Goal: Complete application form

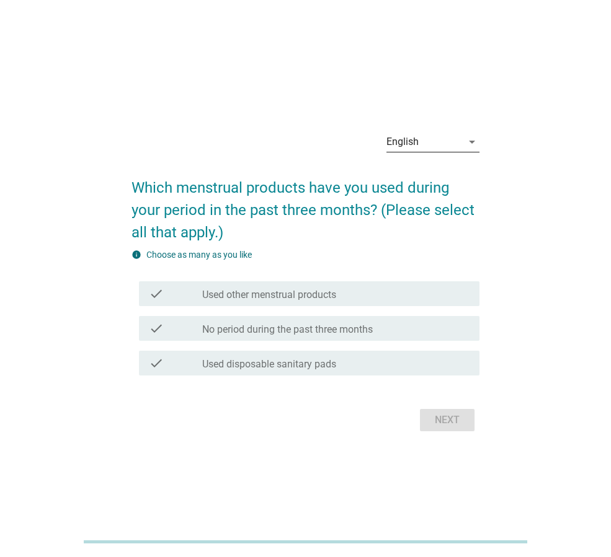
click at [473, 140] on icon "arrow_drop_down" at bounding box center [471, 142] width 15 height 15
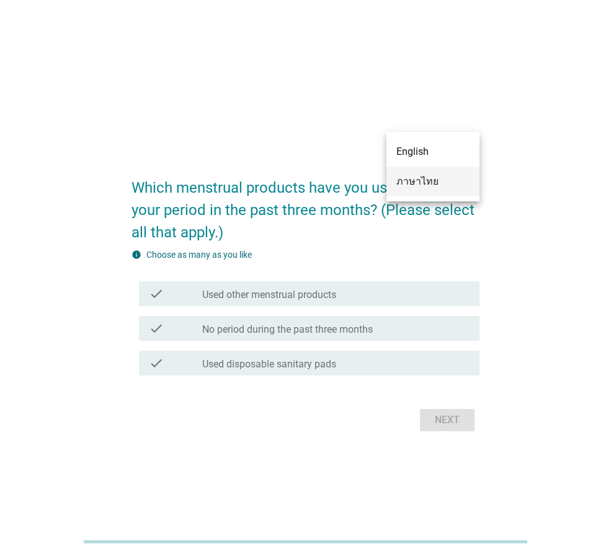
click at [414, 179] on div "ภาษาไทย" at bounding box center [432, 181] width 73 height 15
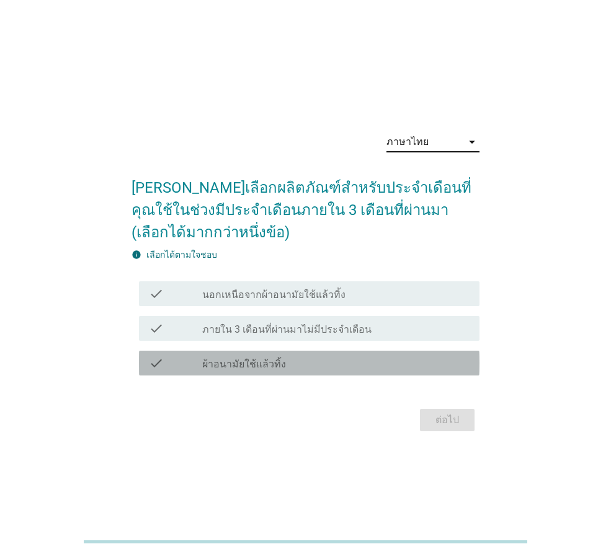
click at [272, 362] on label "ผ้าอนามัยใช้แล้วทิ้ง" at bounding box center [244, 364] width 84 height 12
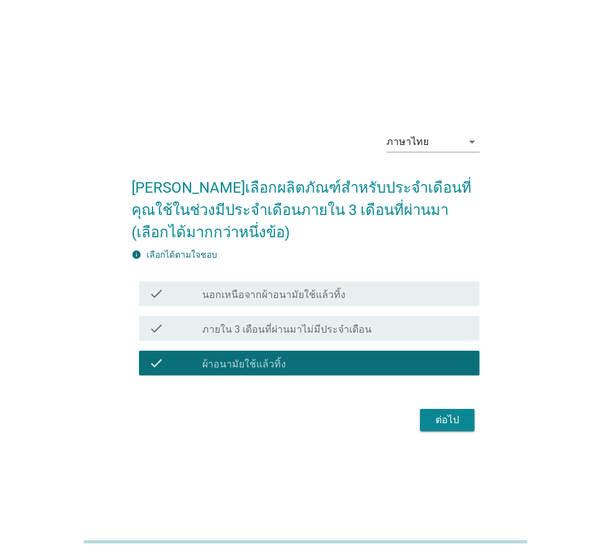
click at [433, 420] on div "ต่อไป" at bounding box center [447, 420] width 35 height 15
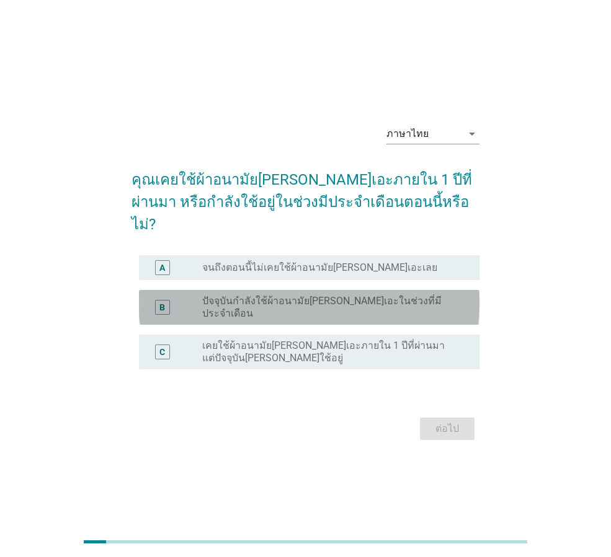
click at [299, 298] on label "ปัจจุบันกำลังใช้ผ้าอนามัยลอรีเอะในช่วงที่มีประจำเดือน" at bounding box center [330, 307] width 257 height 25
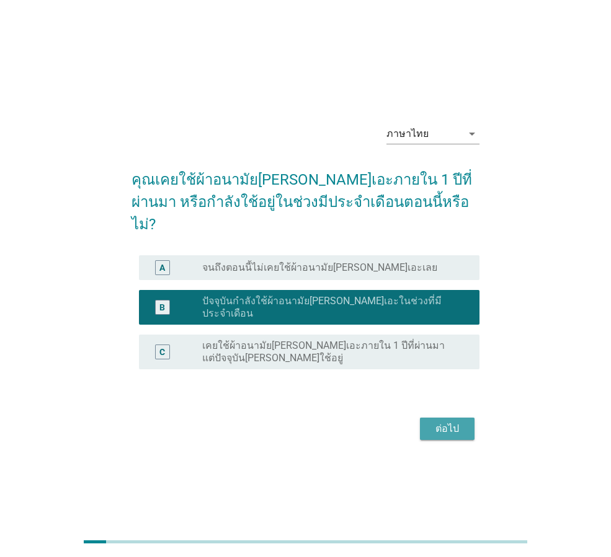
click at [440, 422] on div "ต่อไป" at bounding box center [447, 429] width 35 height 15
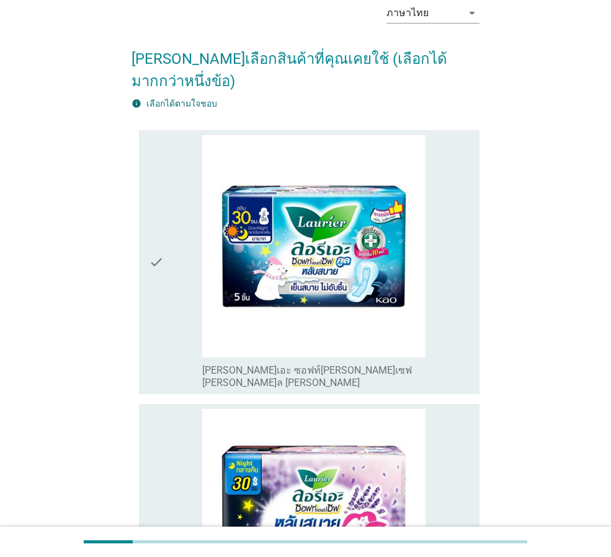
scroll to position [124, 0]
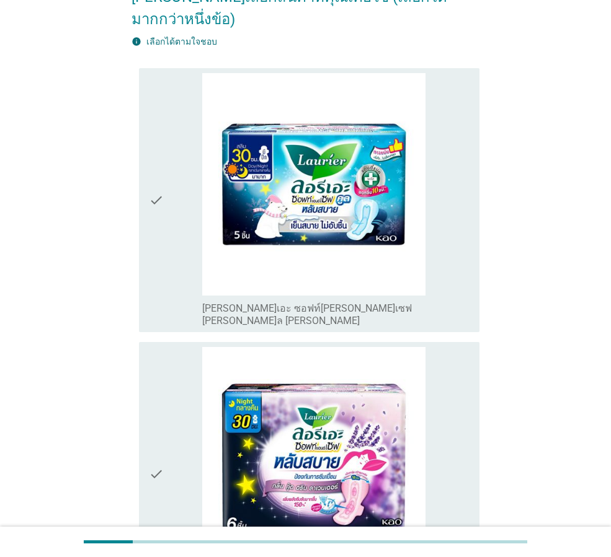
click at [150, 435] on icon "check" at bounding box center [156, 474] width 15 height 255
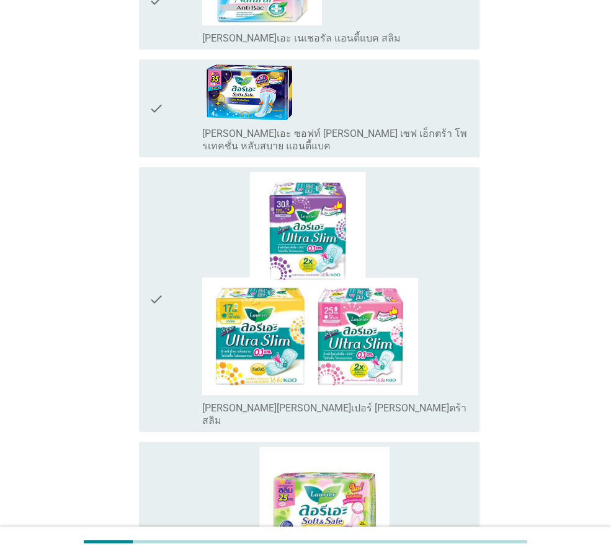
scroll to position [3224, 0]
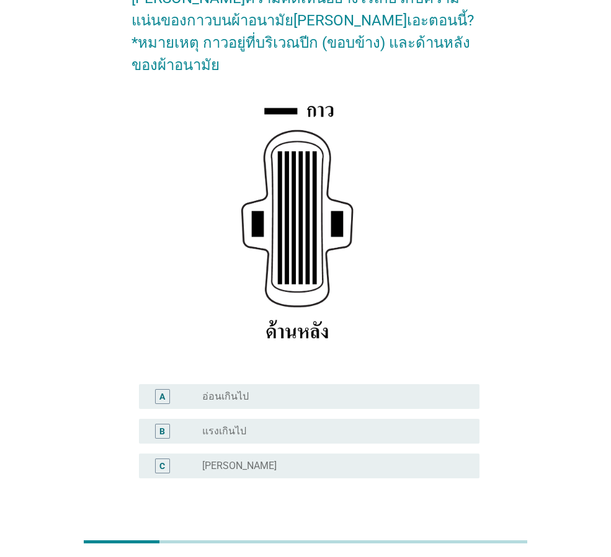
scroll to position [124, 0]
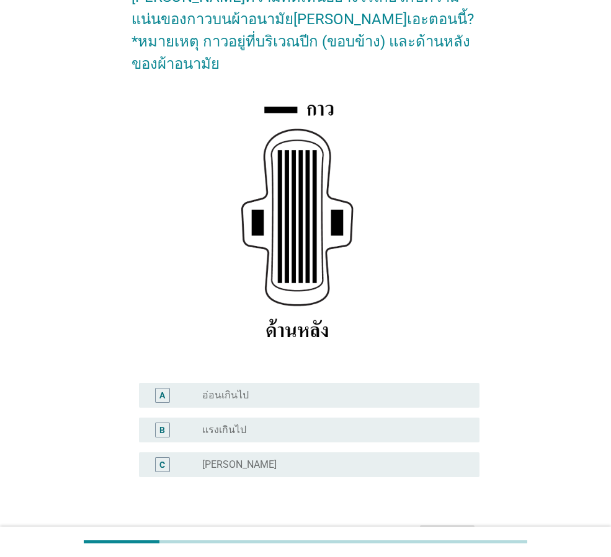
click at [232, 459] on div "radio_button_unchecked ปกติ" at bounding box center [330, 465] width 257 height 12
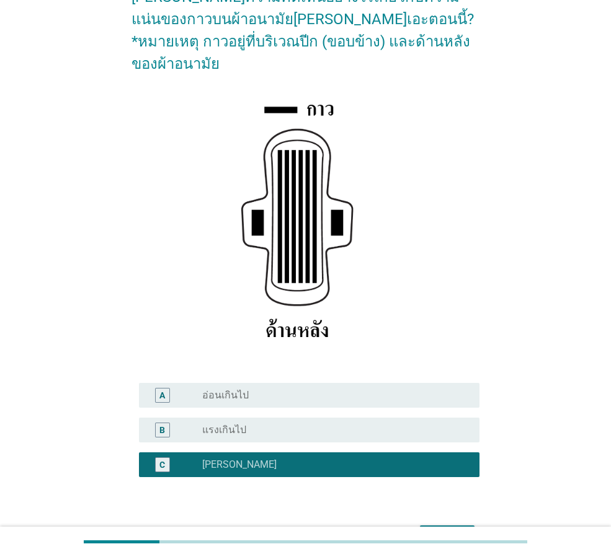
click at [440, 530] on div "ต่อไป" at bounding box center [447, 537] width 35 height 15
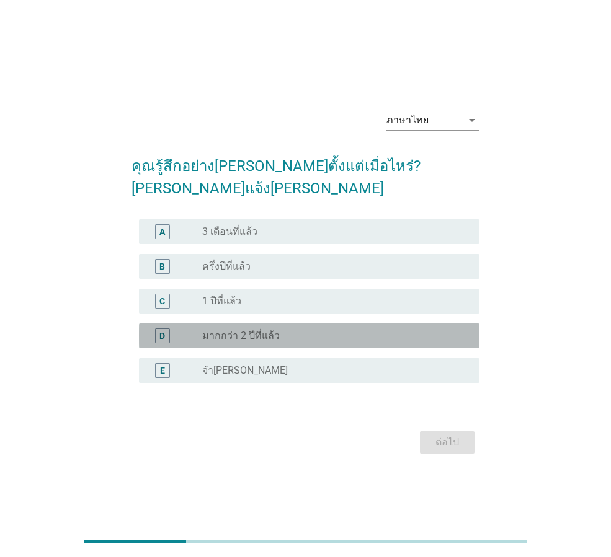
click at [267, 330] on label "มากกว่า 2 ปีที่แล้ว" at bounding box center [241, 336] width 78 height 12
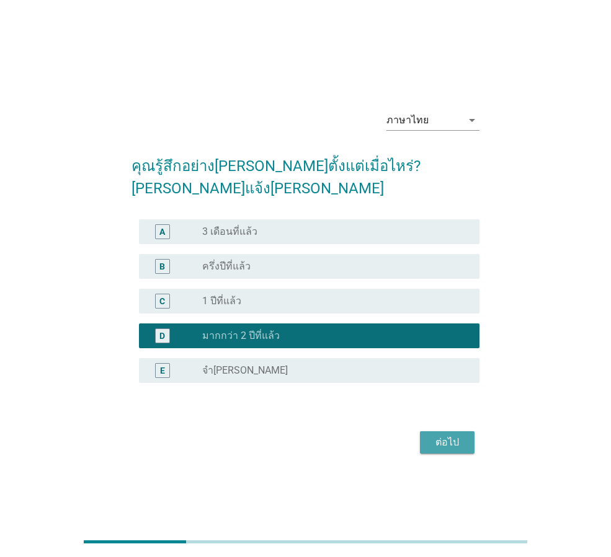
click at [441, 435] on div "ต่อไป" at bounding box center [447, 442] width 35 height 15
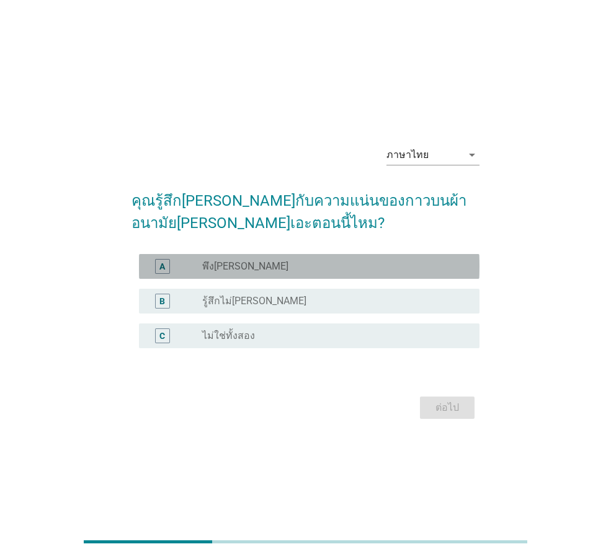
click at [208, 267] on label "พึงพอใจ" at bounding box center [245, 266] width 86 height 12
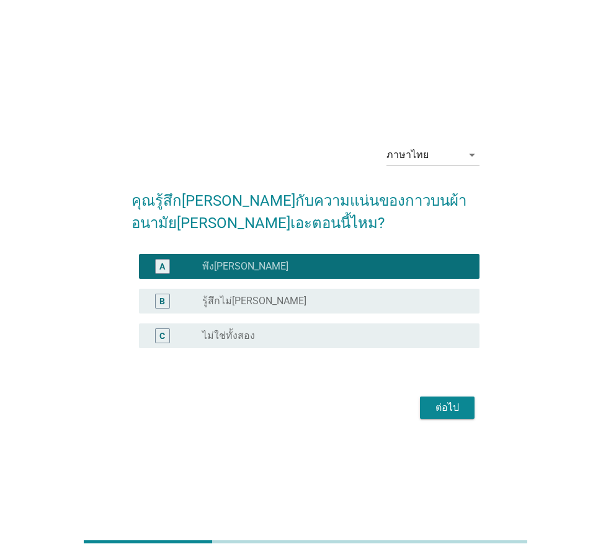
click at [433, 406] on div "ต่อไป" at bounding box center [447, 408] width 35 height 15
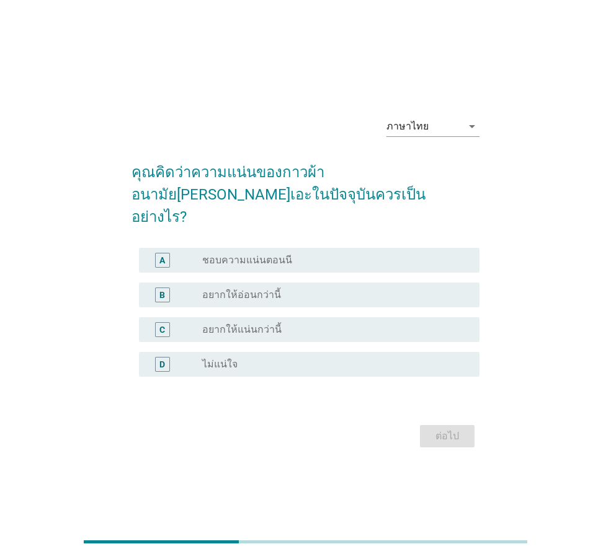
click at [260, 254] on label "ชอบความแน่นตอนนี" at bounding box center [247, 260] width 90 height 12
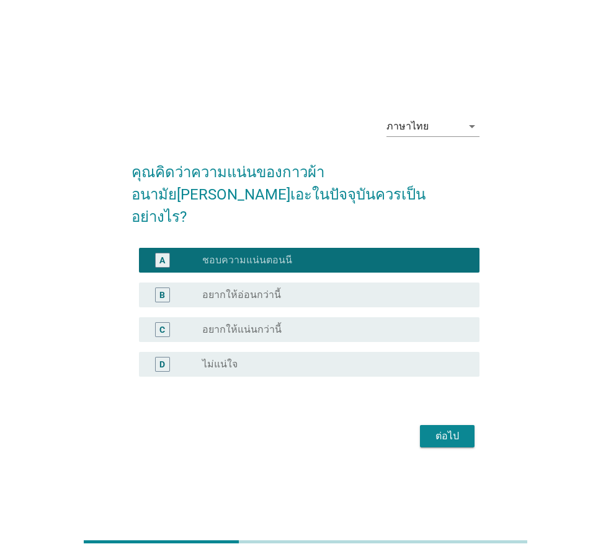
click at [438, 429] on div "ต่อไป" at bounding box center [447, 436] width 35 height 15
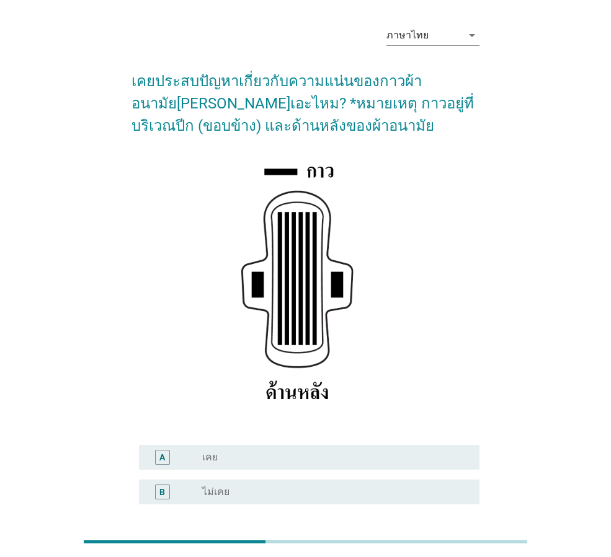
scroll to position [62, 0]
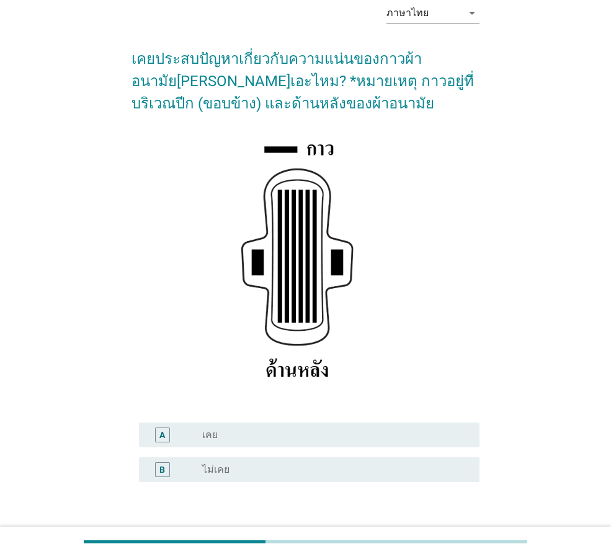
click at [268, 469] on div "radio_button_unchecked ไม่เคย" at bounding box center [330, 470] width 257 height 12
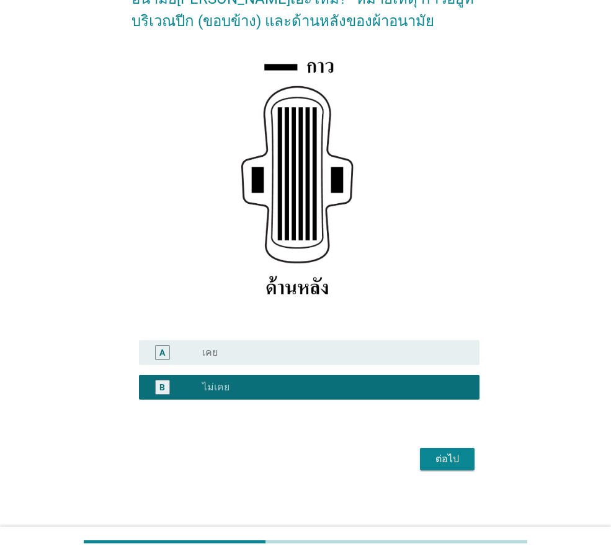
scroll to position [146, 0]
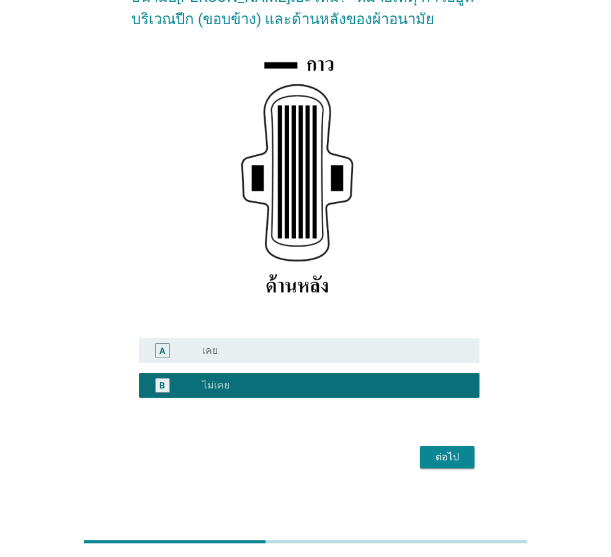
click at [438, 463] on div "ต่อไป" at bounding box center [447, 457] width 35 height 15
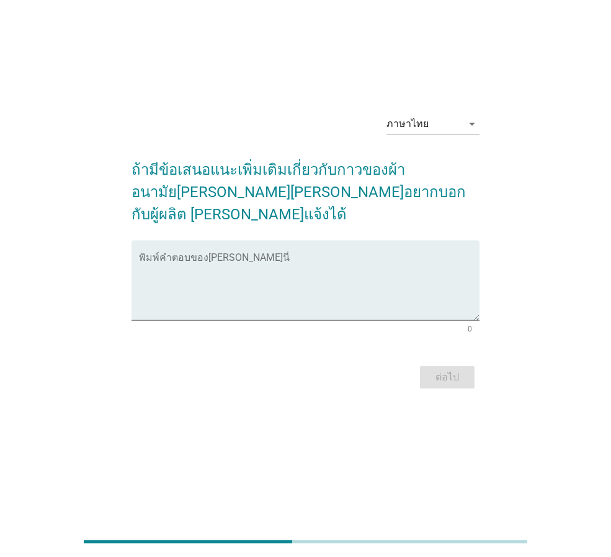
scroll to position [0, 0]
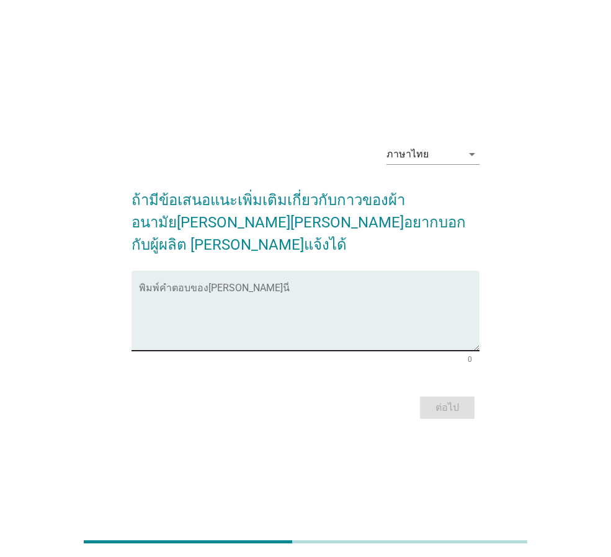
click at [275, 286] on textarea "พิมพ์คำตอบของคุณ ที่นี่" at bounding box center [309, 318] width 340 height 65
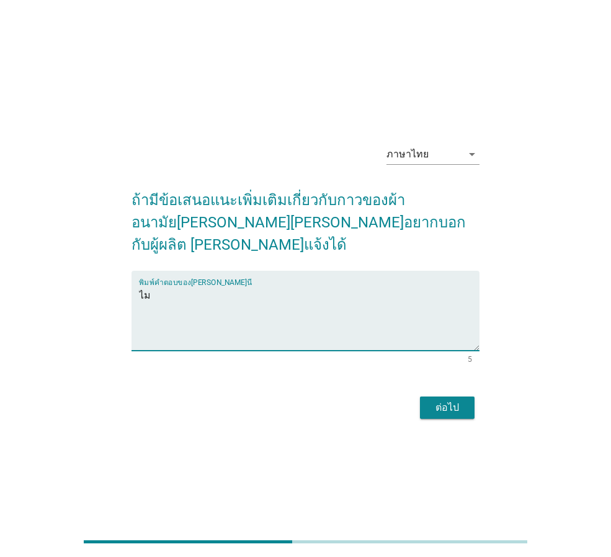
type textarea "ไ"
drag, startPoint x: 224, startPoint y: 285, endPoint x: 238, endPoint y: 286, distance: 13.7
click at [238, 286] on textarea "อยากให้มีทำความยาวเยอะๆออกมาอีก" at bounding box center [309, 318] width 340 height 65
click at [251, 286] on textarea "อยากให้มีทำความยาวเยอะๆออกมาอีก" at bounding box center [309, 318] width 340 height 65
type textarea "อยากให้มีทำความยาวเยอะๆออกมาอีก"
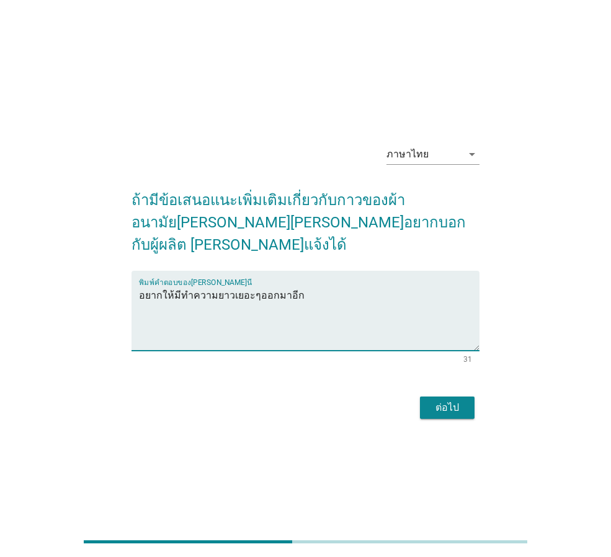
click at [442, 402] on div "ต่อไป" at bounding box center [447, 408] width 35 height 15
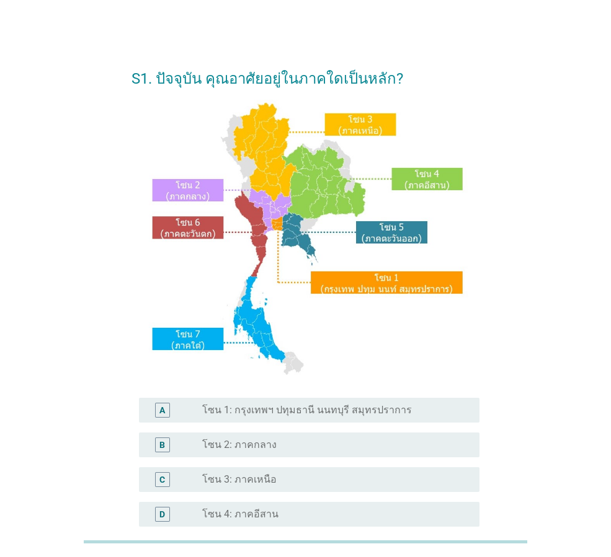
scroll to position [62, 0]
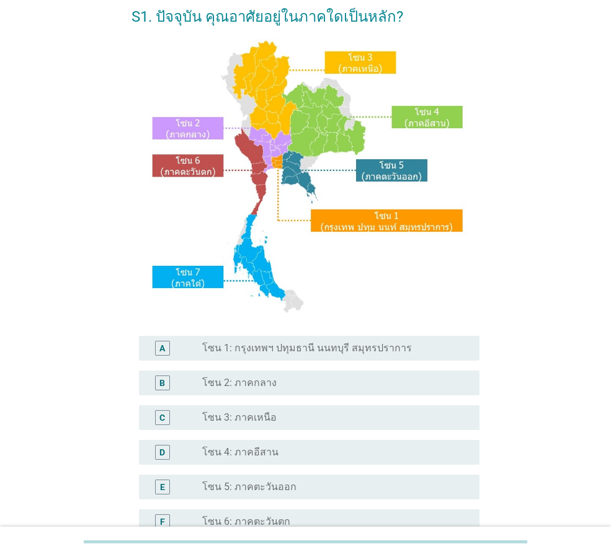
click at [255, 380] on label "โซน 2: ภาคกลาง" at bounding box center [239, 383] width 74 height 12
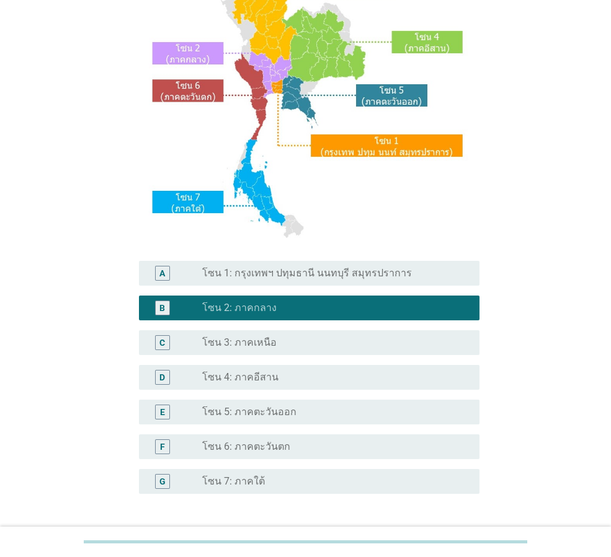
scroll to position [233, 0]
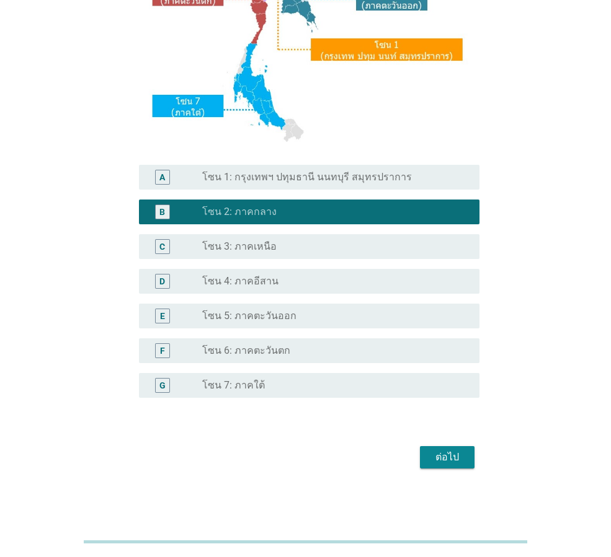
click at [438, 458] on div "ต่อไป" at bounding box center [447, 457] width 35 height 15
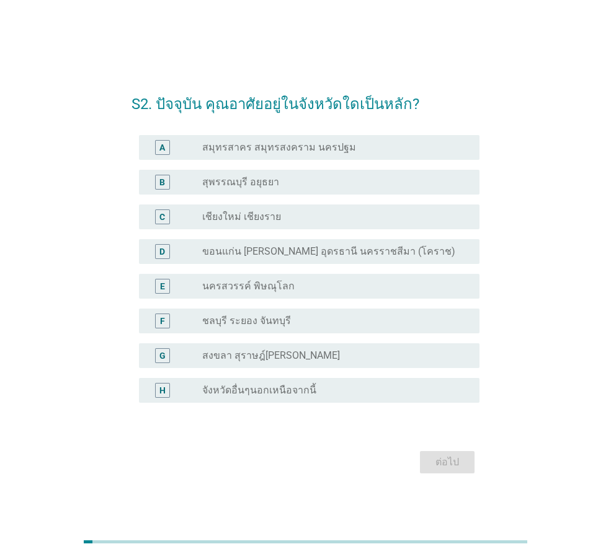
click at [316, 389] on div "radio_button_unchecked จังหวัดอื่นๆนอกเหนือจากนี้" at bounding box center [330, 390] width 257 height 12
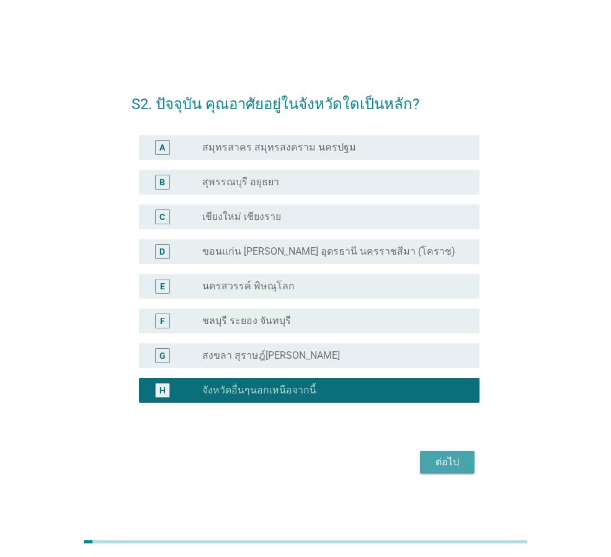
click at [445, 461] on div "ต่อไป" at bounding box center [447, 462] width 35 height 15
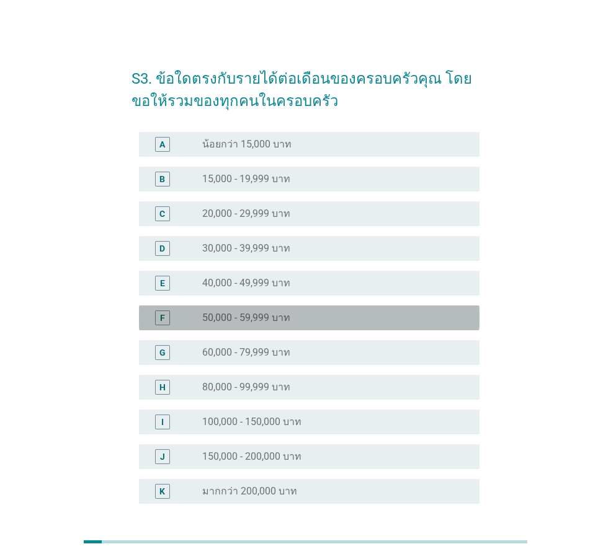
click at [251, 318] on label "50,000 - 59,999 บาท" at bounding box center [246, 318] width 88 height 12
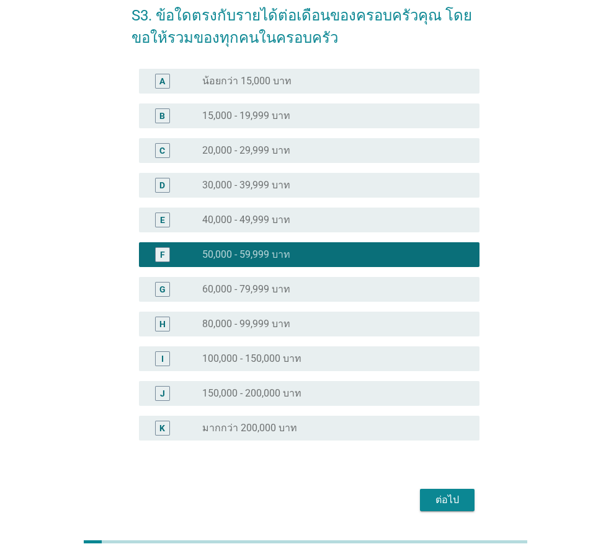
scroll to position [106, 0]
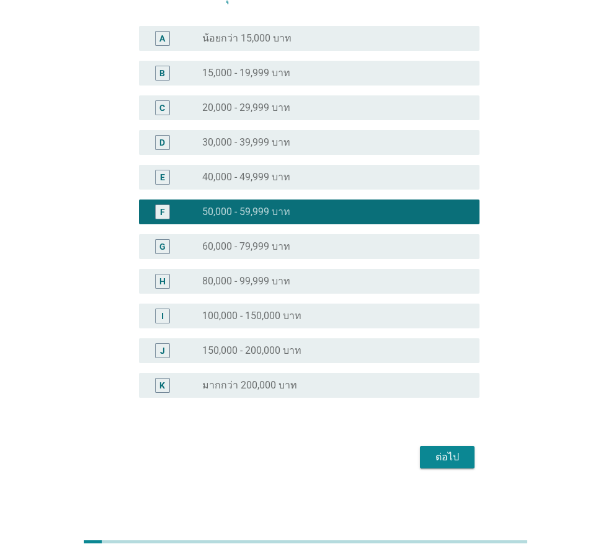
click at [456, 460] on div "ต่อไป" at bounding box center [447, 457] width 35 height 15
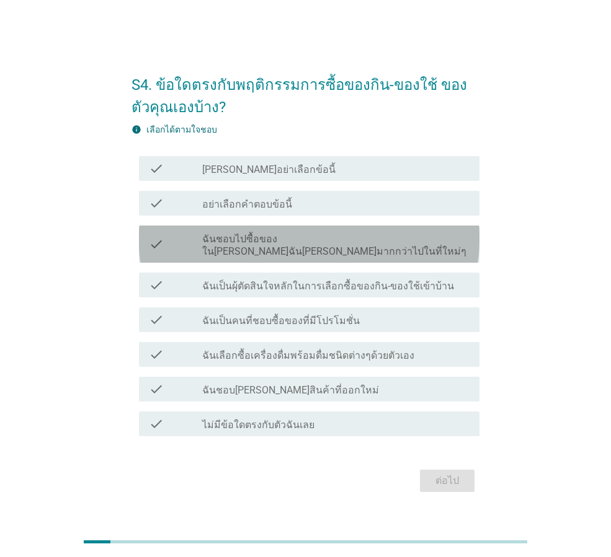
click at [296, 249] on label "ฉันชอบไปซื้อของใน[PERSON_NAME]ฉัน[PERSON_NAME]มากกว่าไปในที่ใหม่ๆ" at bounding box center [335, 245] width 267 height 25
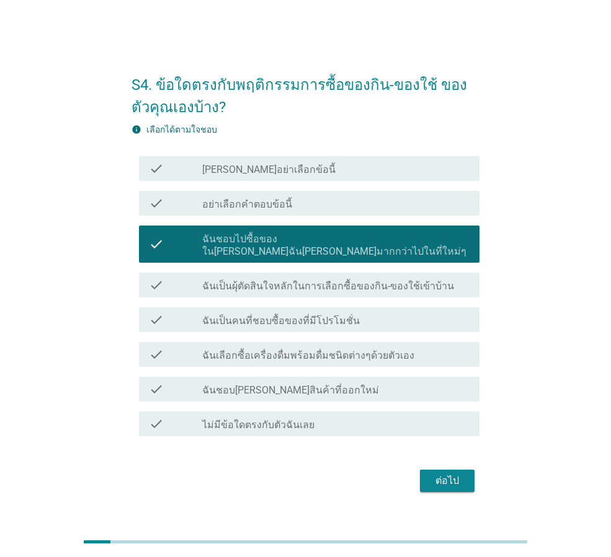
click at [276, 317] on label "ฉันเป็นคนที่ชอบซื้อของที่มีโปรโมชั่น" at bounding box center [281, 321] width 158 height 12
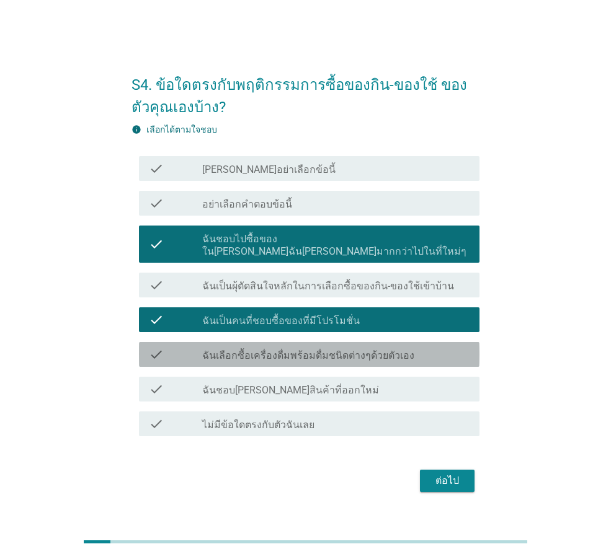
click at [270, 350] on label "ฉันเลือกซื้อเครื่องดื่มพร้อมดื่มชนิดต่างๆด้วยตัวเอง" at bounding box center [308, 356] width 212 height 12
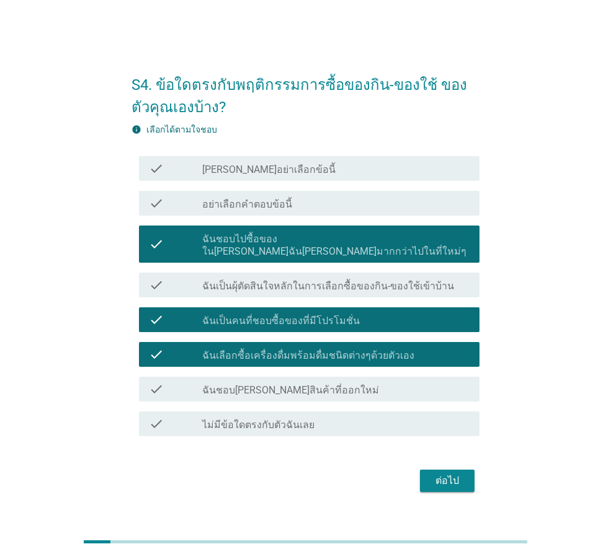
click at [438, 476] on div "ต่อไป" at bounding box center [447, 481] width 35 height 15
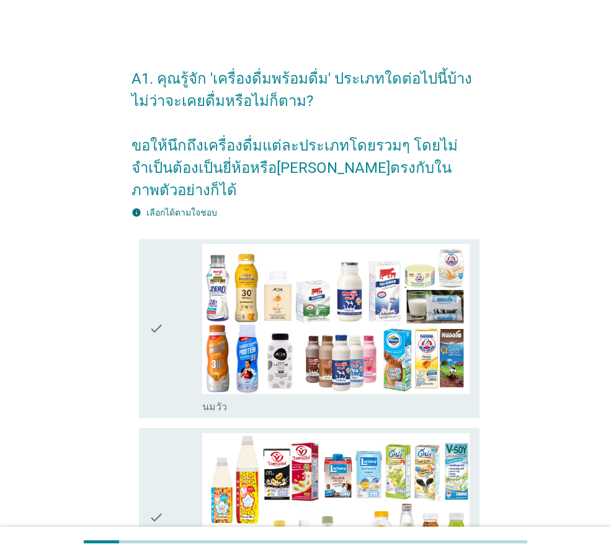
click at [158, 321] on icon "check" at bounding box center [156, 328] width 15 height 169
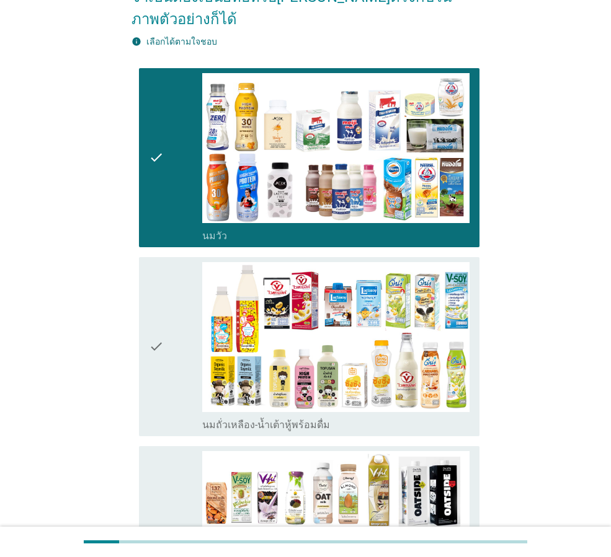
scroll to position [186, 0]
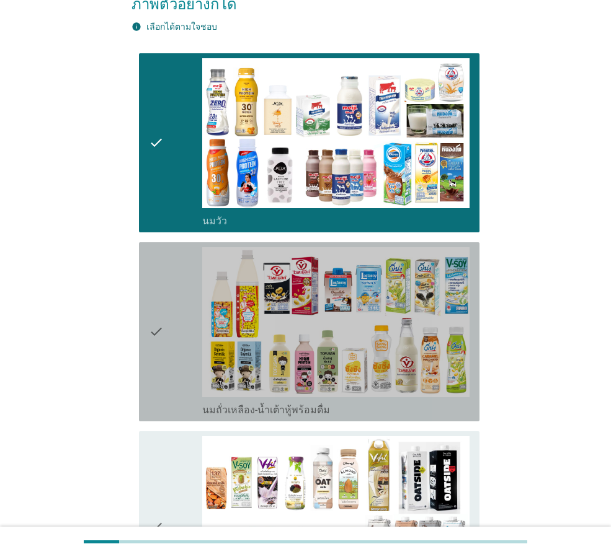
click at [179, 347] on div "check" at bounding box center [175, 331] width 53 height 169
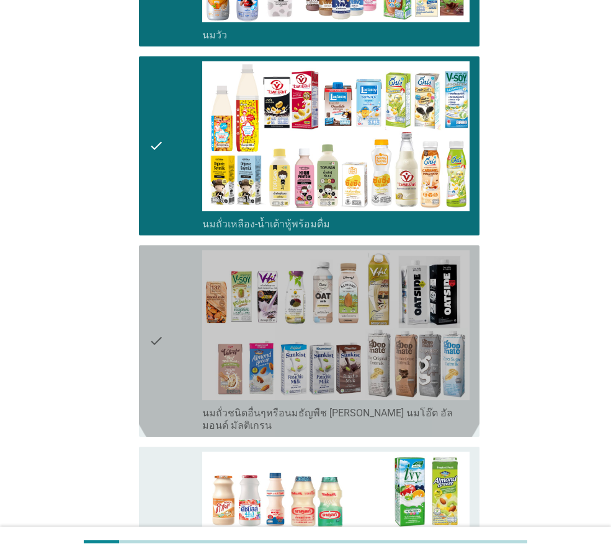
click at [179, 347] on div "check" at bounding box center [175, 342] width 53 height 182
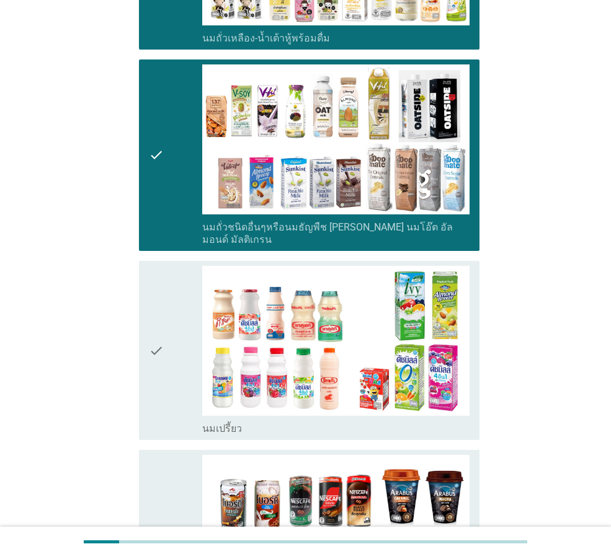
click at [179, 347] on div "check" at bounding box center [175, 350] width 53 height 169
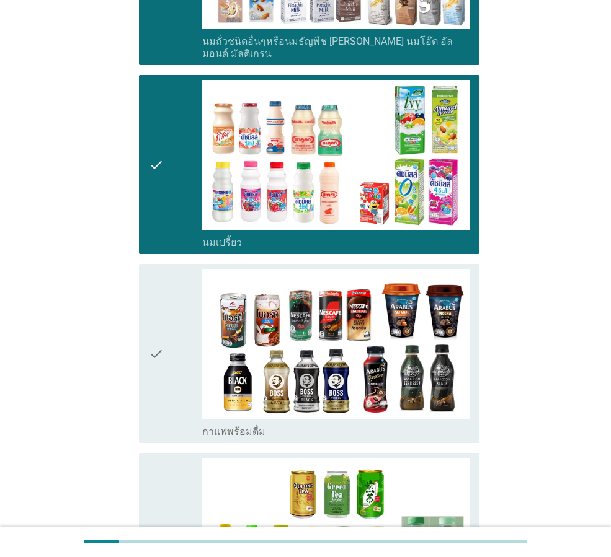
click at [179, 347] on div "check" at bounding box center [175, 353] width 53 height 169
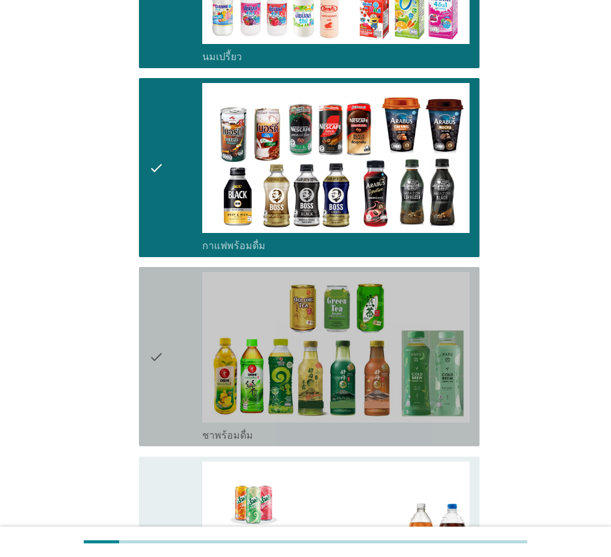
click at [179, 347] on div "check" at bounding box center [175, 356] width 53 height 169
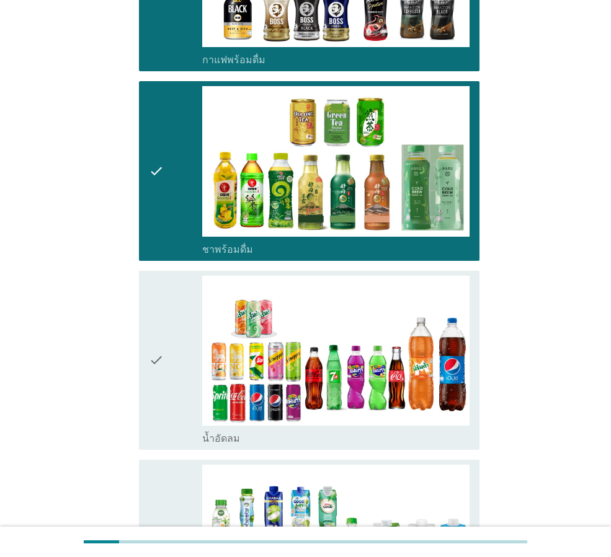
click at [179, 347] on div "check" at bounding box center [175, 360] width 53 height 169
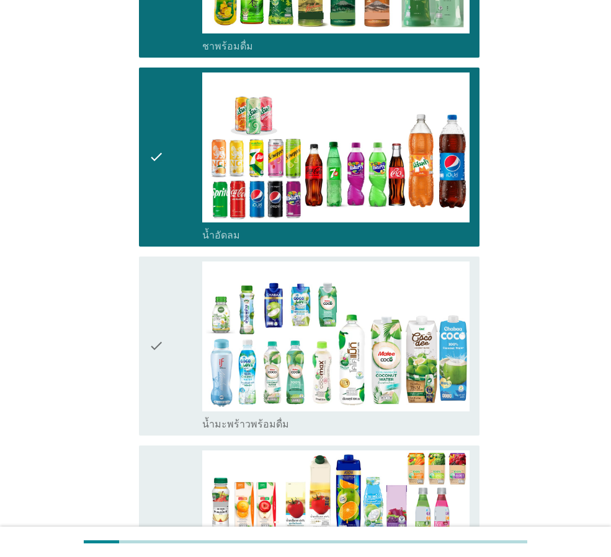
scroll to position [1364, 0]
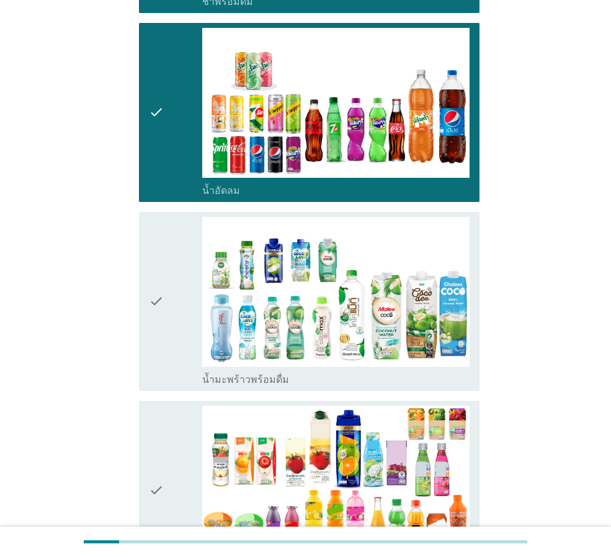
click at [179, 347] on div "check" at bounding box center [175, 301] width 53 height 169
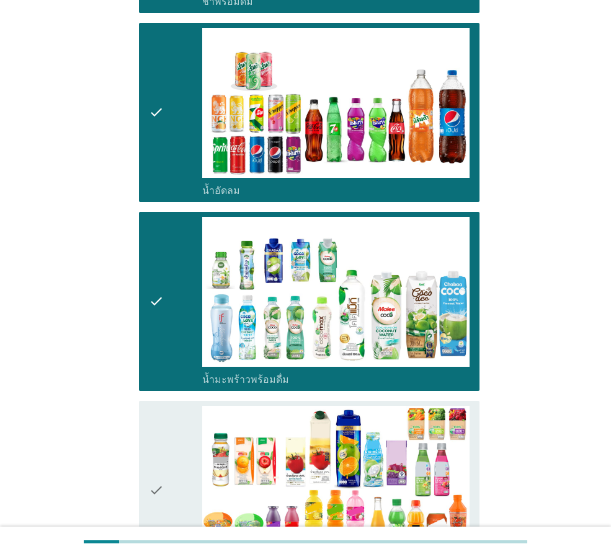
click at [171, 409] on div "check" at bounding box center [175, 490] width 53 height 169
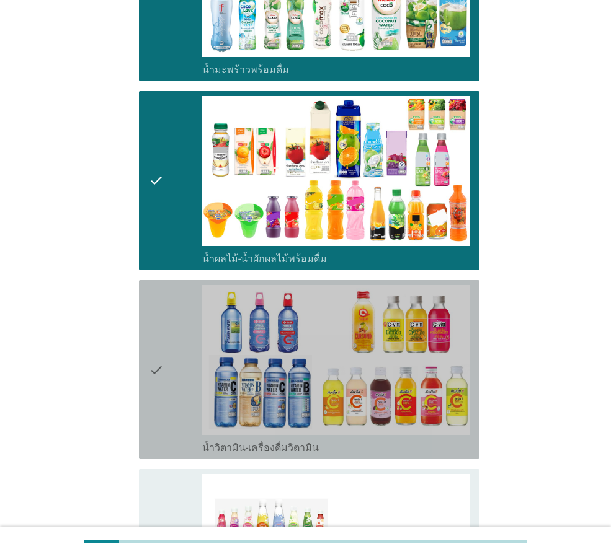
click at [172, 376] on div "check" at bounding box center [175, 369] width 53 height 169
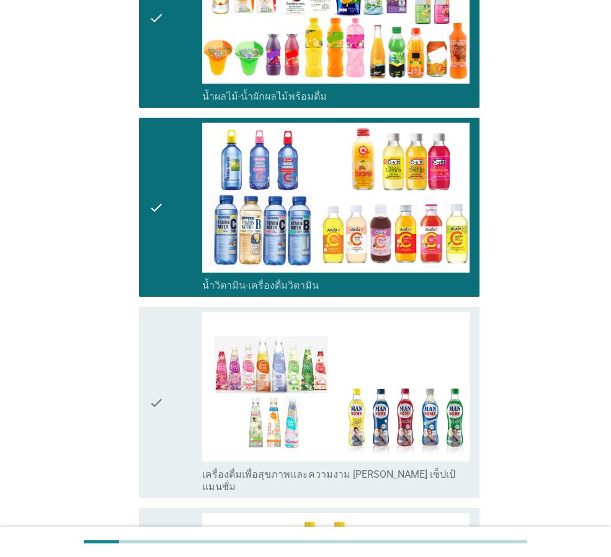
scroll to position [1922, 0]
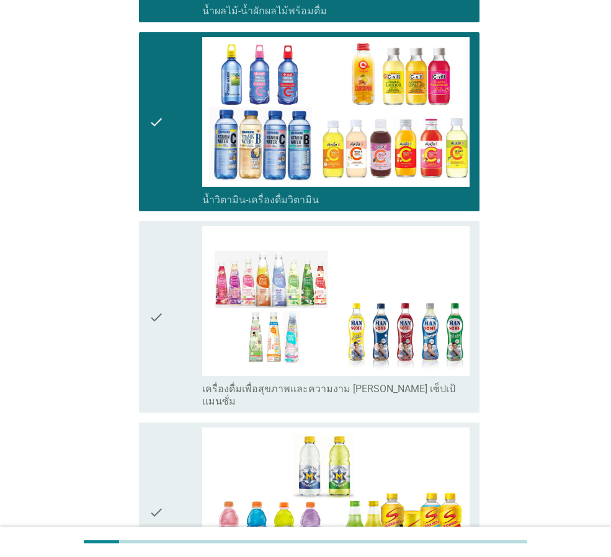
click at [179, 339] on div "check" at bounding box center [175, 317] width 53 height 182
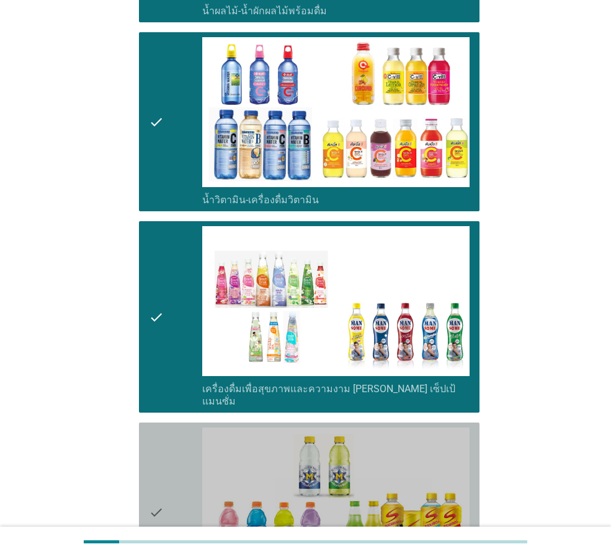
click at [175, 428] on div "check" at bounding box center [175, 512] width 53 height 169
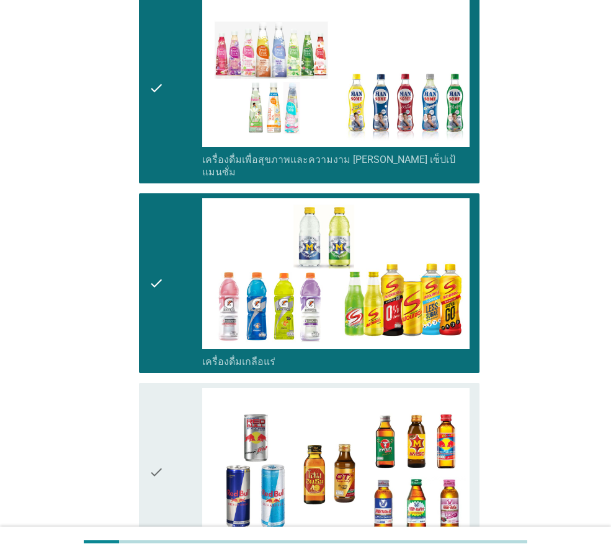
scroll to position [2232, 0]
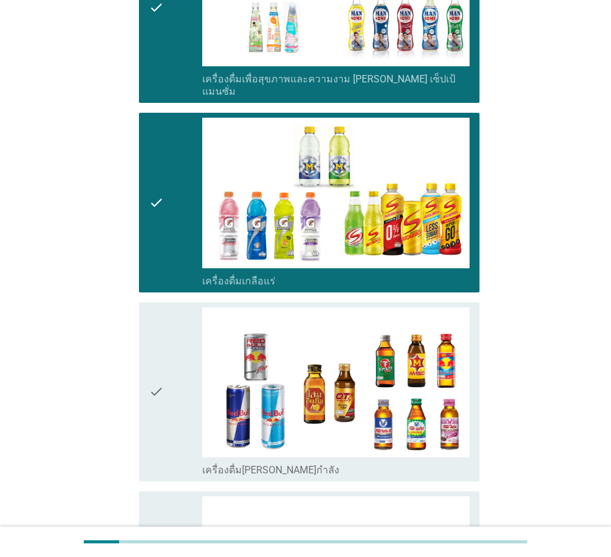
click at [175, 373] on div "check" at bounding box center [175, 392] width 53 height 169
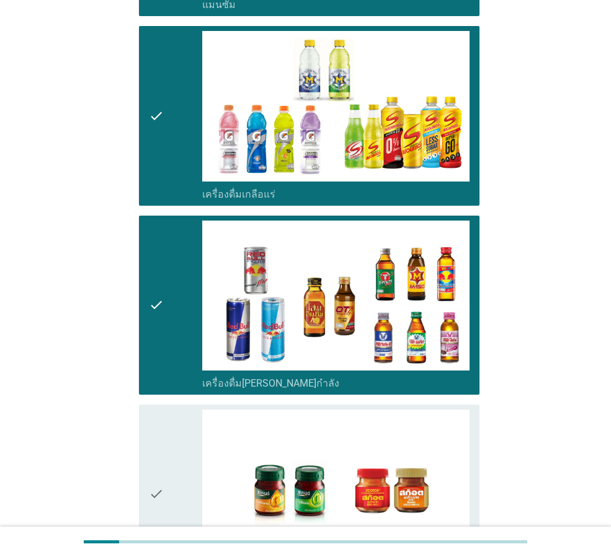
scroll to position [2478, 0]
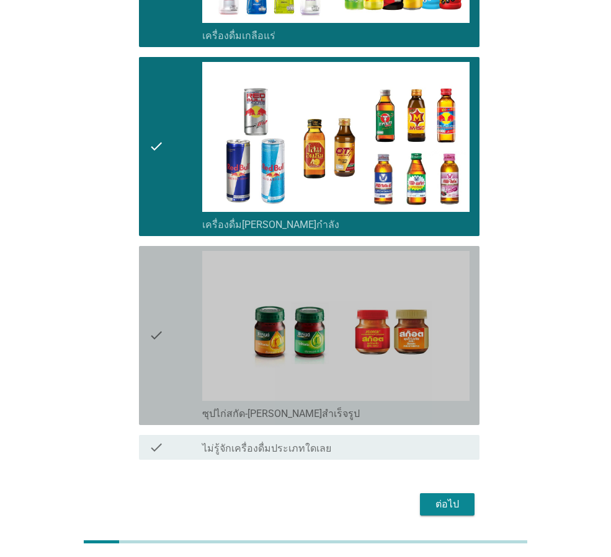
click at [175, 340] on div "check" at bounding box center [175, 335] width 53 height 169
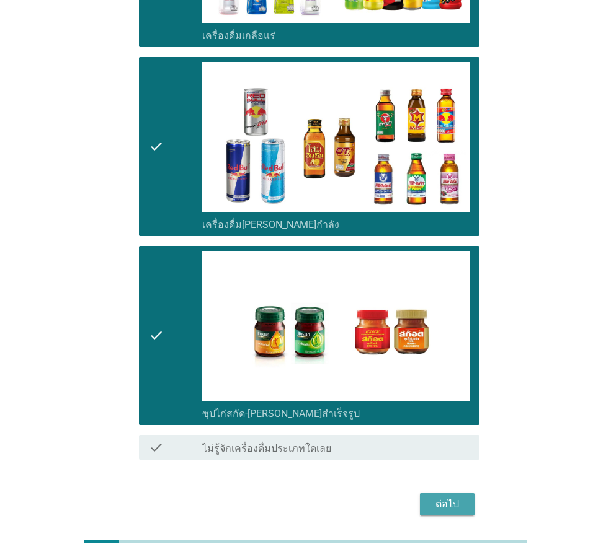
click at [464, 494] on button "ต่อไป" at bounding box center [447, 505] width 55 height 22
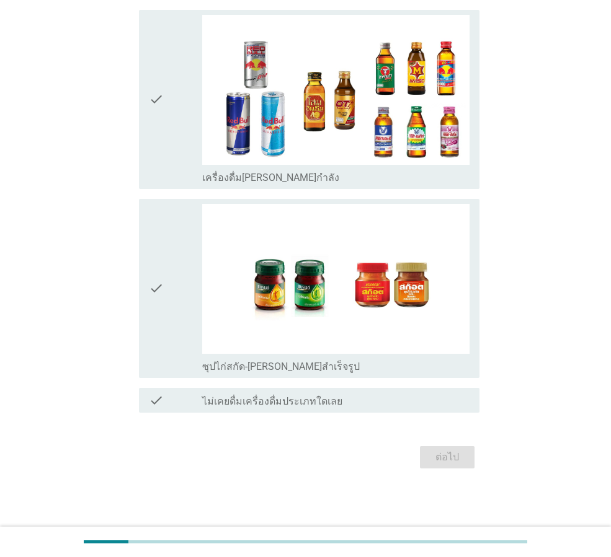
scroll to position [0, 0]
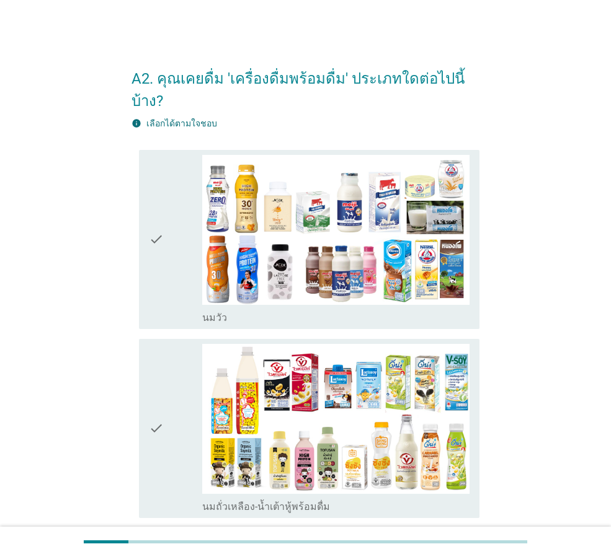
click at [185, 241] on div "check" at bounding box center [175, 239] width 53 height 169
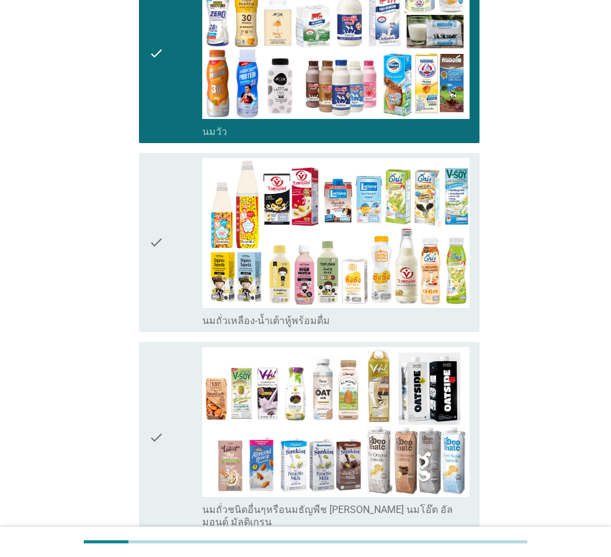
click at [171, 266] on div "check" at bounding box center [175, 242] width 53 height 169
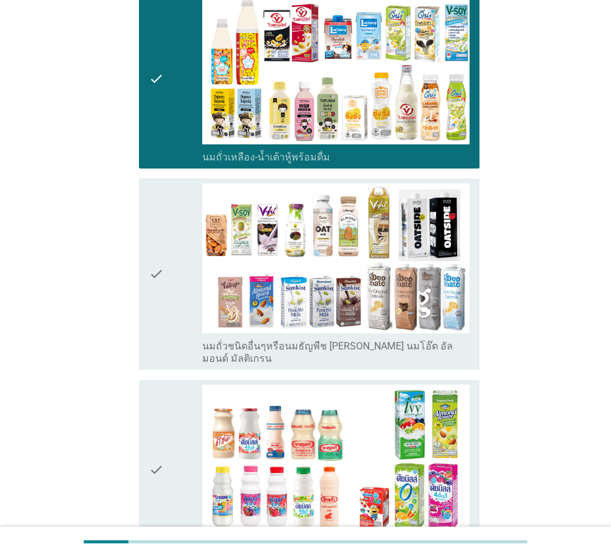
scroll to position [372, 0]
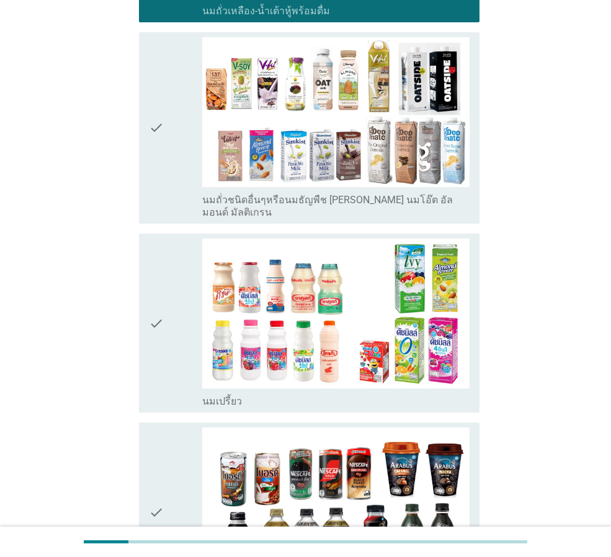
click at [183, 346] on div "check" at bounding box center [175, 323] width 53 height 169
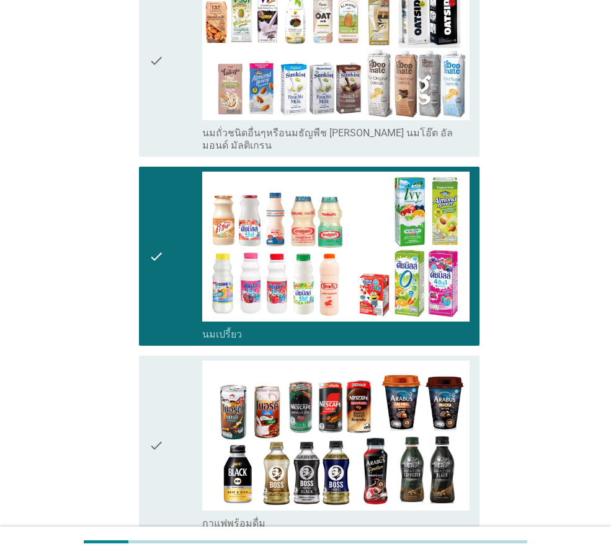
scroll to position [682, 0]
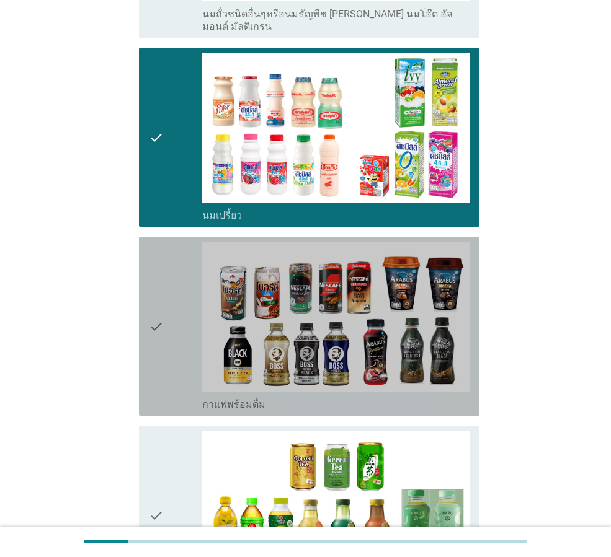
click at [183, 346] on div "check" at bounding box center [175, 326] width 53 height 169
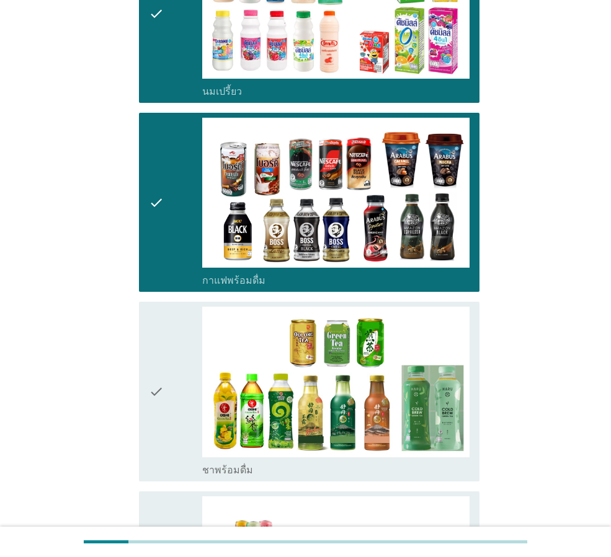
click at [183, 350] on div "check" at bounding box center [175, 391] width 53 height 169
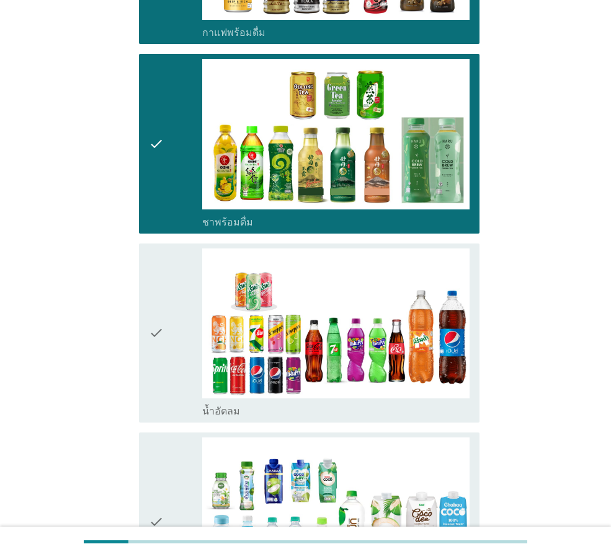
click at [183, 350] on div "check" at bounding box center [175, 333] width 53 height 169
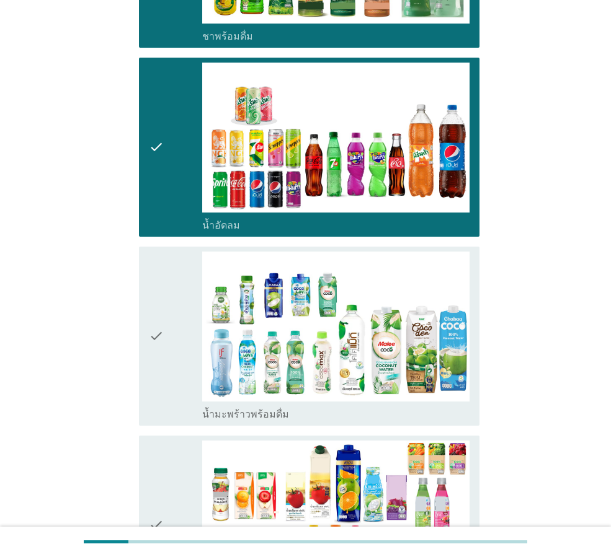
click at [183, 350] on div "check" at bounding box center [175, 336] width 53 height 169
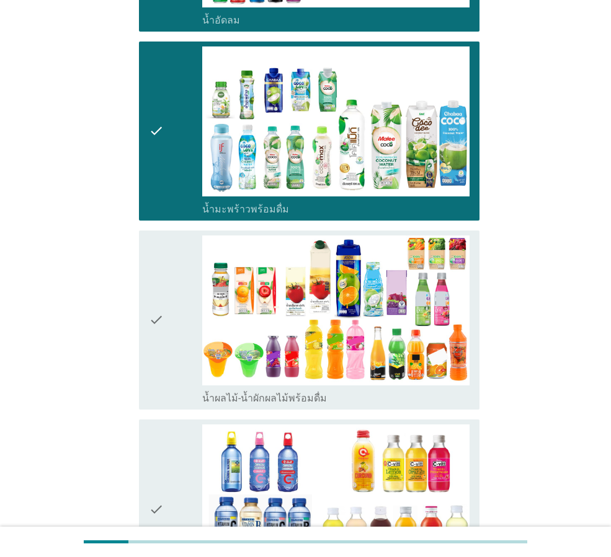
scroll to position [1488, 0]
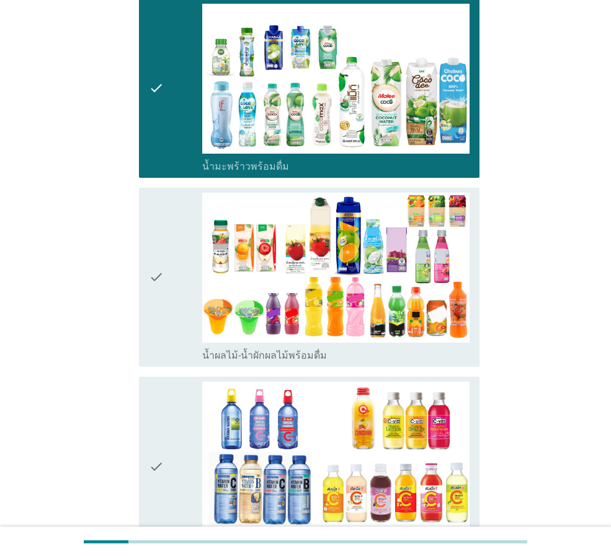
click at [171, 301] on div "check" at bounding box center [175, 277] width 53 height 169
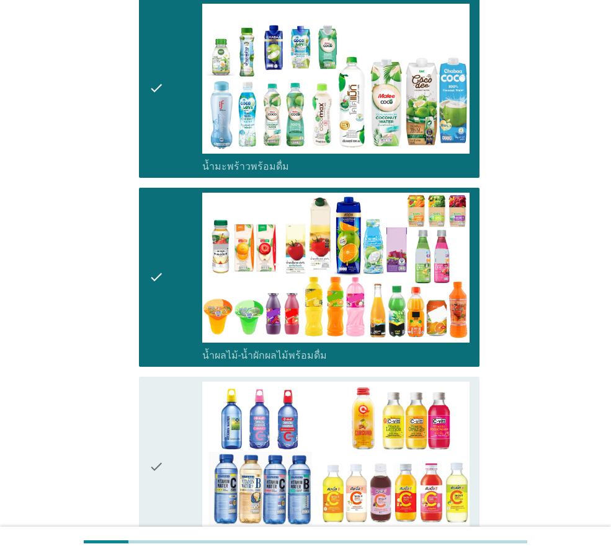
click at [169, 382] on div "check" at bounding box center [175, 466] width 53 height 169
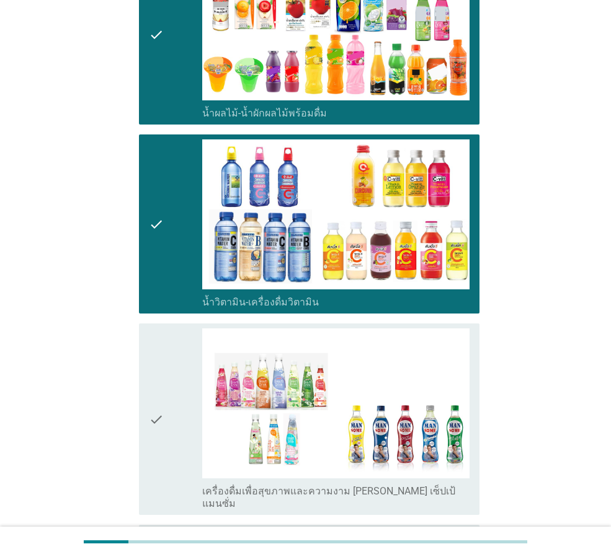
scroll to position [1736, 0]
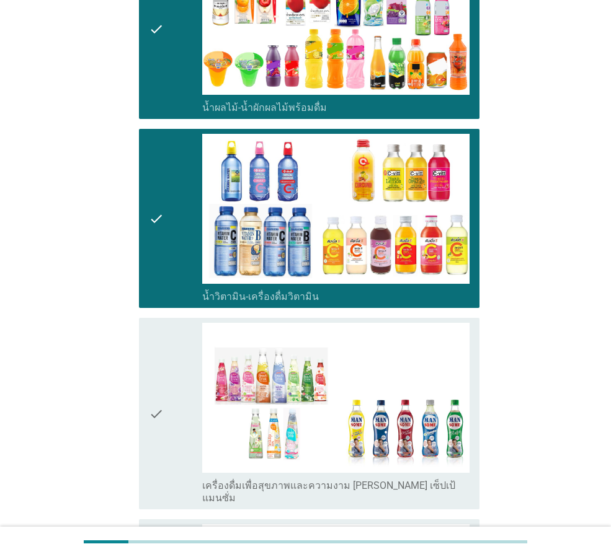
click at [169, 380] on div "check" at bounding box center [175, 414] width 53 height 182
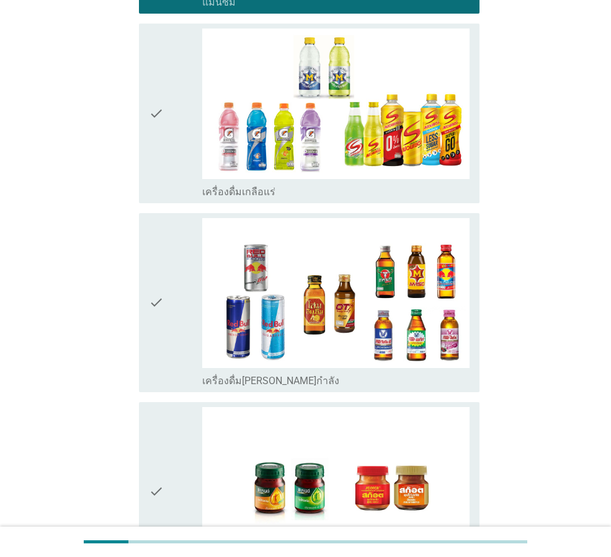
scroll to position [2389, 0]
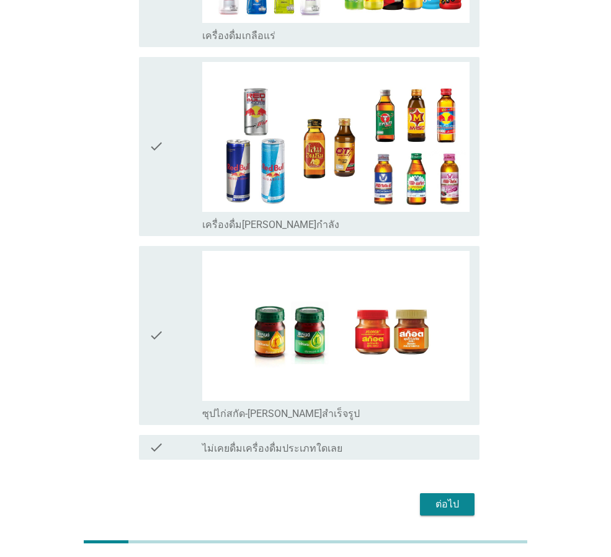
click at [452, 497] on div "ต่อไป" at bounding box center [447, 504] width 35 height 15
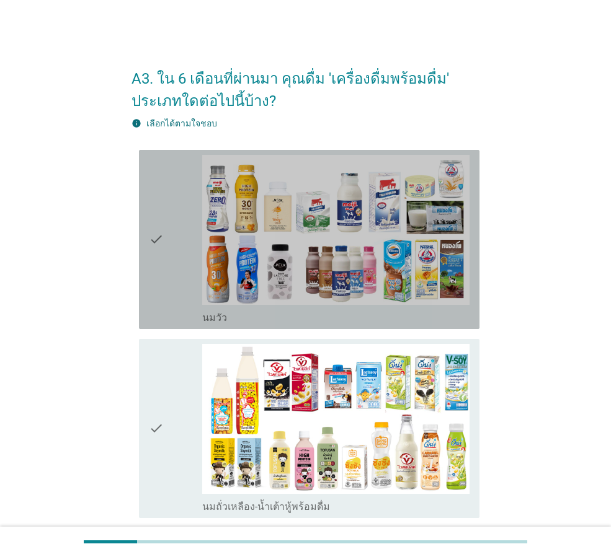
click at [172, 283] on div "check" at bounding box center [175, 239] width 53 height 169
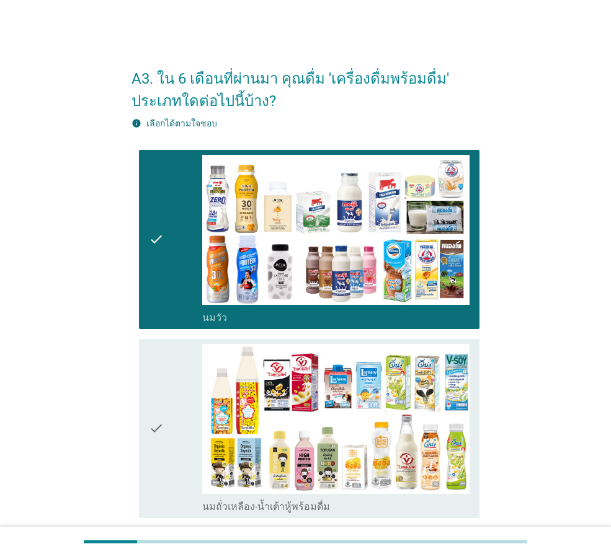
click at [163, 395] on icon "check" at bounding box center [156, 428] width 15 height 169
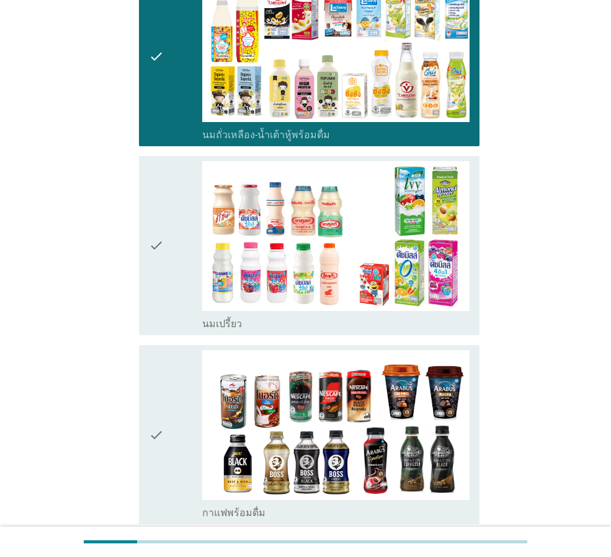
click at [174, 278] on div "check" at bounding box center [175, 245] width 53 height 169
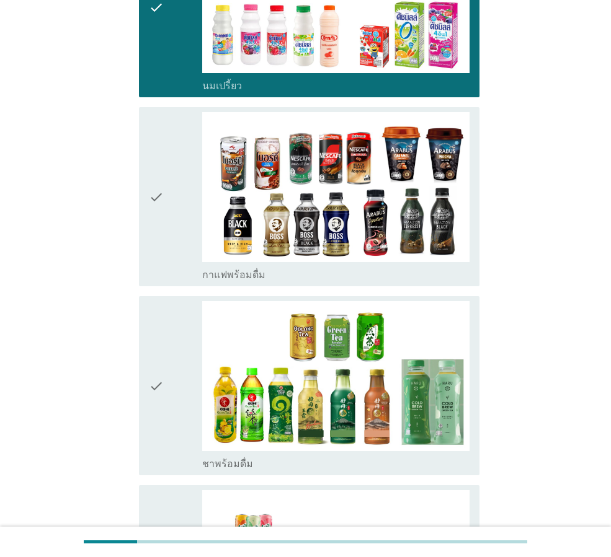
scroll to position [620, 0]
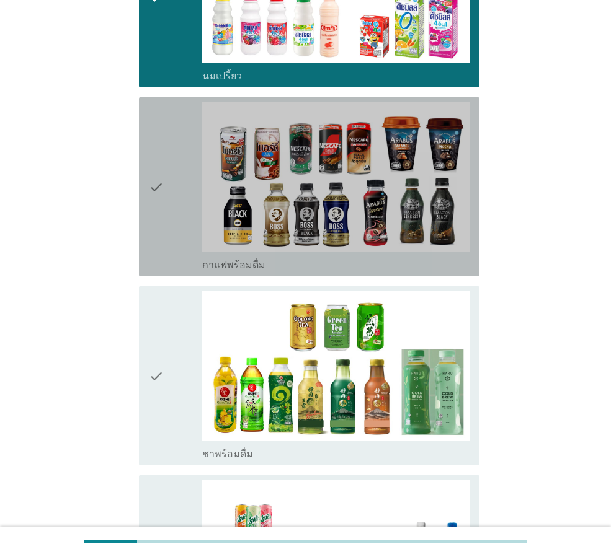
click at [179, 222] on div "check" at bounding box center [175, 186] width 53 height 169
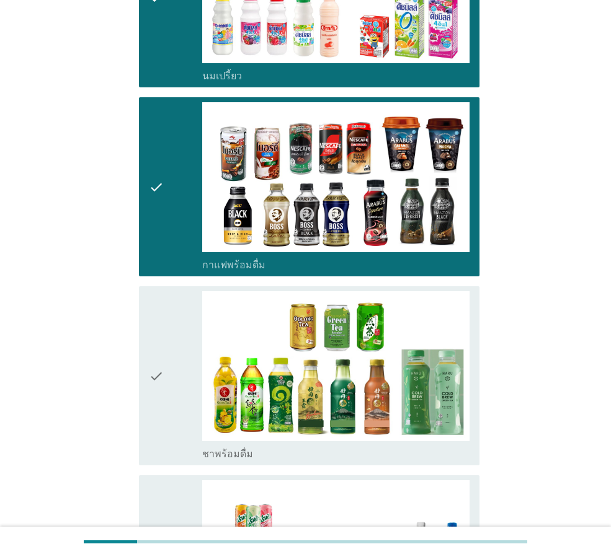
click at [164, 326] on div "check" at bounding box center [175, 375] width 53 height 169
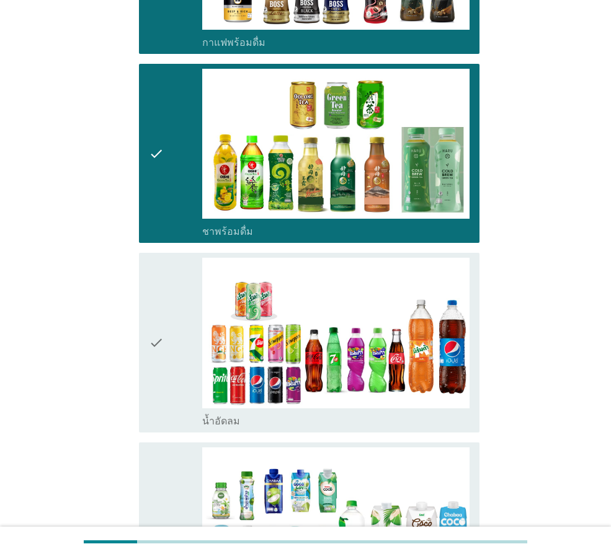
scroll to position [992, 0]
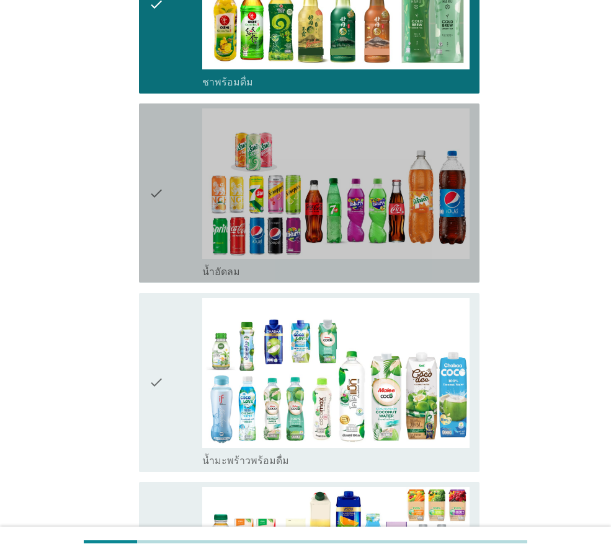
click at [175, 234] on div "check" at bounding box center [175, 193] width 53 height 169
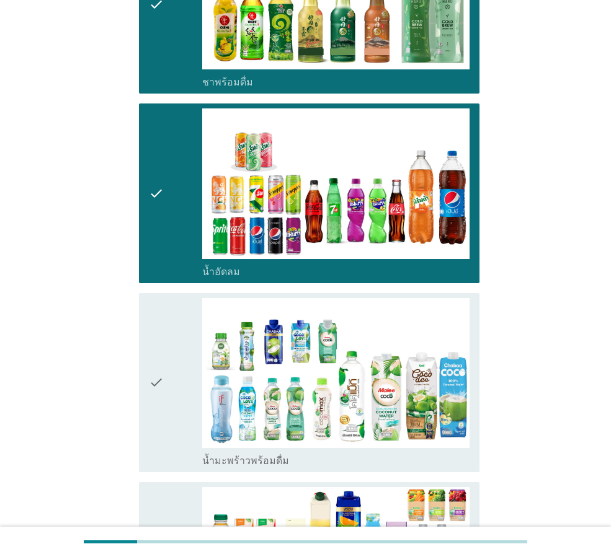
click at [179, 339] on div "check" at bounding box center [175, 382] width 53 height 169
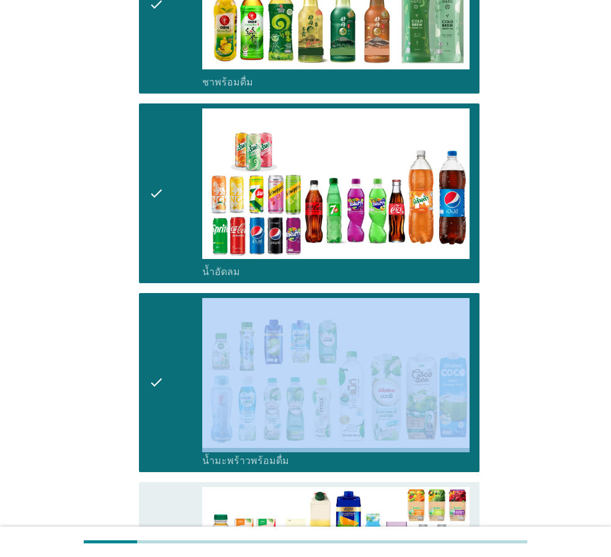
click at [179, 339] on div "check" at bounding box center [175, 382] width 53 height 169
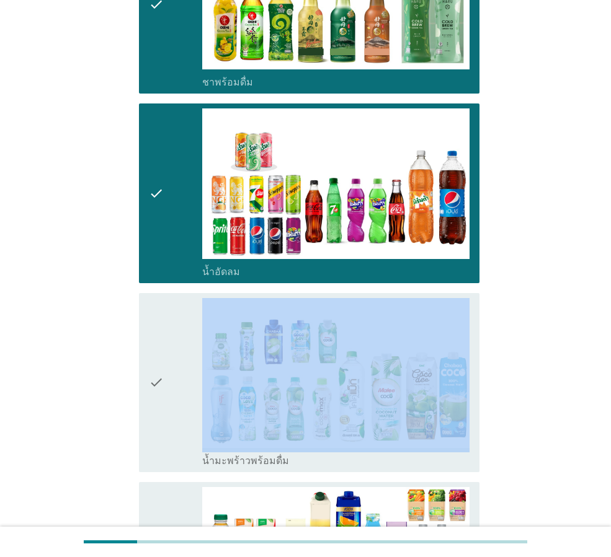
scroll to position [1178, 0]
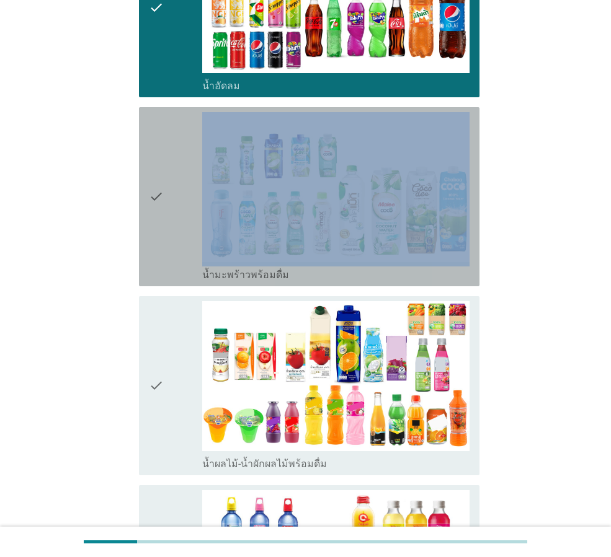
click at [174, 246] on div "check" at bounding box center [175, 196] width 53 height 169
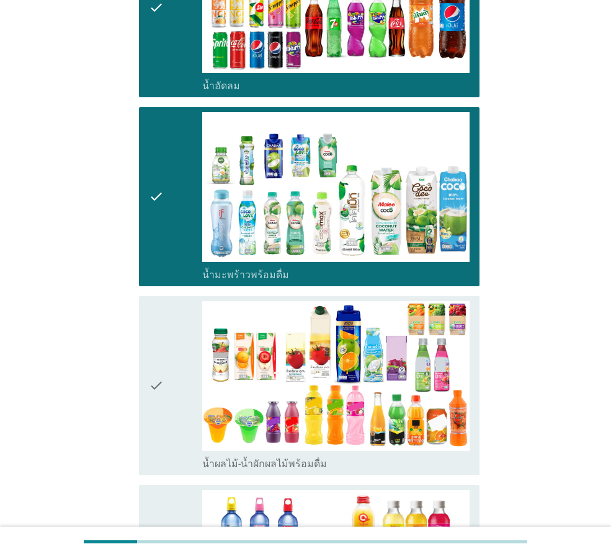
click at [180, 335] on div "check" at bounding box center [175, 385] width 53 height 169
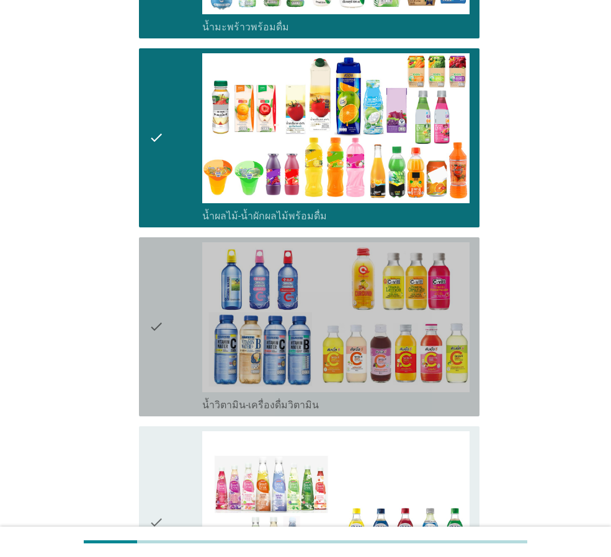
click at [180, 332] on div "check" at bounding box center [175, 326] width 53 height 169
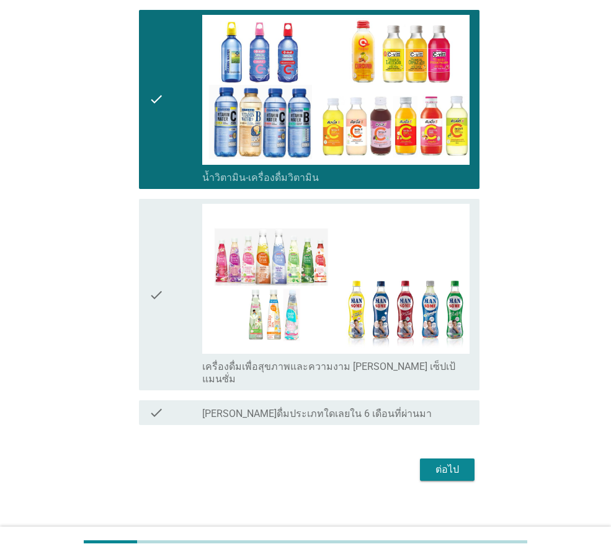
scroll to position [1654, 0]
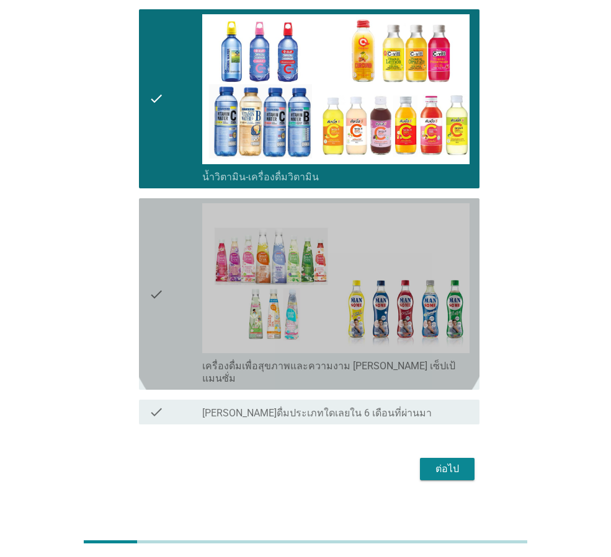
click at [180, 332] on div "check" at bounding box center [175, 294] width 53 height 182
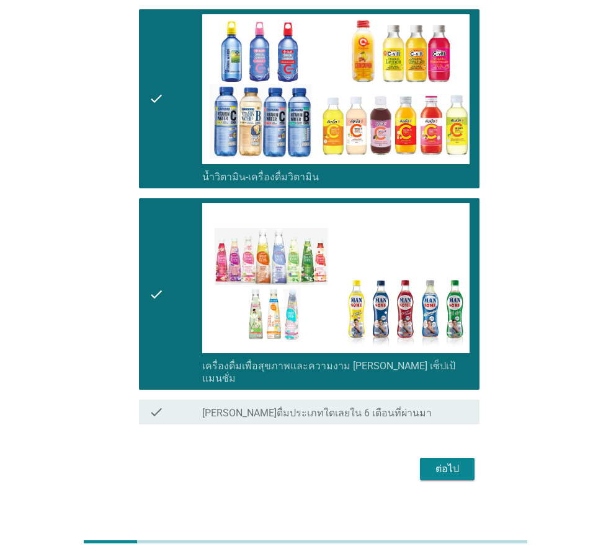
click at [455, 462] on div "ต่อไป" at bounding box center [447, 469] width 35 height 15
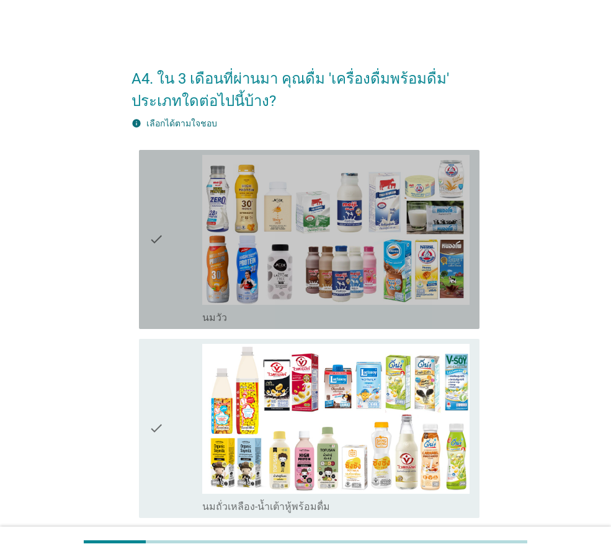
click at [164, 277] on div "check" at bounding box center [175, 239] width 53 height 169
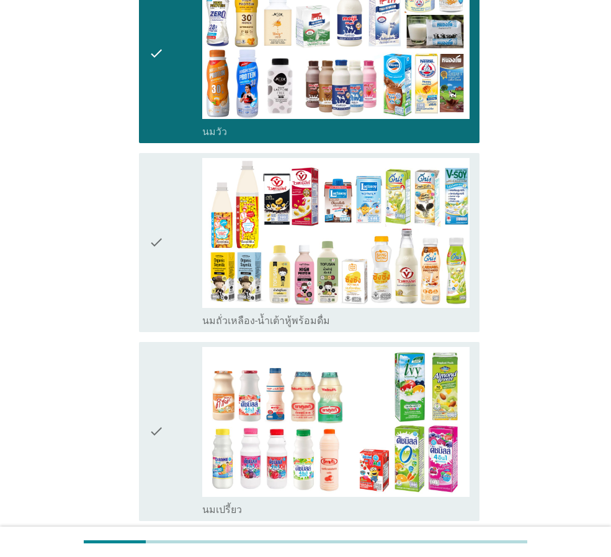
click at [164, 278] on div "check" at bounding box center [175, 242] width 53 height 169
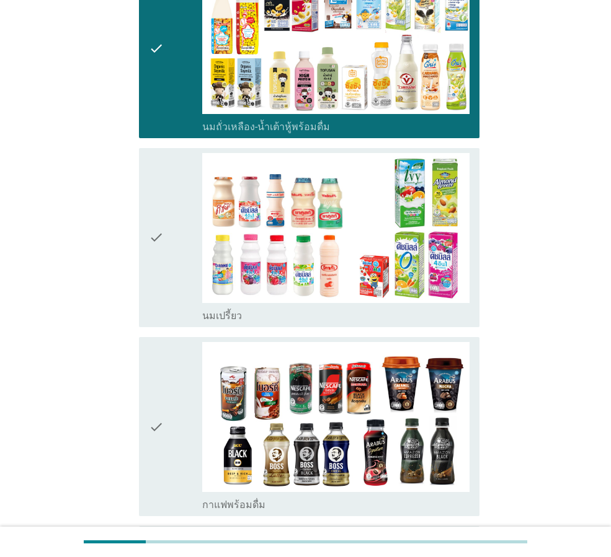
scroll to position [434, 0]
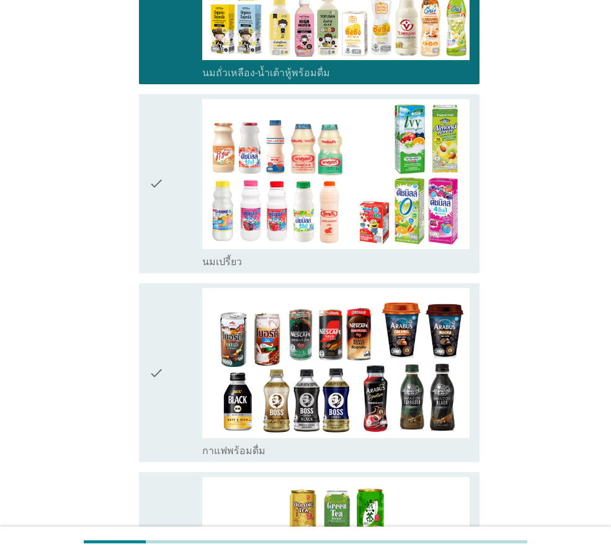
click at [164, 278] on div "check check_box นมเปรี้ยว" at bounding box center [305, 183] width 348 height 189
click at [165, 240] on div "check" at bounding box center [175, 183] width 53 height 169
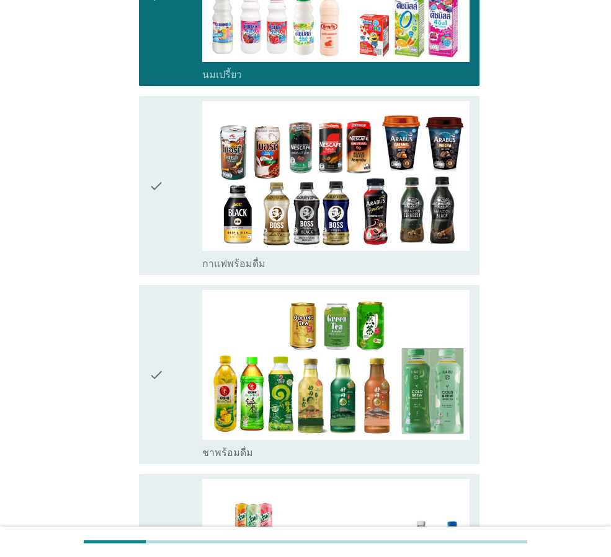
scroll to position [744, 0]
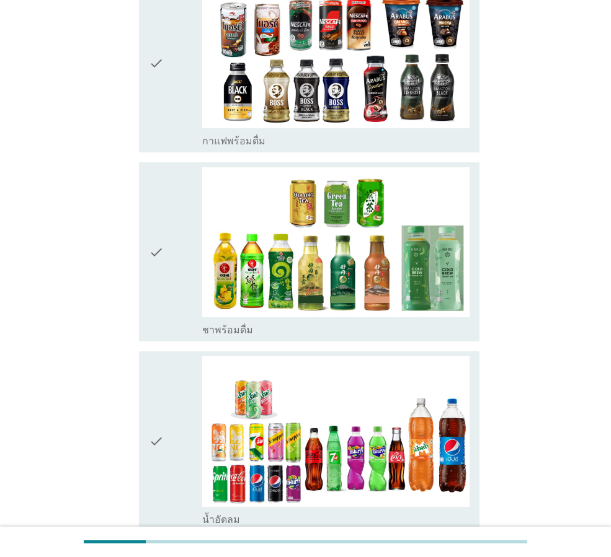
click at [170, 281] on div "check" at bounding box center [175, 251] width 53 height 169
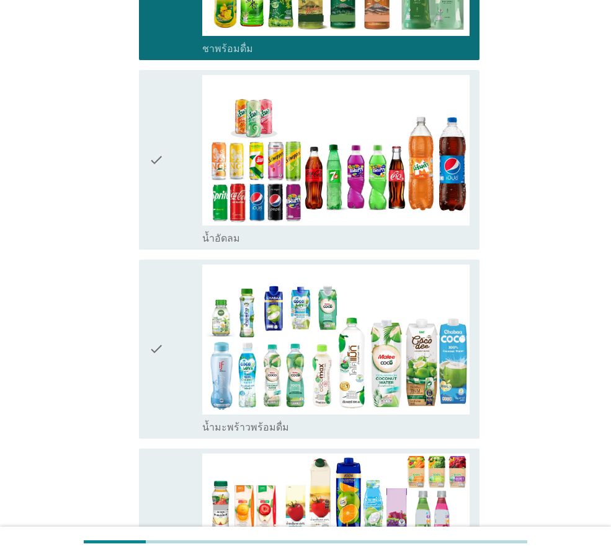
scroll to position [1054, 0]
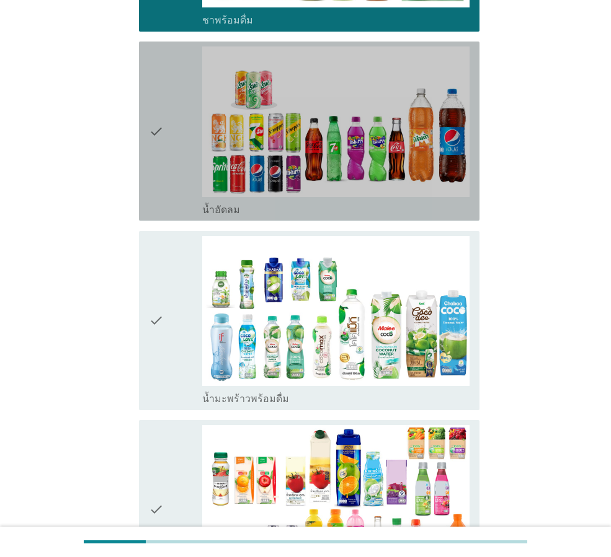
click at [172, 195] on div "check" at bounding box center [175, 131] width 53 height 169
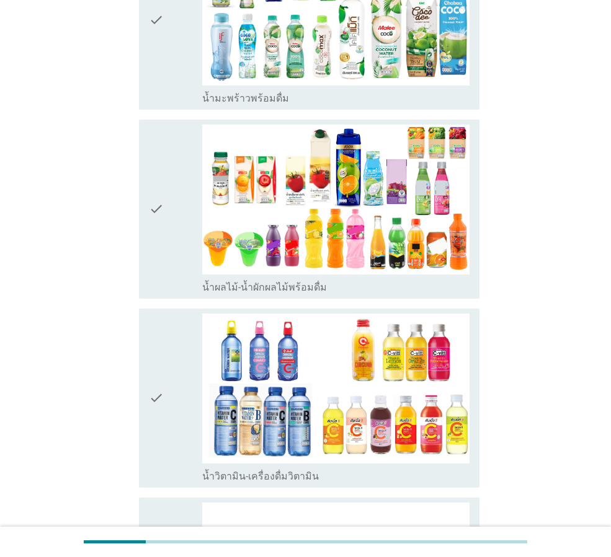
scroll to position [1364, 0]
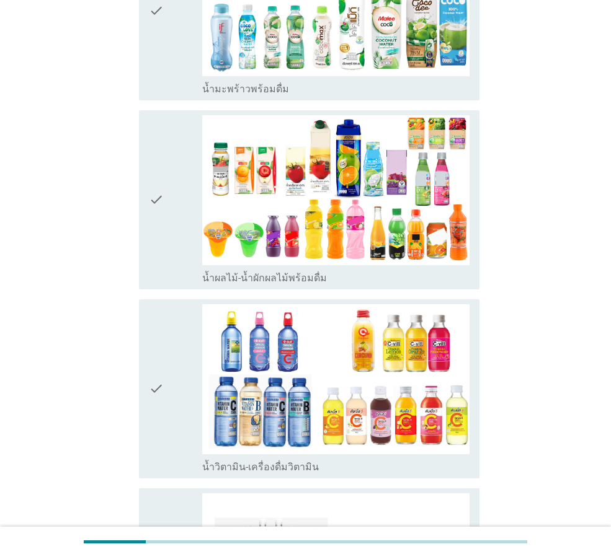
click at [158, 249] on icon "check" at bounding box center [156, 199] width 15 height 169
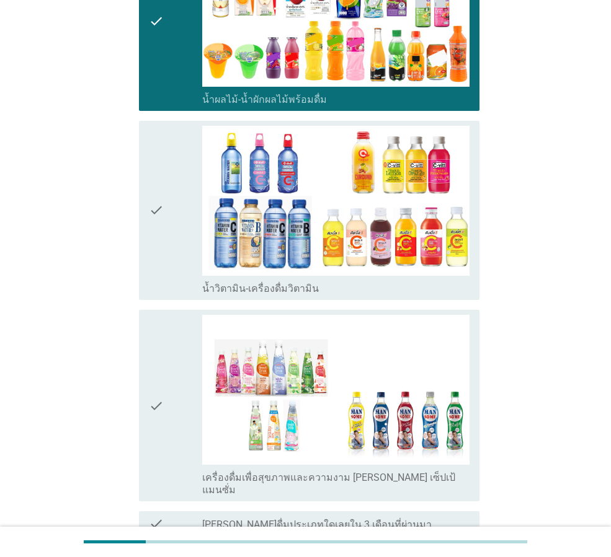
scroll to position [1550, 0]
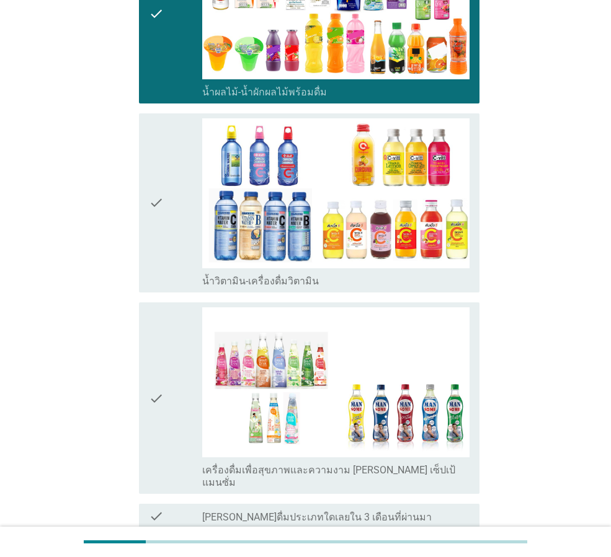
click at [167, 262] on div "check" at bounding box center [175, 202] width 53 height 169
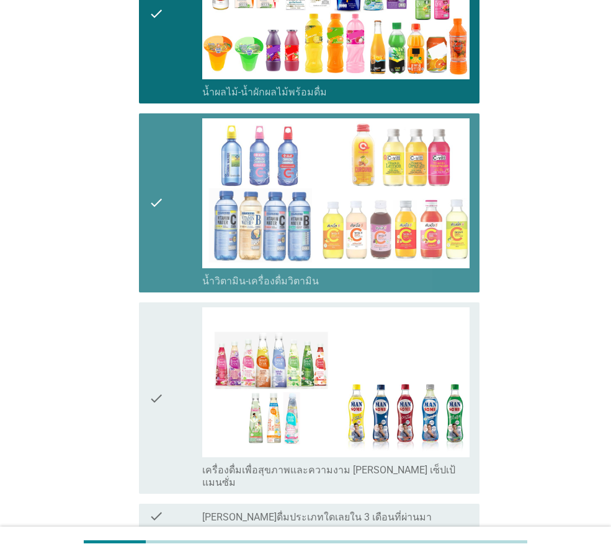
click at [155, 358] on icon "check" at bounding box center [156, 399] width 15 height 182
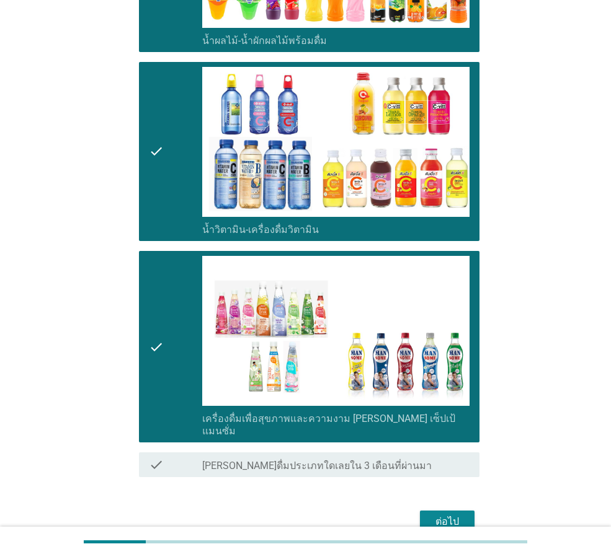
scroll to position [1654, 0]
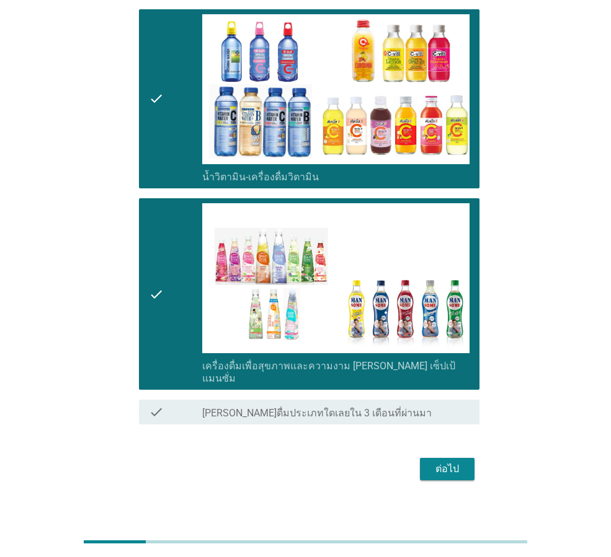
click at [455, 462] on div "ต่อไป" at bounding box center [447, 469] width 35 height 15
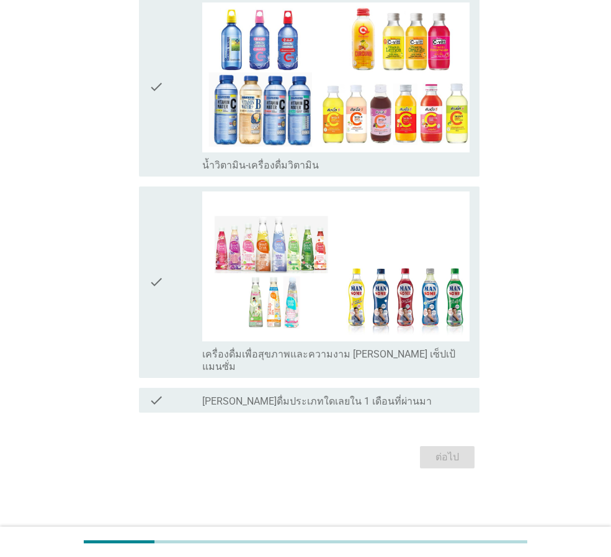
scroll to position [0, 0]
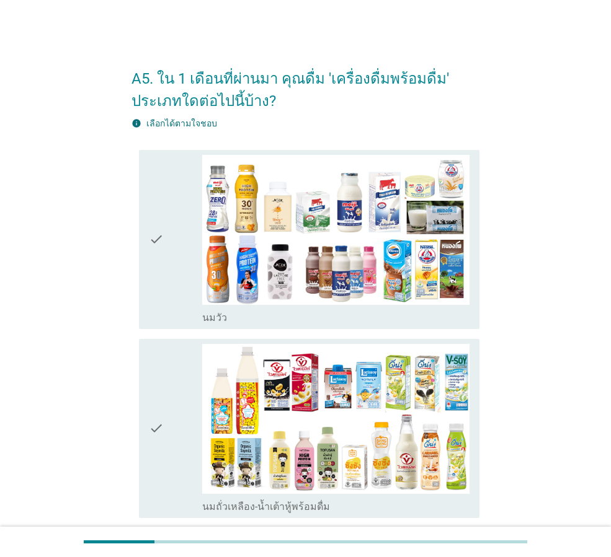
click at [169, 280] on div "check" at bounding box center [175, 239] width 53 height 169
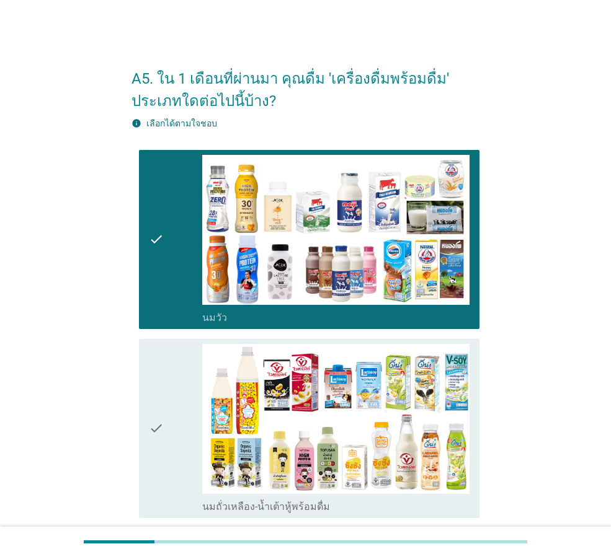
click at [161, 385] on icon "check" at bounding box center [156, 428] width 15 height 169
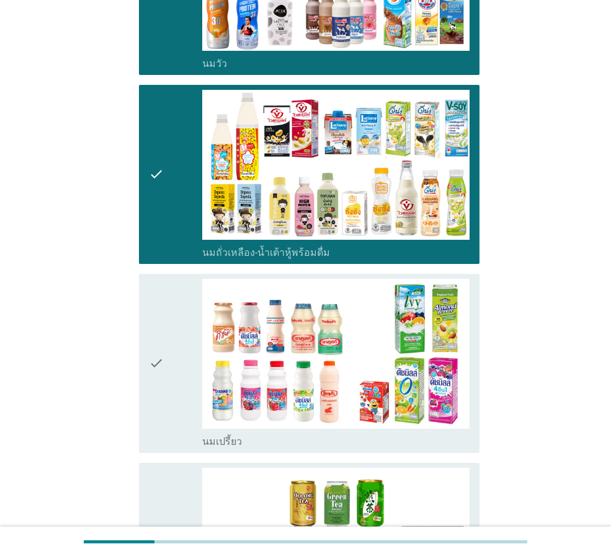
scroll to position [310, 0]
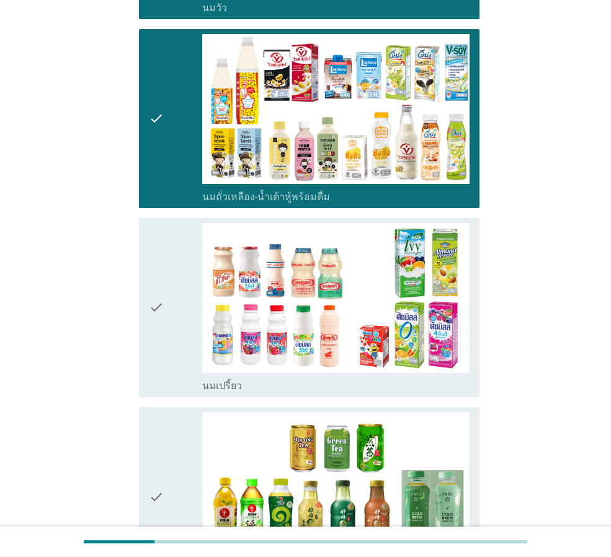
click at [172, 360] on div "check" at bounding box center [175, 307] width 53 height 169
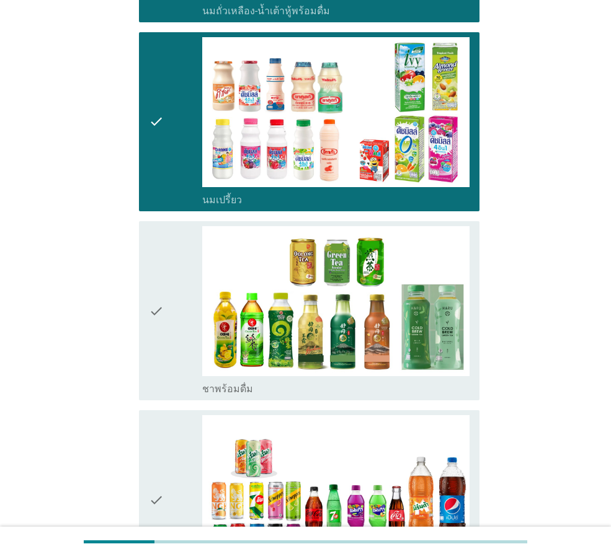
click at [169, 367] on div "check" at bounding box center [175, 310] width 53 height 169
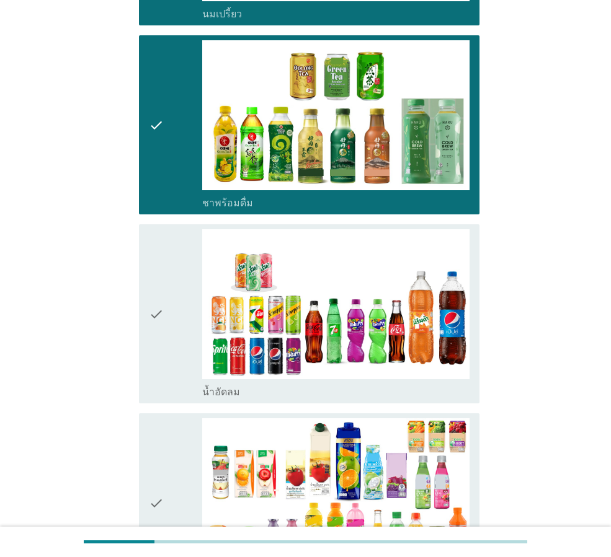
click at [169, 367] on div "check" at bounding box center [175, 313] width 53 height 169
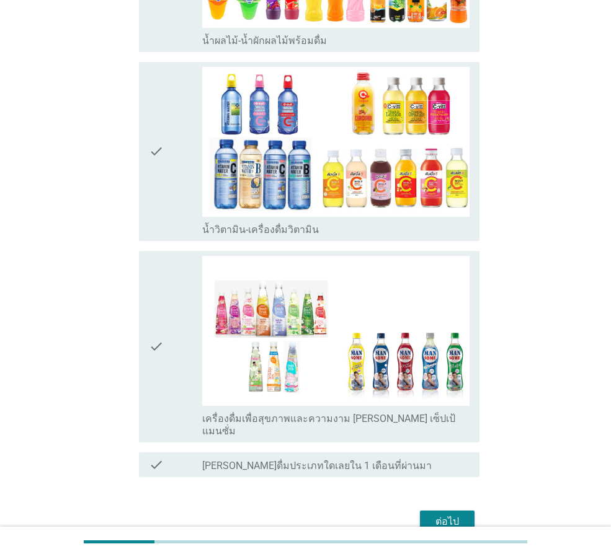
scroll to position [1276, 0]
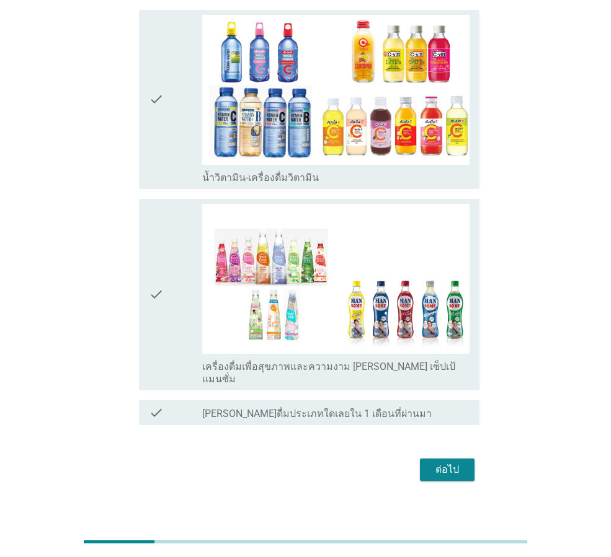
click at [450, 463] on div "ต่อไป" at bounding box center [447, 470] width 35 height 15
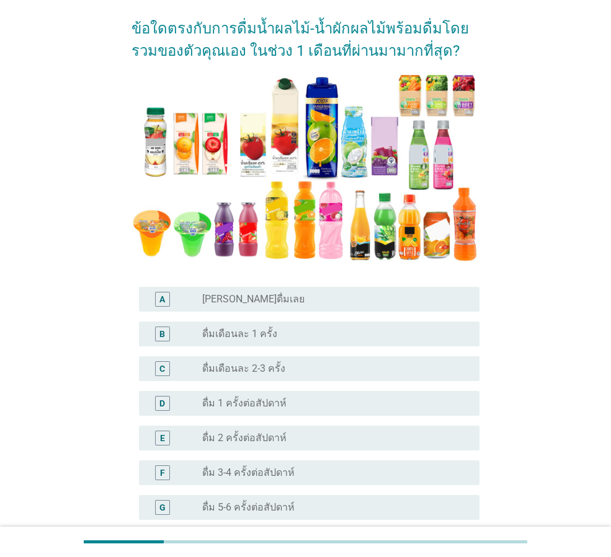
scroll to position [124, 0]
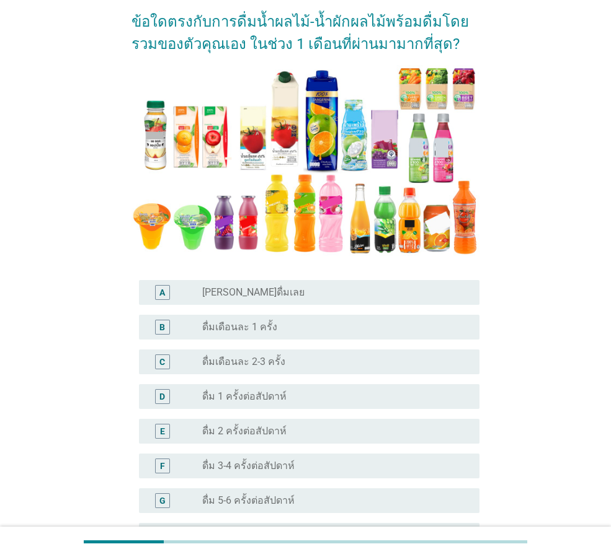
click at [250, 361] on label "ดื่มเดือนละ 2-3 ครั้ง" at bounding box center [243, 362] width 83 height 12
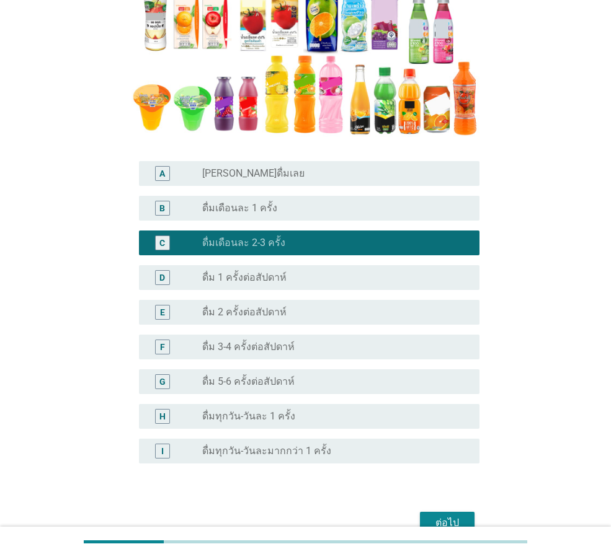
scroll to position [248, 0]
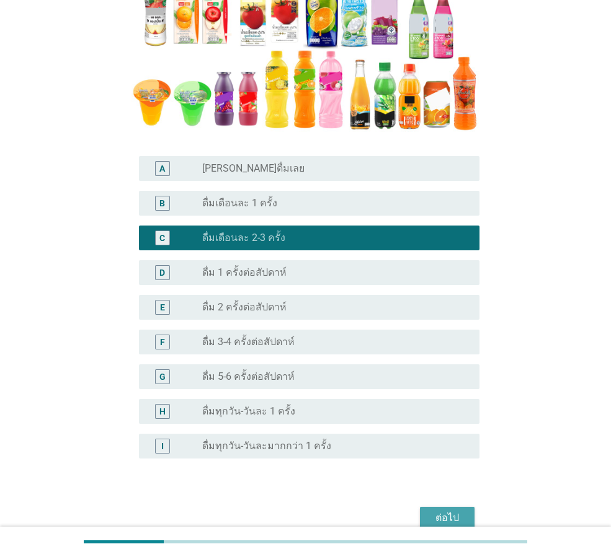
click at [439, 517] on div "ต่อไป" at bounding box center [447, 518] width 35 height 15
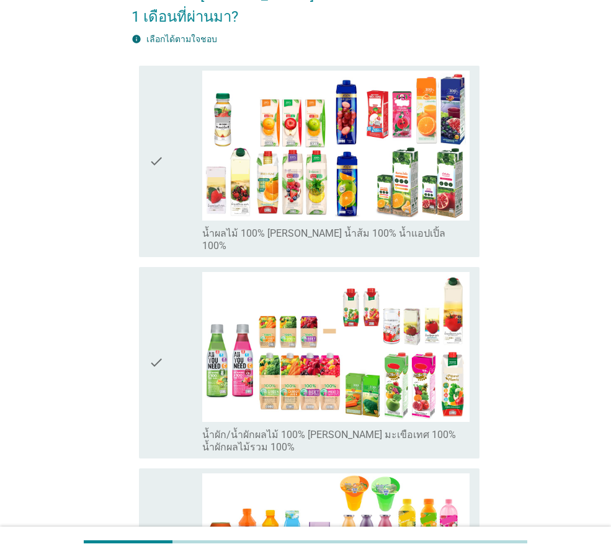
scroll to position [0, 0]
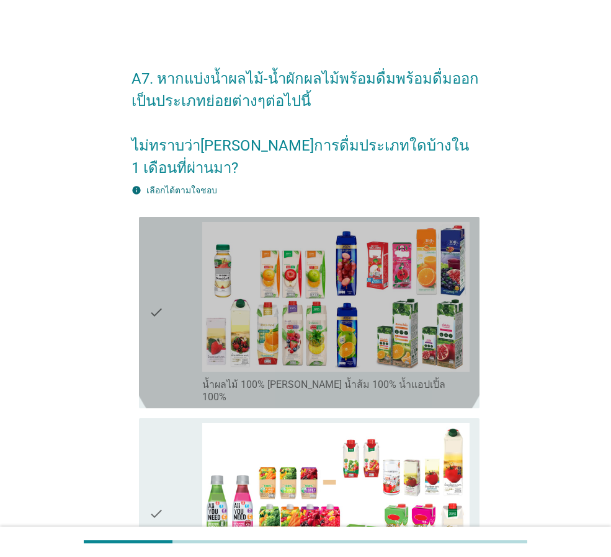
click at [178, 322] on div "check" at bounding box center [175, 313] width 53 height 182
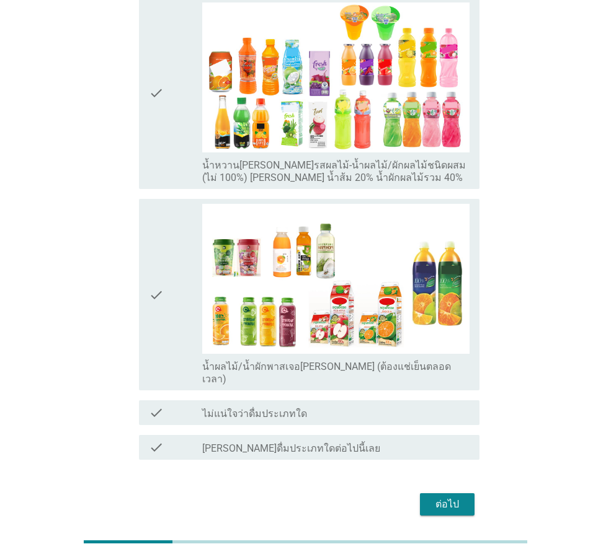
scroll to position [623, 0]
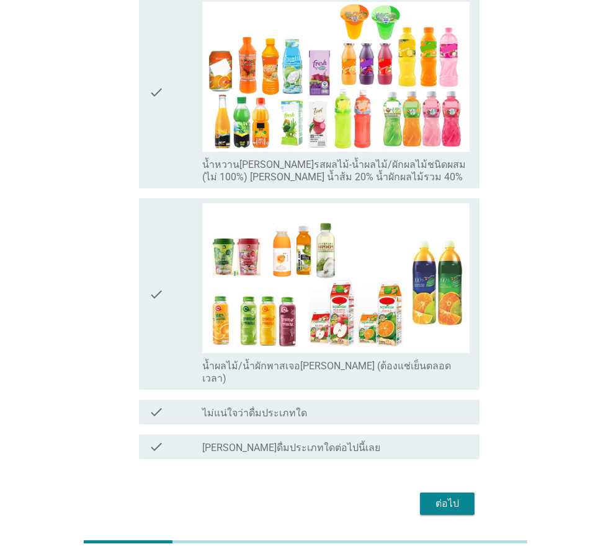
click at [448, 497] on div "ต่อไป" at bounding box center [447, 504] width 35 height 15
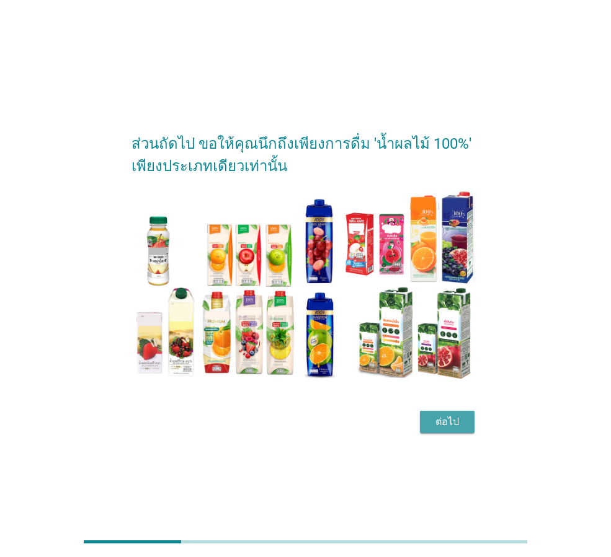
click at [471, 428] on button "ต่อไป" at bounding box center [447, 422] width 55 height 22
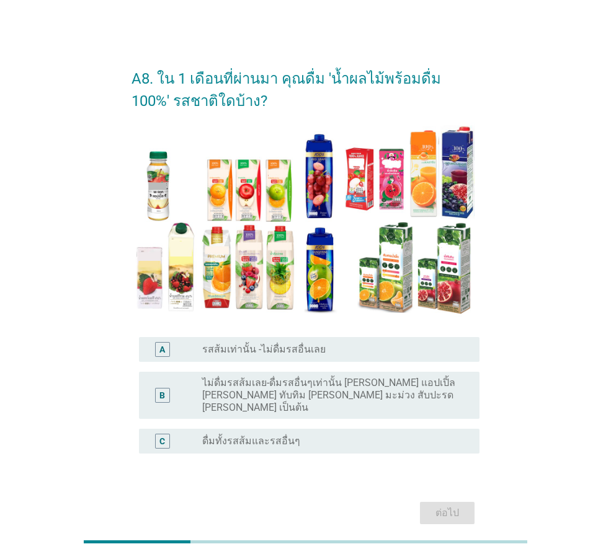
click at [273, 349] on label "รสส้มเท่านั้น -ไม่ดื่มรสอื่นเลย" at bounding box center [263, 350] width 123 height 12
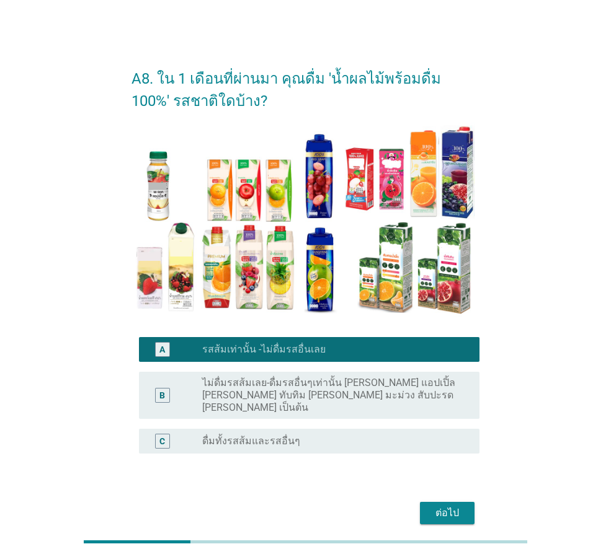
click at [443, 506] on div "ต่อไป" at bounding box center [447, 513] width 35 height 15
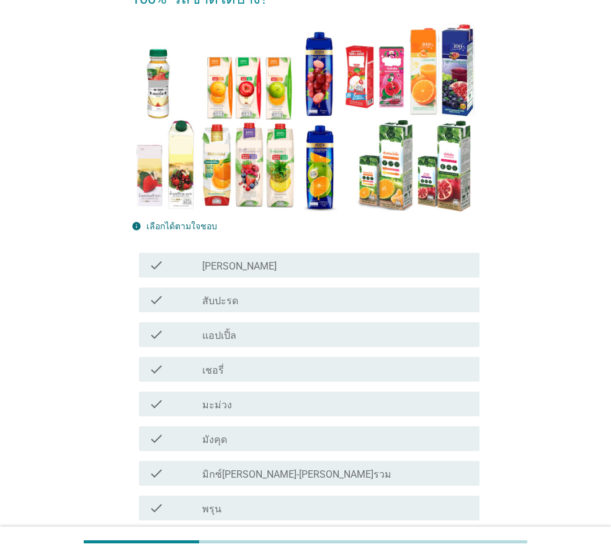
scroll to position [124, 0]
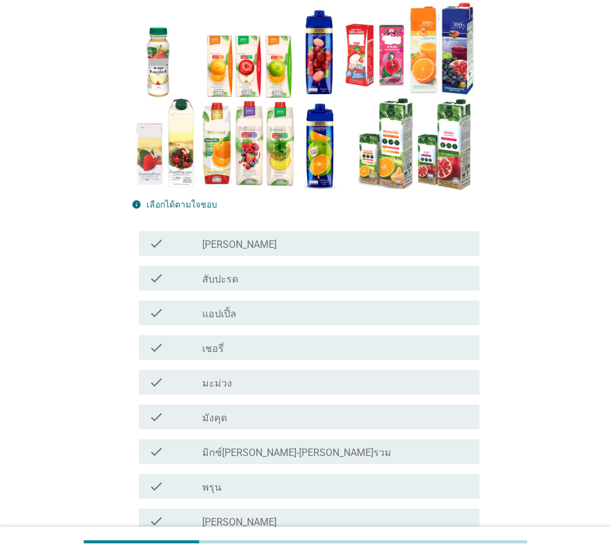
click at [215, 312] on label "แอปเปิ้ล" at bounding box center [219, 314] width 34 height 12
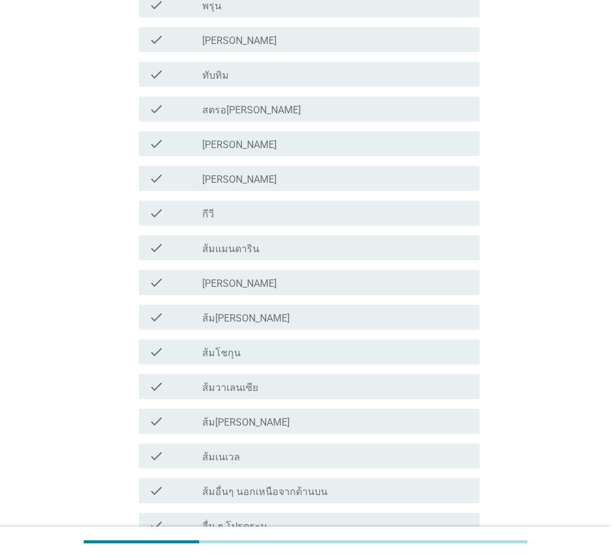
scroll to position [620, 0]
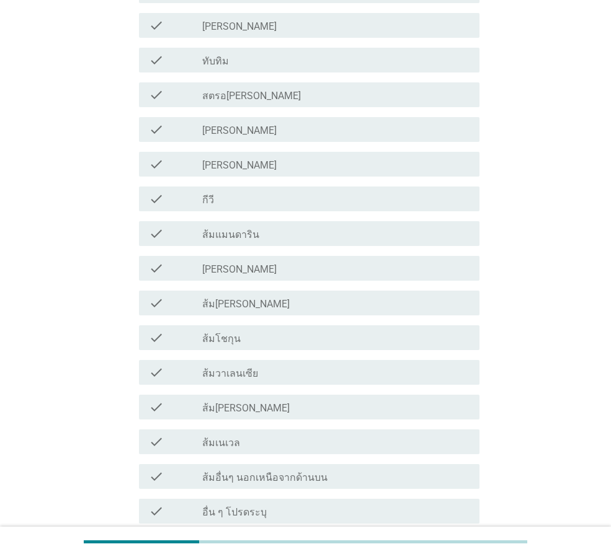
click at [258, 477] on label "ส้มอื่นๆ นอกเหนือจากด้านบน" at bounding box center [264, 478] width 125 height 12
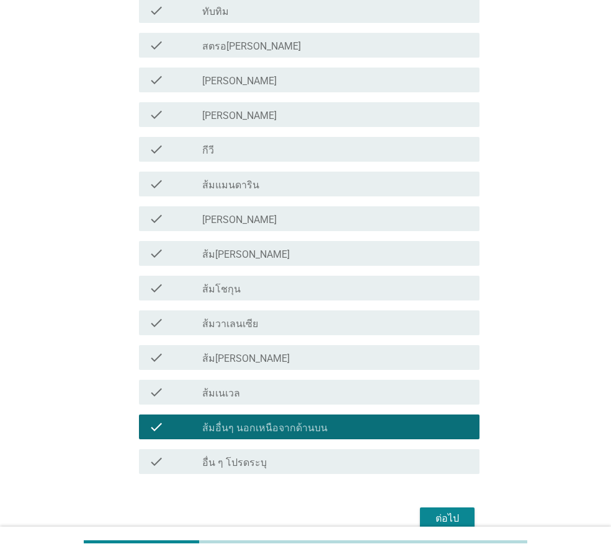
scroll to position [731, 0]
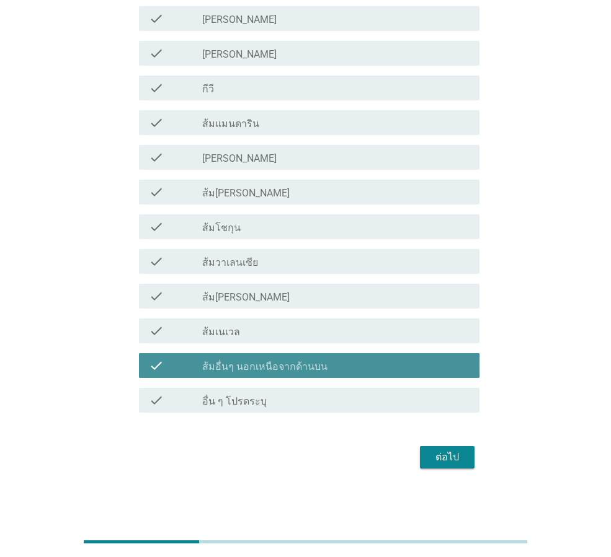
click at [259, 367] on label "ส้มอื่นๆ นอกเหนือจากด้านบน" at bounding box center [264, 367] width 125 height 12
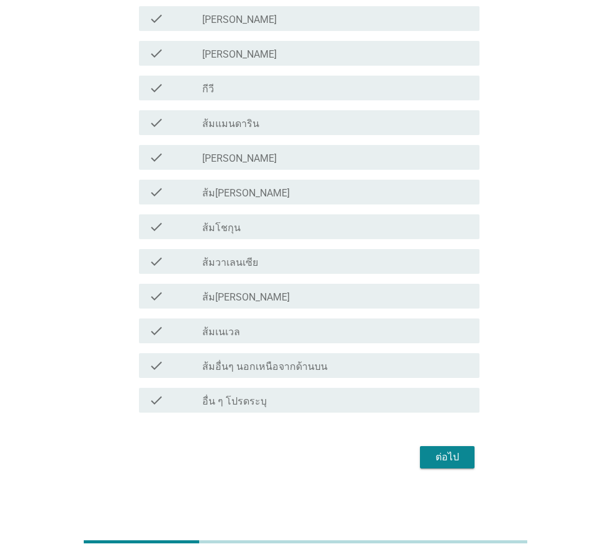
click at [235, 123] on label "ส้มแมนดาริน" at bounding box center [230, 124] width 57 height 12
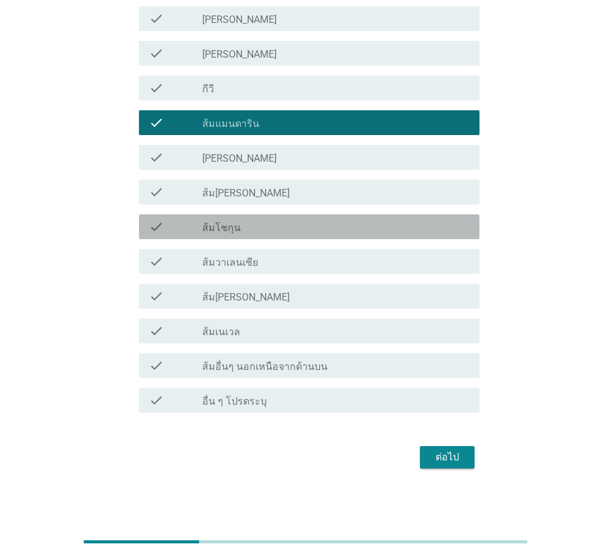
click at [232, 229] on label "ส้มโชกุน" at bounding box center [221, 228] width 38 height 12
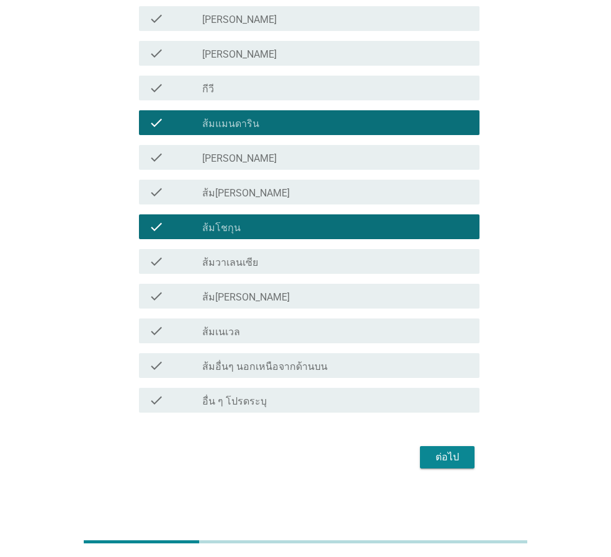
click at [224, 192] on label "ส้ม[PERSON_NAME]" at bounding box center [245, 193] width 87 height 12
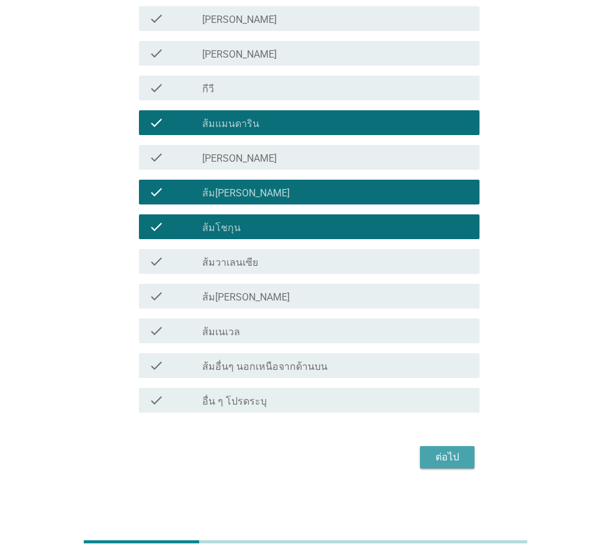
click at [438, 458] on div "ต่อไป" at bounding box center [447, 457] width 35 height 15
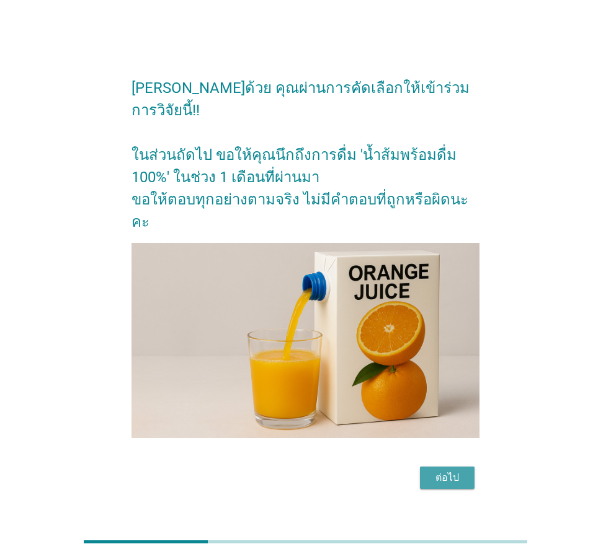
click at [448, 471] on div "ต่อไป" at bounding box center [447, 478] width 35 height 15
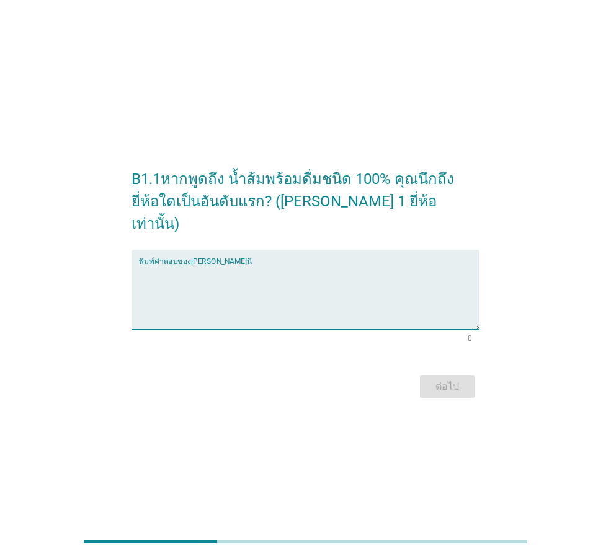
click at [245, 272] on textarea "พิมพ์คำตอบของคุณ ที่นี่" at bounding box center [309, 297] width 340 height 65
type textarea "[PERSON_NAME]"
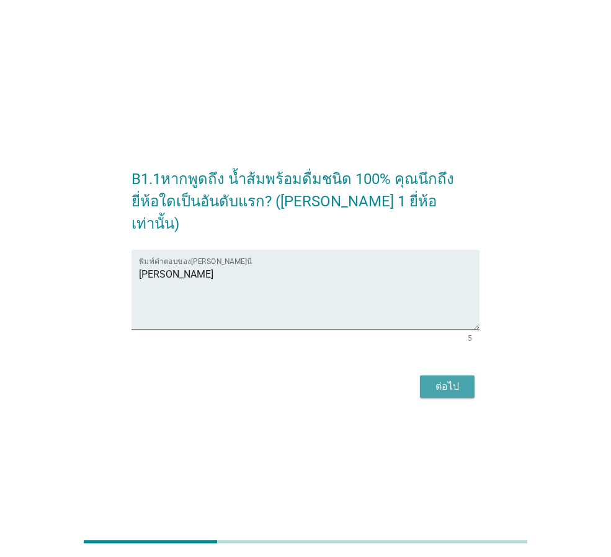
click at [456, 383] on div "ต่อไป" at bounding box center [447, 386] width 35 height 15
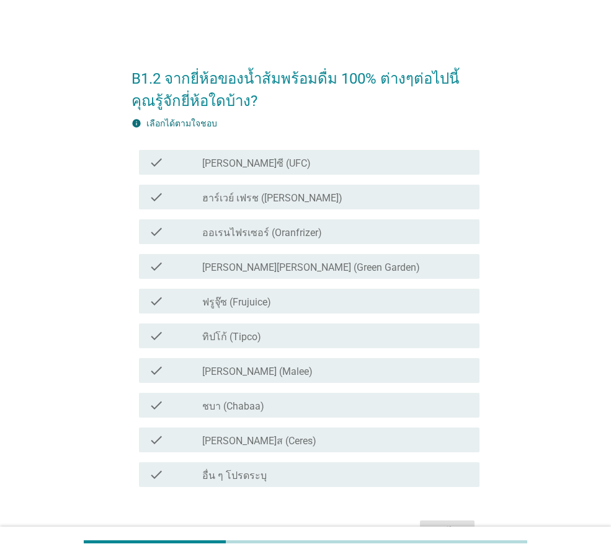
click at [264, 162] on div "check_box_outline_blank [PERSON_NAME]ซี (UFC)" at bounding box center [335, 162] width 267 height 15
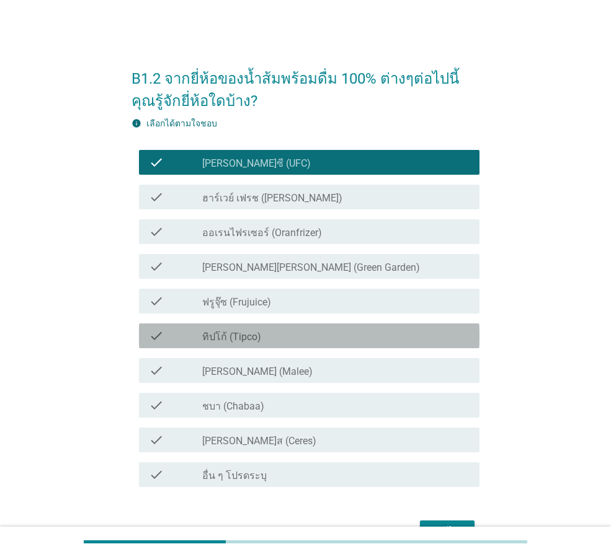
click at [226, 337] on label "ทิปโก้ (Tipco)" at bounding box center [231, 337] width 59 height 12
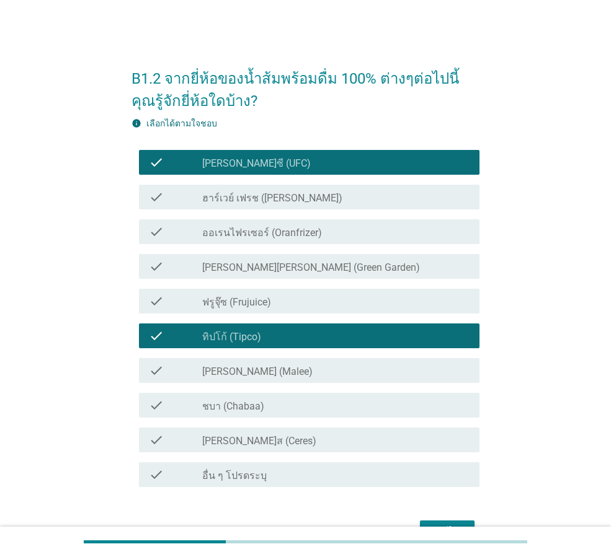
click at [210, 372] on label "[PERSON_NAME] (Malee)" at bounding box center [257, 372] width 110 height 12
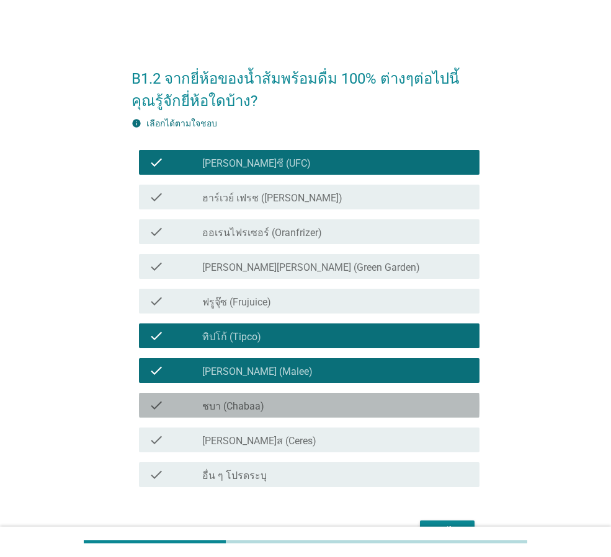
click at [213, 407] on label "ชบา (Chabaa)" at bounding box center [233, 407] width 62 height 12
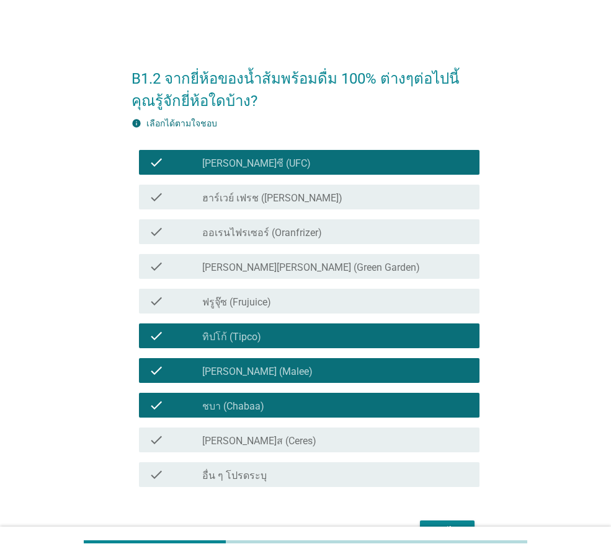
click at [208, 434] on div "check_box_outline_blank [PERSON_NAME]ส (Ceres)" at bounding box center [335, 440] width 267 height 15
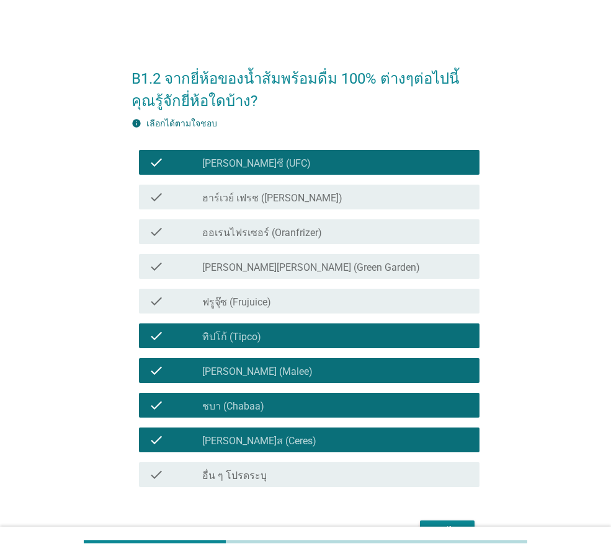
click at [273, 441] on div "check_box_outline_blank [PERSON_NAME]ส (Ceres)" at bounding box center [335, 440] width 267 height 15
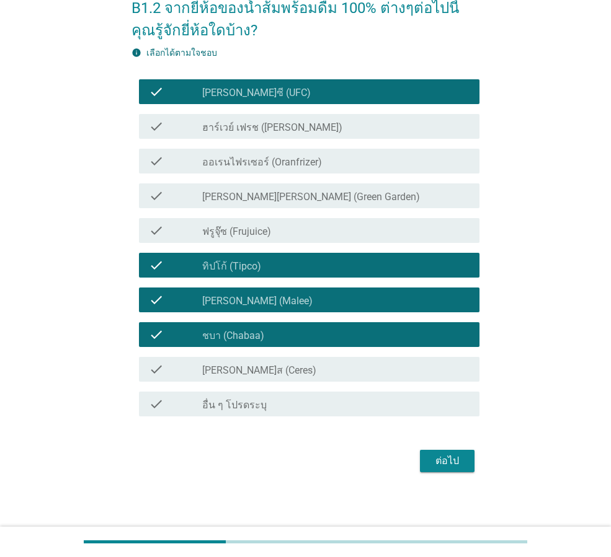
scroll to position [74, 0]
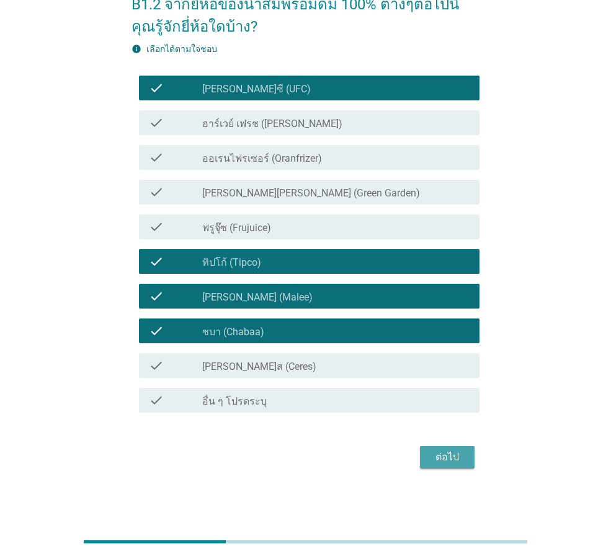
click at [437, 459] on div "ต่อไป" at bounding box center [447, 457] width 35 height 15
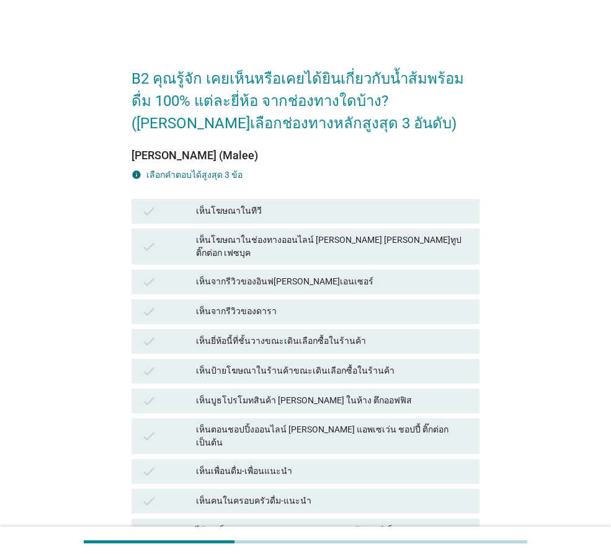
click at [218, 206] on div "เห็นโฆษณาในทีวี" at bounding box center [332, 211] width 273 height 15
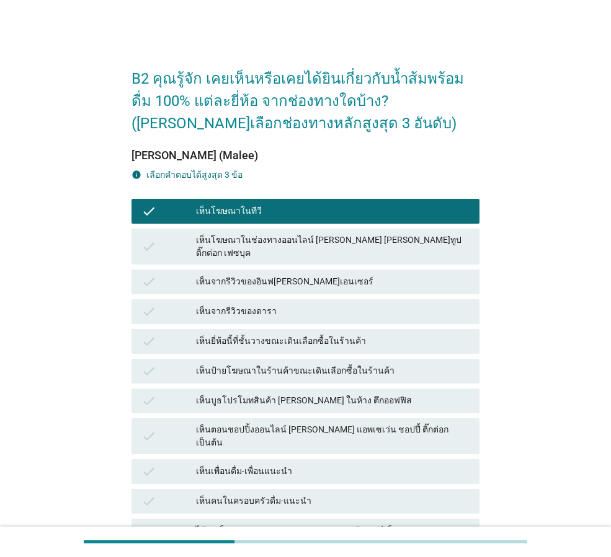
click at [227, 275] on div "เห็นจากรีวิวของอินฟ[PERSON_NAME]เอนเซอร์" at bounding box center [332, 282] width 273 height 15
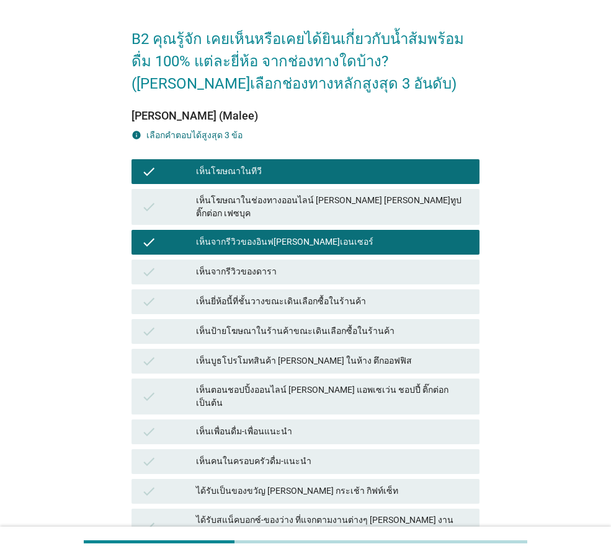
scroll to position [62, 0]
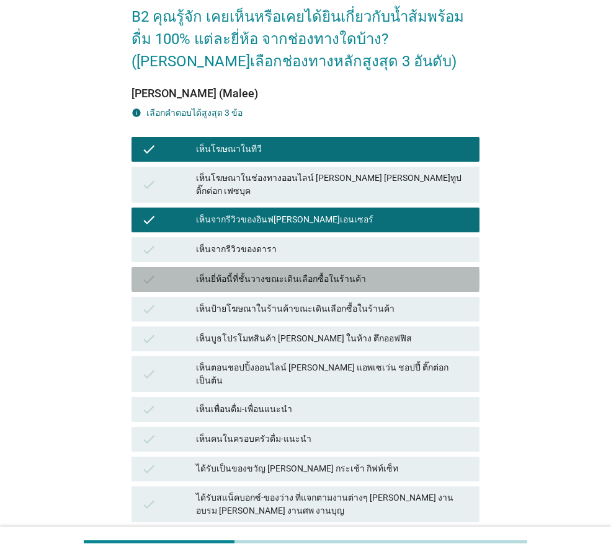
click at [249, 272] on div "เห็นยี่ห้อนี้ที่ชั้นวางขณะเดินเลือกซื้อในร้านค้า" at bounding box center [332, 279] width 273 height 15
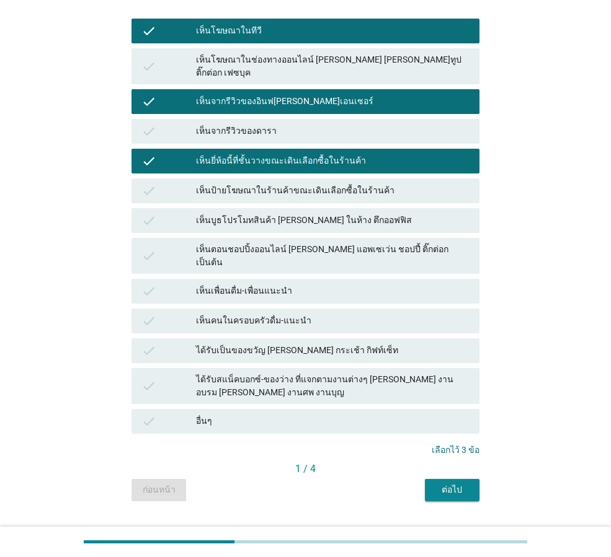
scroll to position [186, 0]
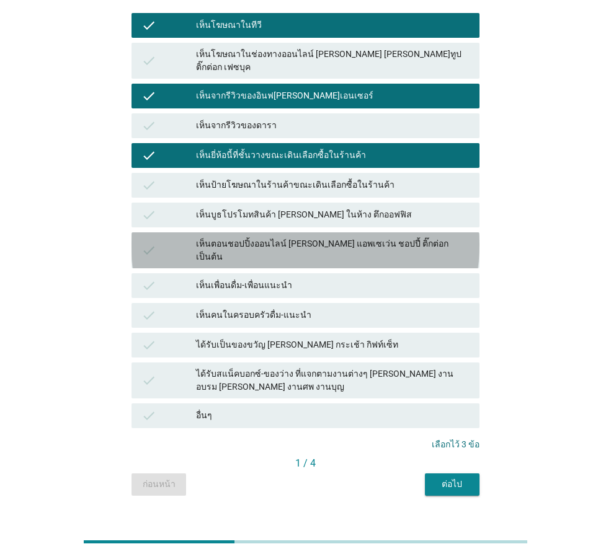
click at [219, 237] on div "เห็นตอนชอปปิ้งออนไลน์ [PERSON_NAME] แอพเซเว่น ชอปปี้ ติ๊กต่อก เป็นต้น" at bounding box center [332, 250] width 273 height 26
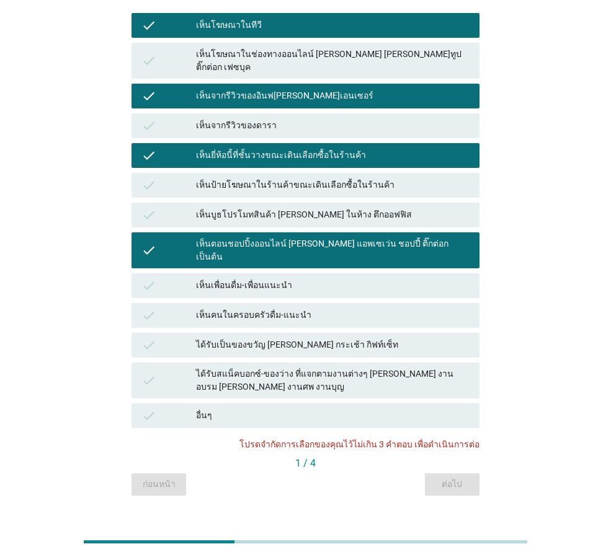
scroll to position [124, 0]
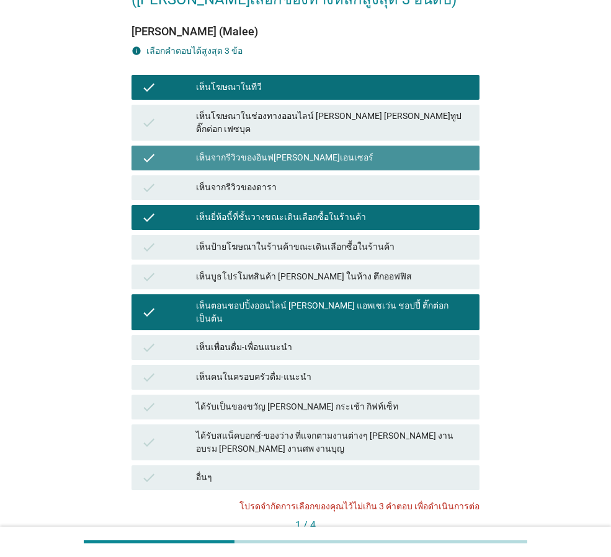
click at [239, 151] on div "เห็นจากรีวิวของอินฟ[PERSON_NAME]เอนเซอร์" at bounding box center [332, 158] width 273 height 15
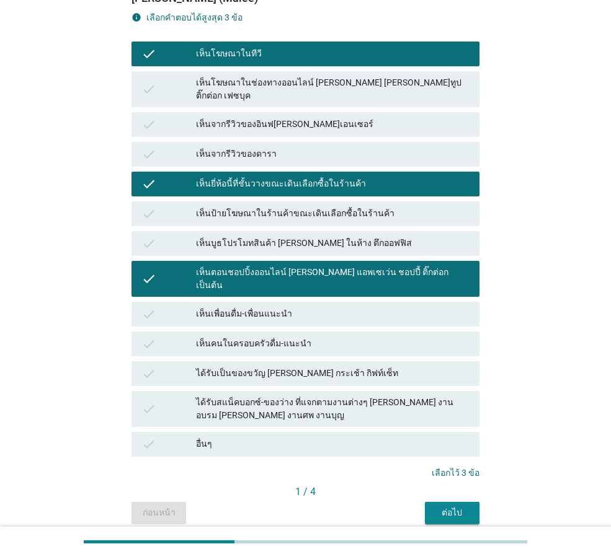
scroll to position [187, 0]
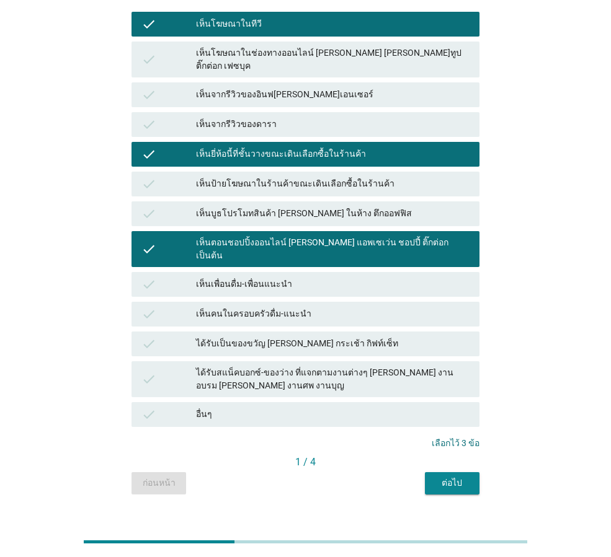
click at [457, 477] on div "ต่อไป" at bounding box center [452, 483] width 35 height 13
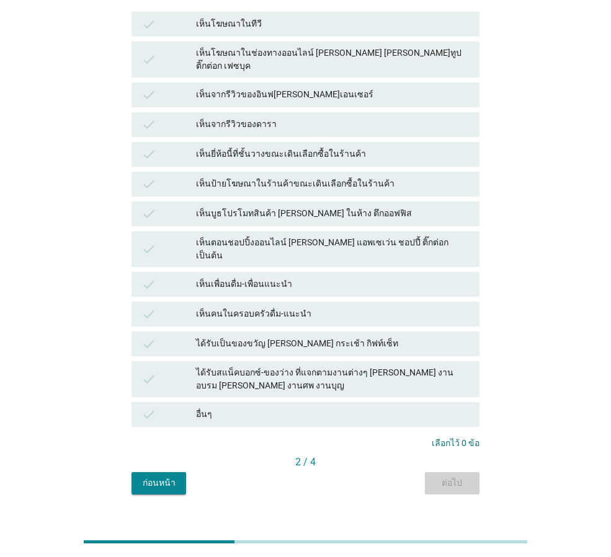
scroll to position [0, 0]
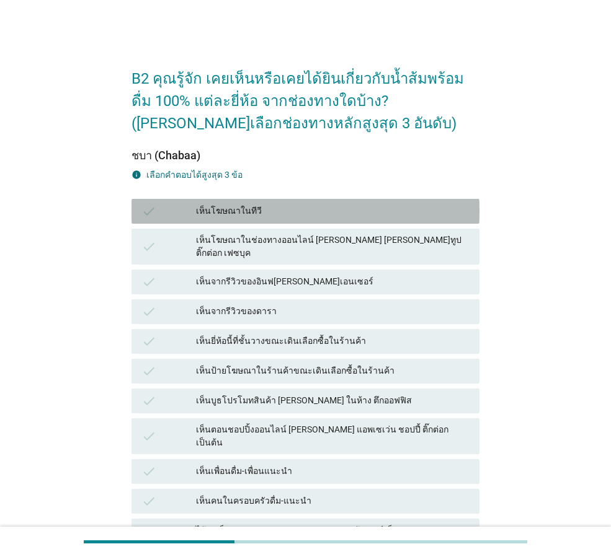
click at [213, 209] on div "เห็นโฆษณาในทีวี" at bounding box center [332, 211] width 273 height 15
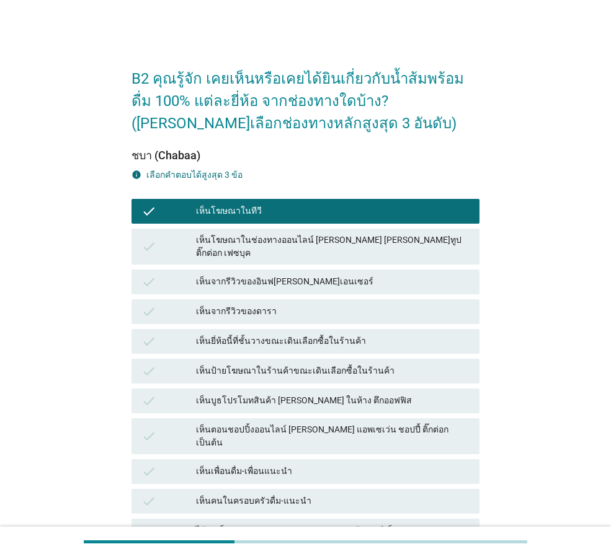
click at [212, 235] on div "เห็นโฆษณาในช่องทางออนไลน์ [PERSON_NAME] [PERSON_NAME]ทูป ติ๊กต่อก เฟซบุค" at bounding box center [332, 247] width 273 height 26
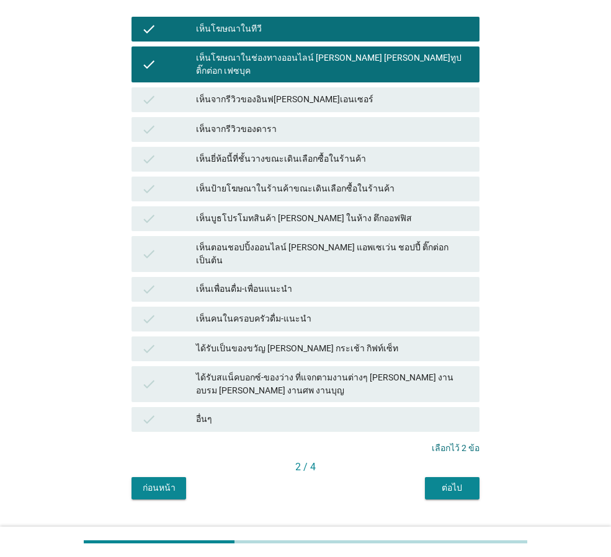
scroll to position [187, 0]
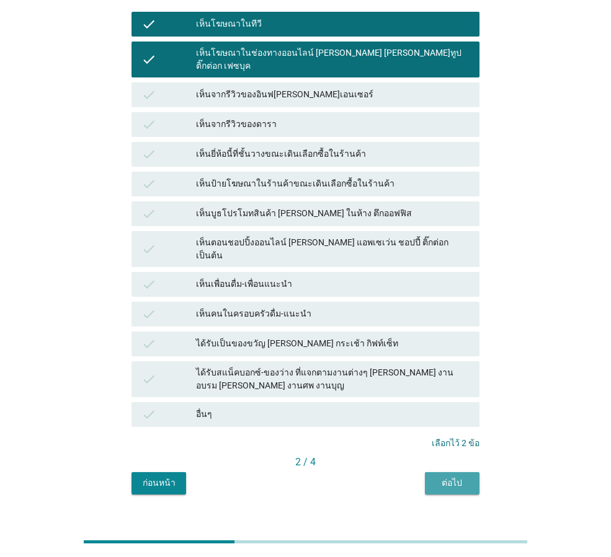
click at [461, 477] on div "ต่อไป" at bounding box center [452, 483] width 35 height 13
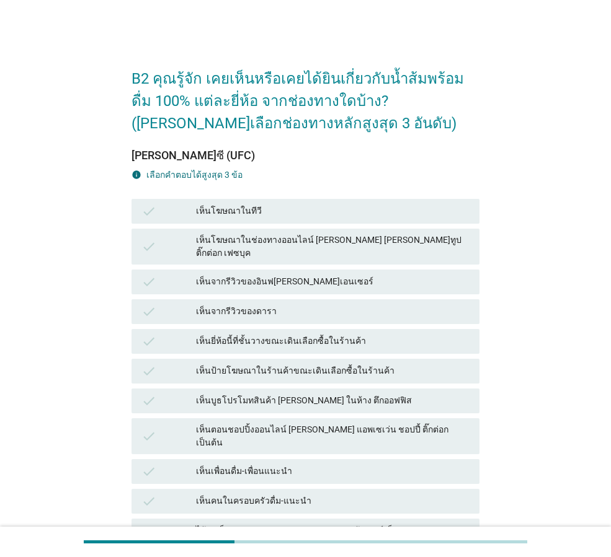
click at [311, 207] on div "เห็นโฆษณาในทีวี" at bounding box center [332, 211] width 273 height 15
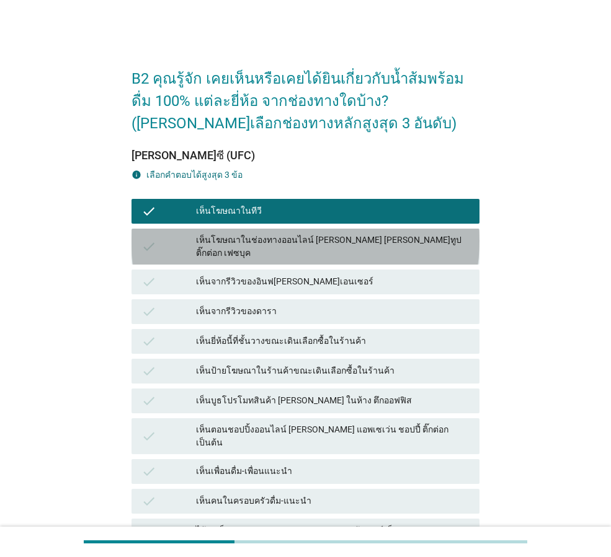
click at [313, 246] on div "เห็นโฆษณาในช่องทางออนไลน์ [PERSON_NAME] [PERSON_NAME]ทูป ติ๊กต่อก เฟซบุค" at bounding box center [332, 247] width 273 height 26
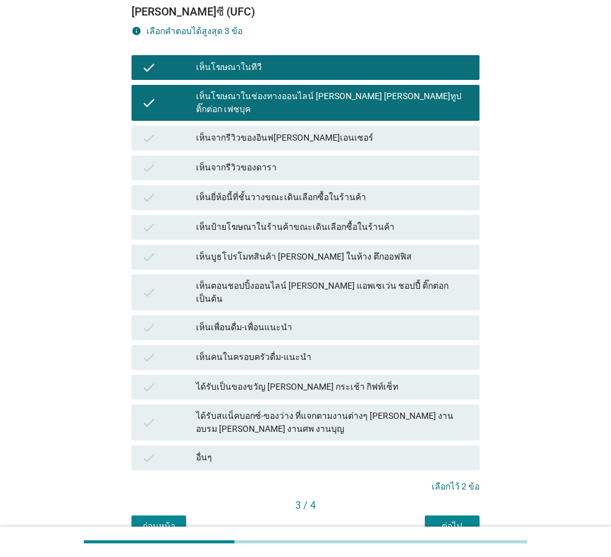
scroll to position [187, 0]
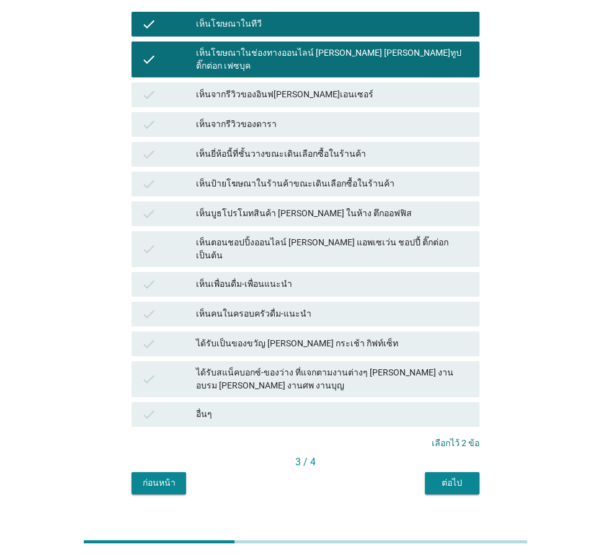
click at [461, 473] on button "ต่อไป" at bounding box center [452, 484] width 55 height 22
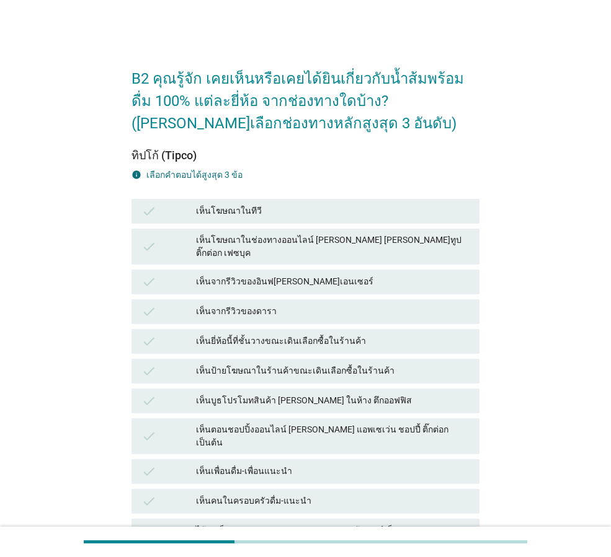
click at [236, 211] on div "เห็นโฆษณาในทีวี" at bounding box center [332, 211] width 273 height 15
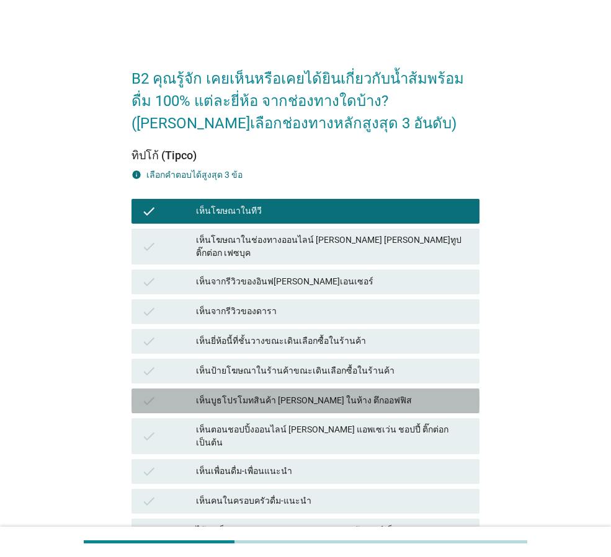
click at [267, 394] on div "เห็นบูธโปรโมทสินค้า [PERSON_NAME] ในห้าง ตึกออฟฟิส" at bounding box center [332, 401] width 273 height 15
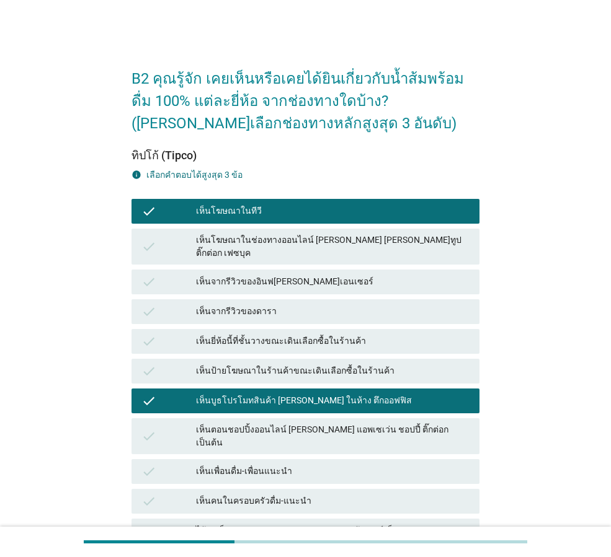
click at [264, 424] on div "เห็นตอนชอปปิ้งออนไลน์ [PERSON_NAME] แอพเซเว่น ชอปปี้ ติ๊กต่อก เป็นต้น" at bounding box center [332, 437] width 273 height 26
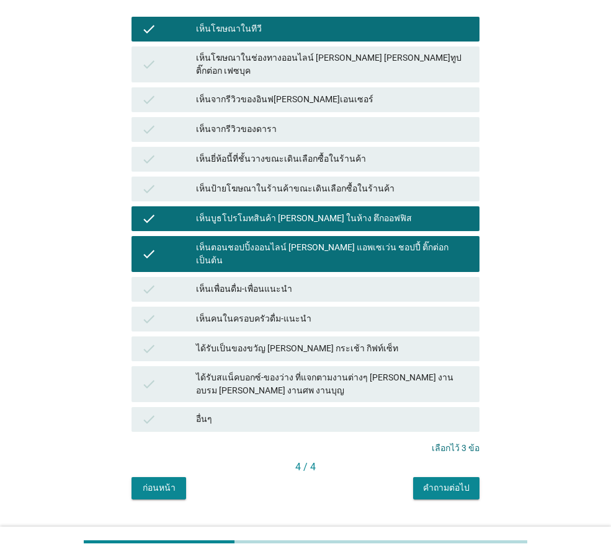
scroll to position [187, 0]
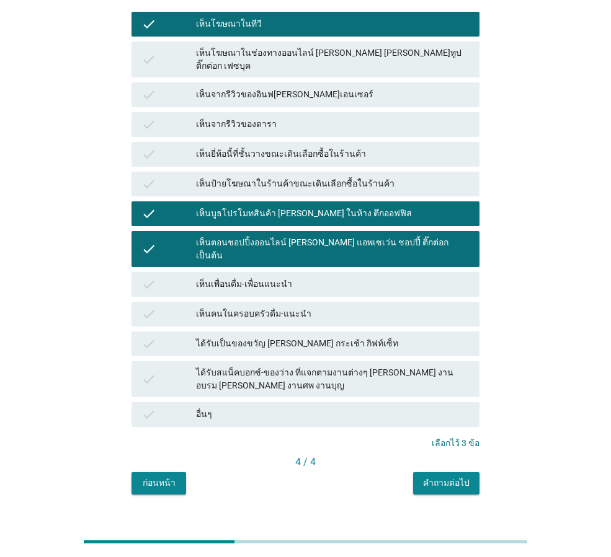
click at [470, 473] on button "คำถามต่อไป" at bounding box center [446, 484] width 66 height 22
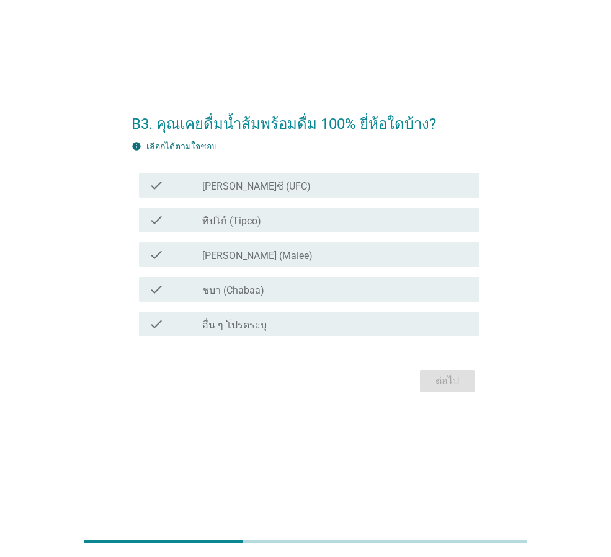
scroll to position [0, 0]
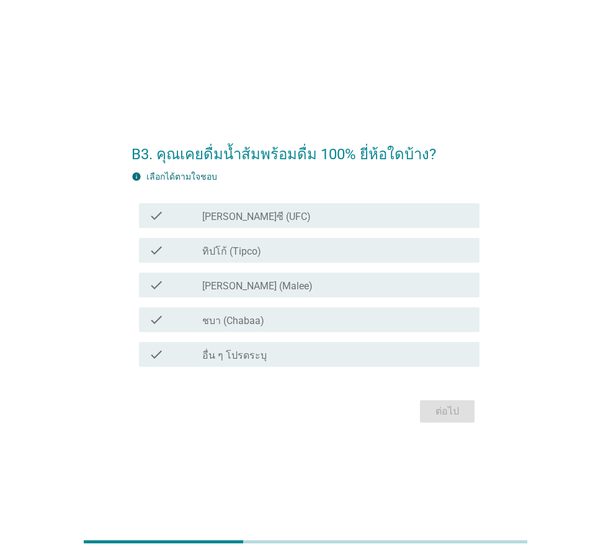
click at [221, 319] on label "ชบา (Chabaa)" at bounding box center [233, 321] width 62 height 12
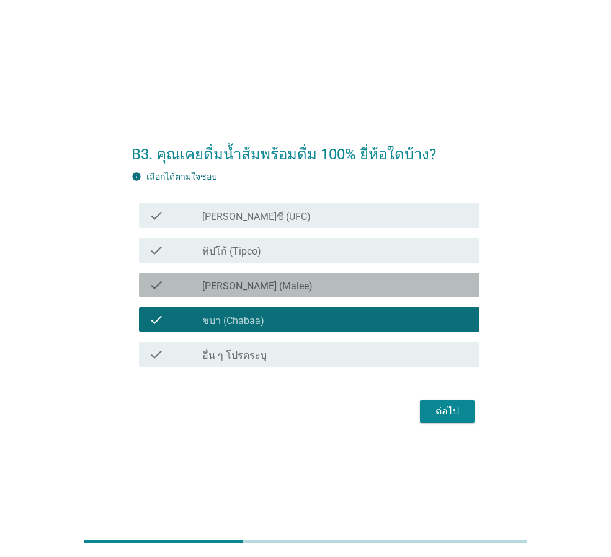
click at [221, 292] on label "[PERSON_NAME] (Malee)" at bounding box center [257, 286] width 110 height 12
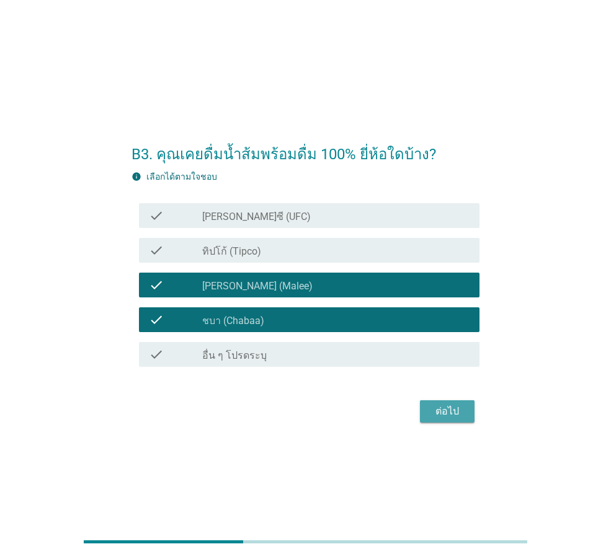
click at [454, 420] on button "ต่อไป" at bounding box center [447, 412] width 55 height 22
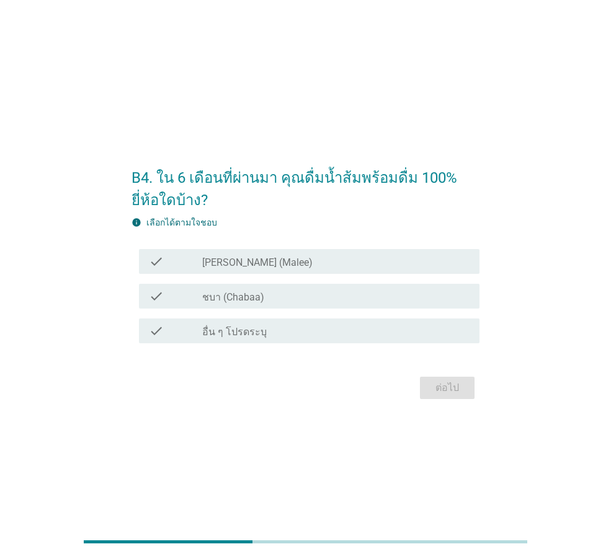
click at [266, 300] on div "check_box ชบา (Chabaa)" at bounding box center [335, 296] width 267 height 15
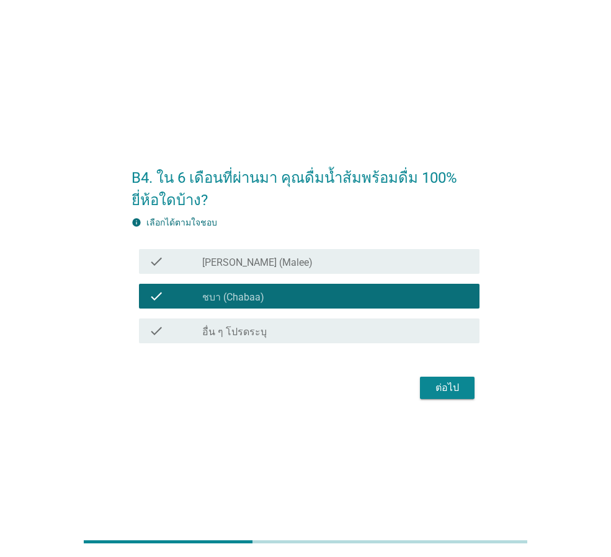
click at [291, 264] on div "check_box [PERSON_NAME] (Malee)" at bounding box center [335, 261] width 267 height 15
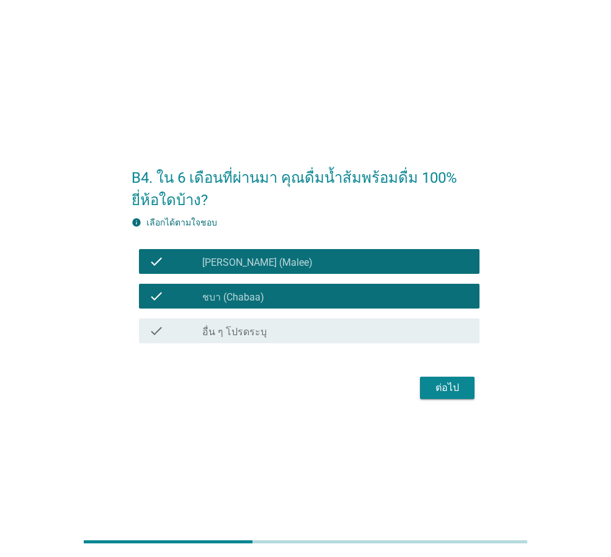
click at [445, 386] on div "ต่อไป" at bounding box center [447, 388] width 35 height 15
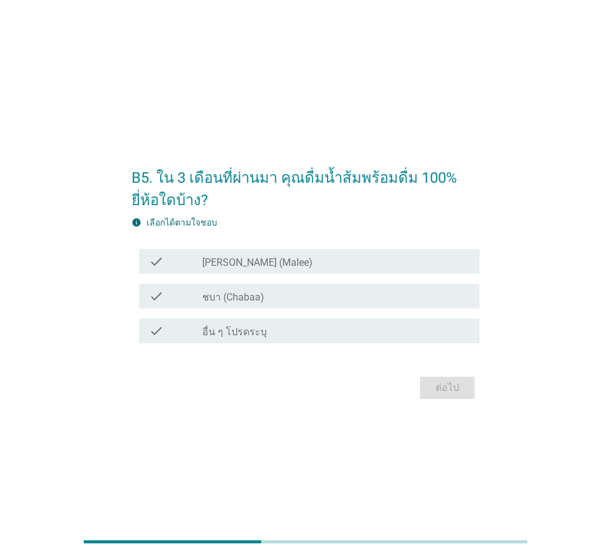
click at [273, 264] on div "check_box [PERSON_NAME] (Malee)" at bounding box center [335, 261] width 267 height 15
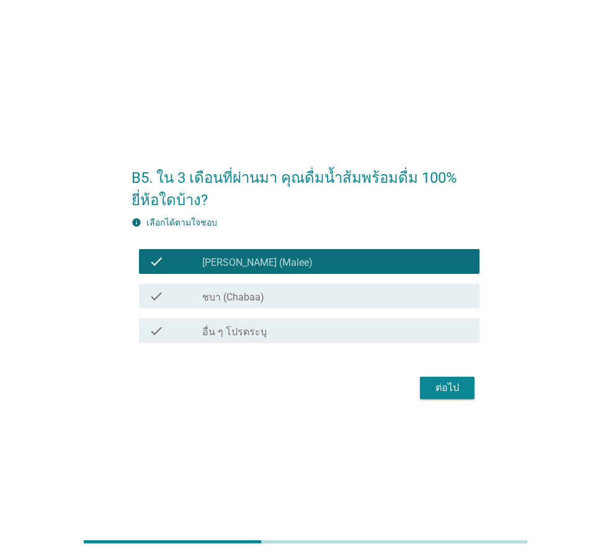
click at [443, 391] on div "ต่อไป" at bounding box center [447, 388] width 35 height 15
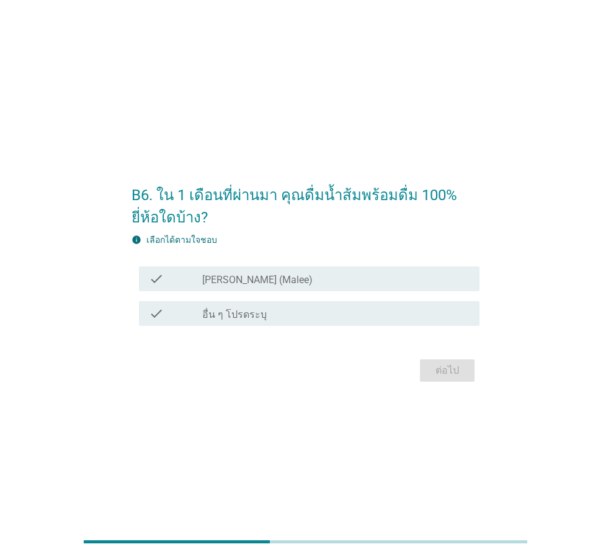
click at [281, 280] on div "check_box [PERSON_NAME] (Malee)" at bounding box center [335, 279] width 267 height 15
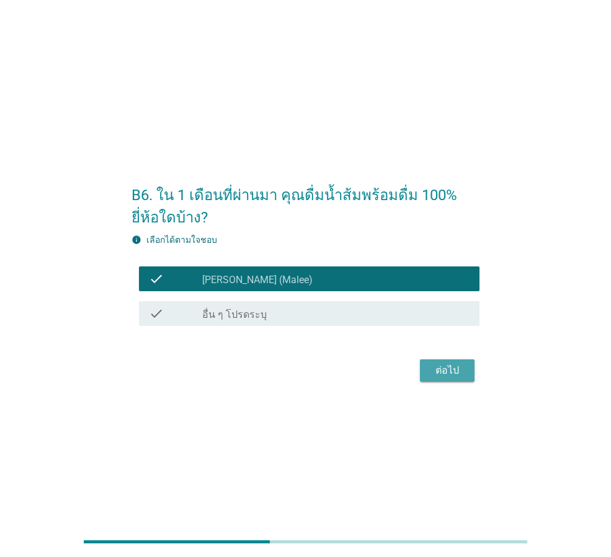
click at [444, 369] on div "ต่อไป" at bounding box center [447, 370] width 35 height 15
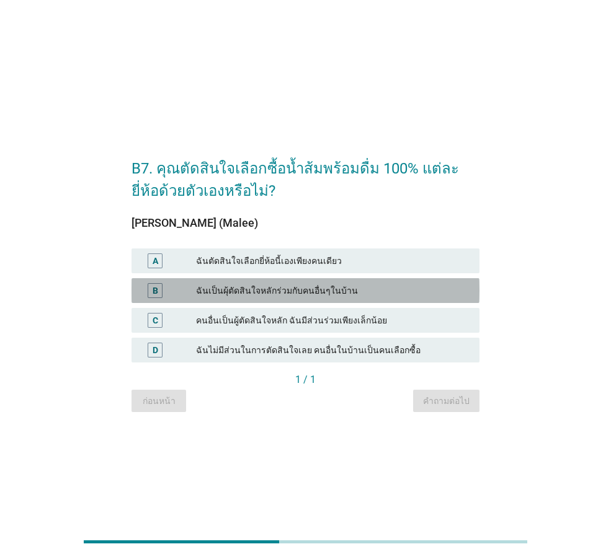
drag, startPoint x: 295, startPoint y: 293, endPoint x: 433, endPoint y: 380, distance: 163.1
click at [295, 291] on div "ฉันเป็นผุ้ตัดสินใจหลักร่วมกับคนอื่นๆในบ้าน" at bounding box center [332, 290] width 273 height 15
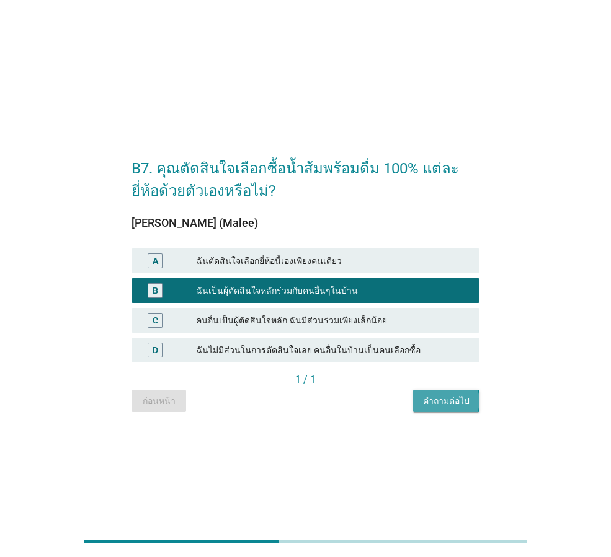
click at [465, 405] on div "คำถามต่อไป" at bounding box center [446, 401] width 47 height 13
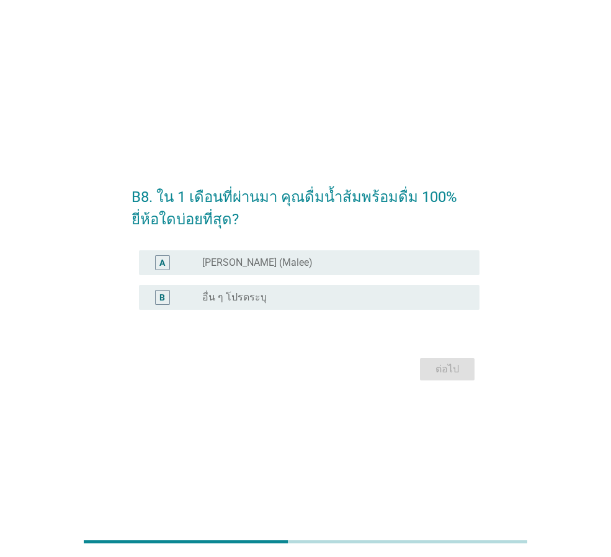
click at [271, 260] on div "radio_button_unchecked [PERSON_NAME] (Malee)" at bounding box center [330, 263] width 257 height 12
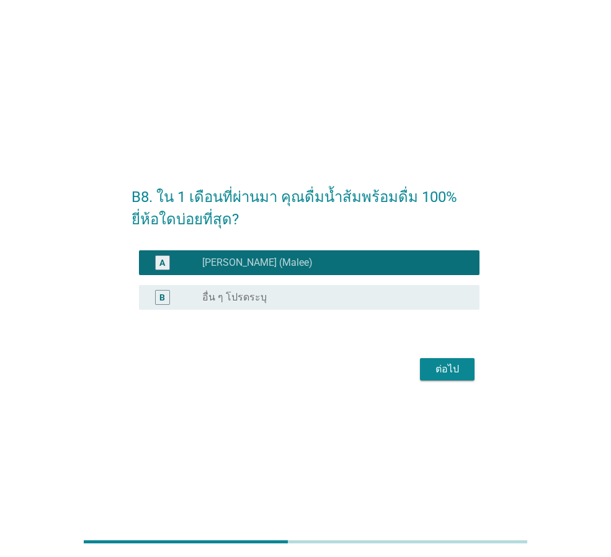
click at [443, 373] on div "ต่อไป" at bounding box center [447, 369] width 35 height 15
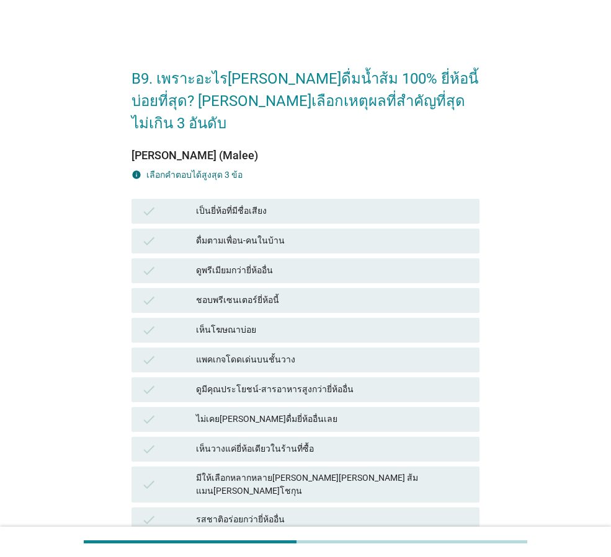
click at [268, 234] on div "ดื่มตามเพื่อน-คนในบ้าน" at bounding box center [332, 241] width 273 height 15
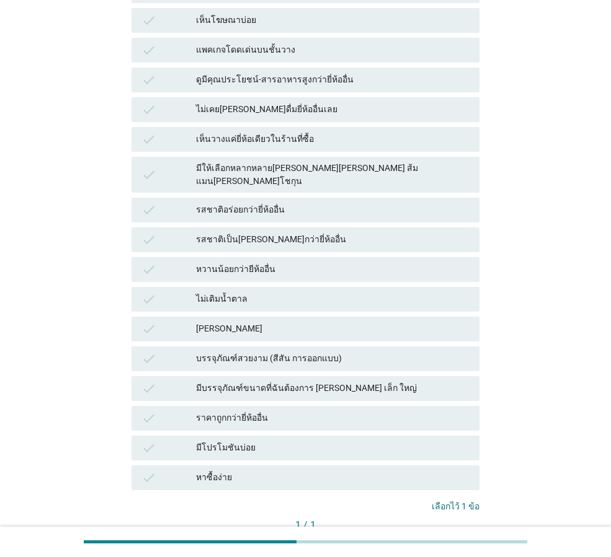
scroll to position [362, 0]
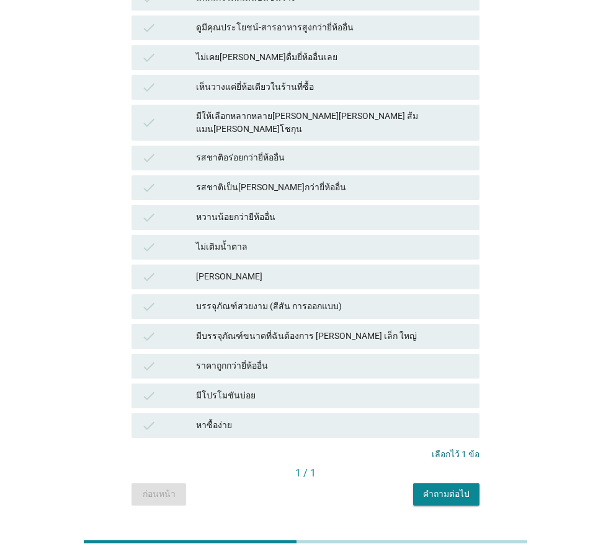
click at [433, 488] on div "คำถามต่อไป" at bounding box center [446, 494] width 47 height 13
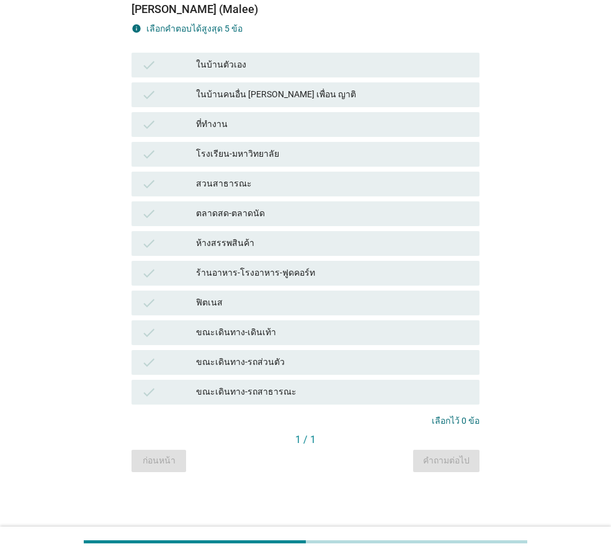
scroll to position [0, 0]
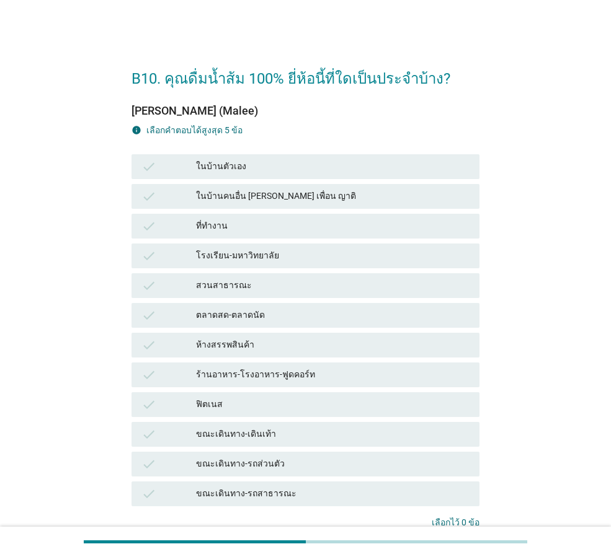
click at [253, 170] on div "ในบ้านตัวเอง" at bounding box center [332, 166] width 273 height 15
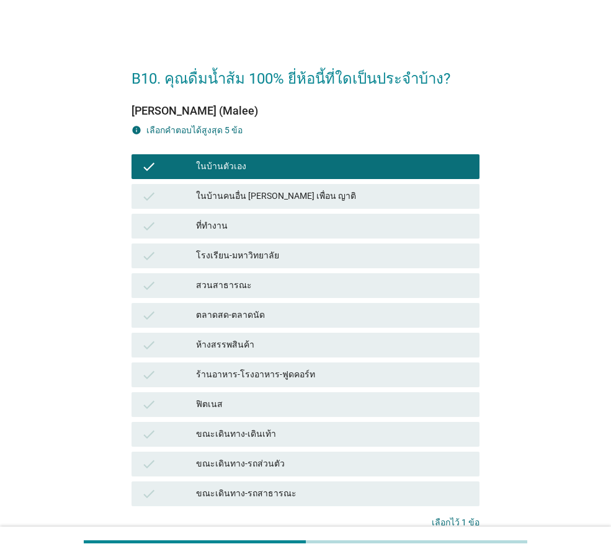
click at [233, 226] on div "ที่ทำงาน" at bounding box center [332, 226] width 273 height 15
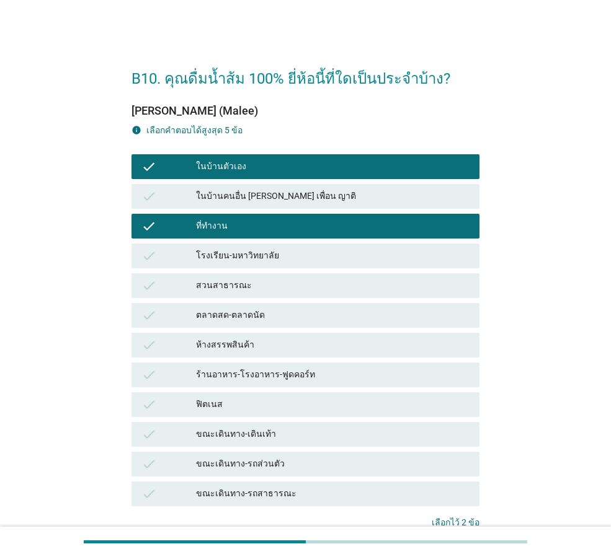
click at [319, 379] on div "ร้านอาหาร-โรงอาหาร-ฟูดคอร์ท" at bounding box center [332, 375] width 273 height 15
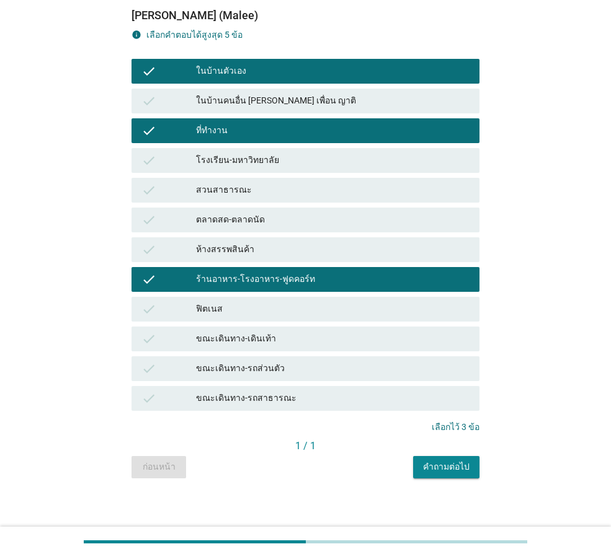
scroll to position [102, 0]
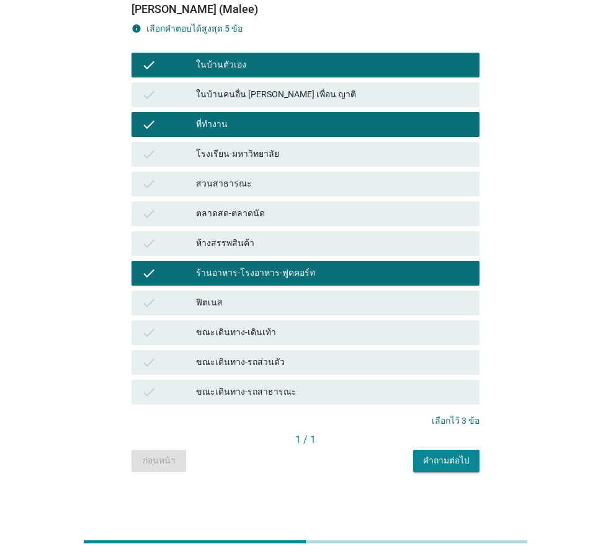
click at [461, 462] on div "คำถามต่อไป" at bounding box center [446, 461] width 47 height 13
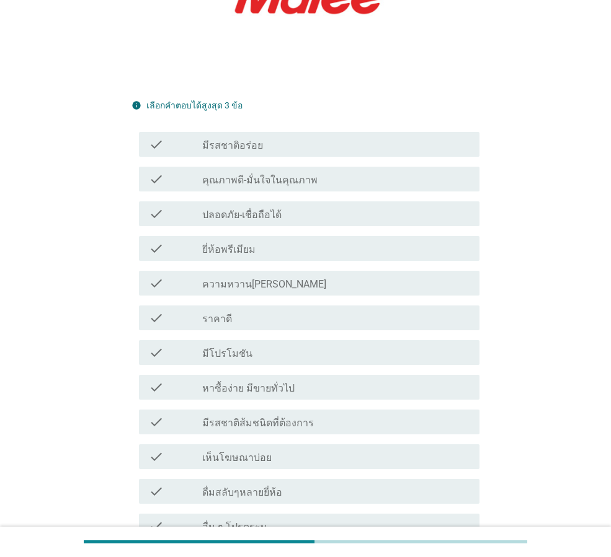
scroll to position [248, 0]
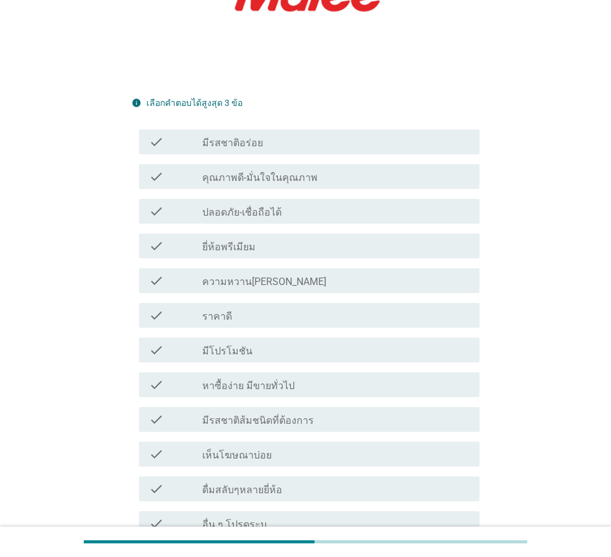
click at [237, 137] on label "มีรสชาติอร่อย" at bounding box center [232, 143] width 61 height 12
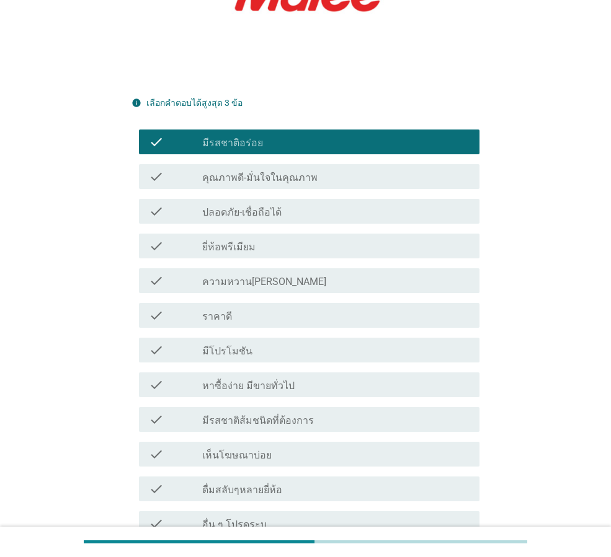
click at [241, 206] on label "ปลอดภัย-เชื่อถือได้" at bounding box center [241, 212] width 79 height 12
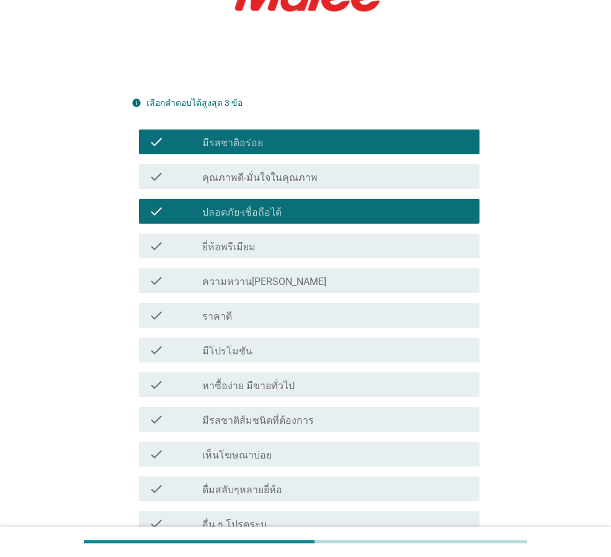
click at [221, 276] on label "ความหวาน[PERSON_NAME]" at bounding box center [264, 282] width 124 height 12
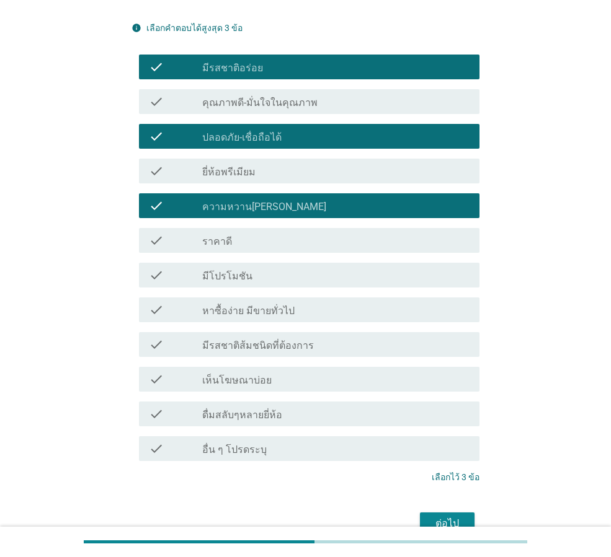
scroll to position [367, 0]
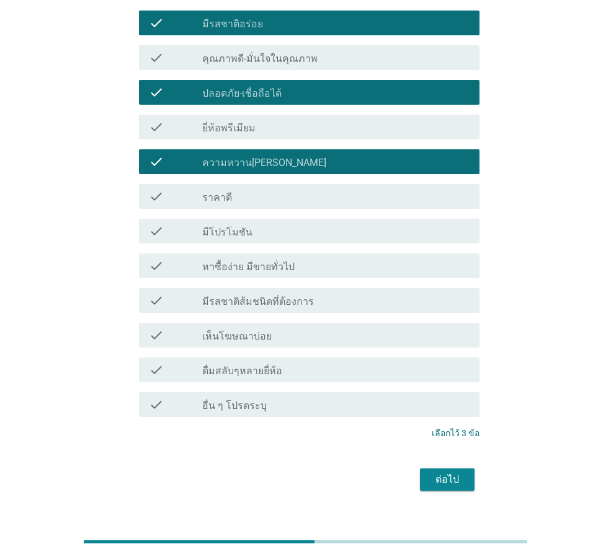
click at [451, 473] on div "ต่อไป" at bounding box center [447, 480] width 35 height 15
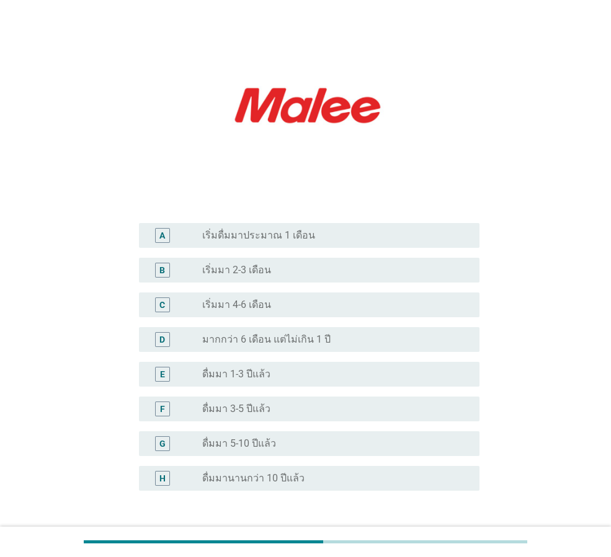
scroll to position [124, 0]
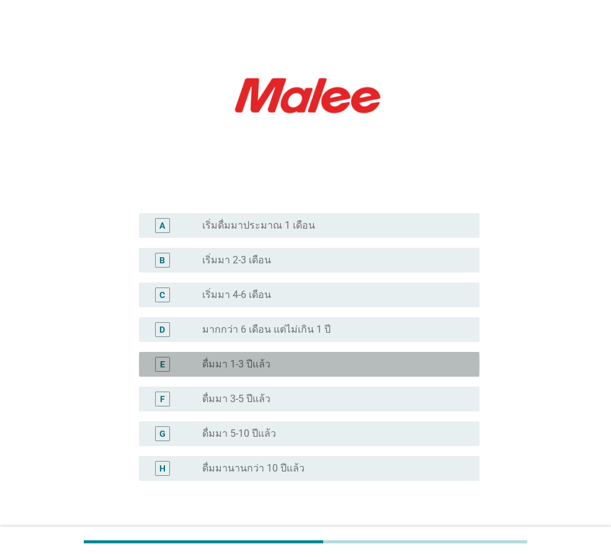
click at [259, 361] on label "ดื่มมา 1-3 ปีแล้ว" at bounding box center [236, 364] width 68 height 12
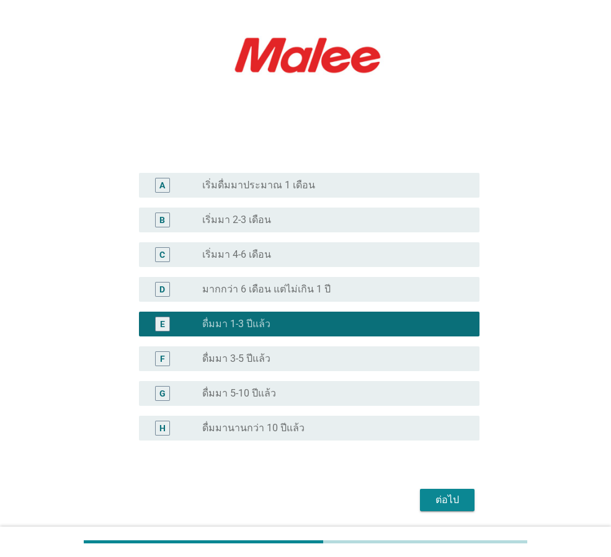
scroll to position [207, 0]
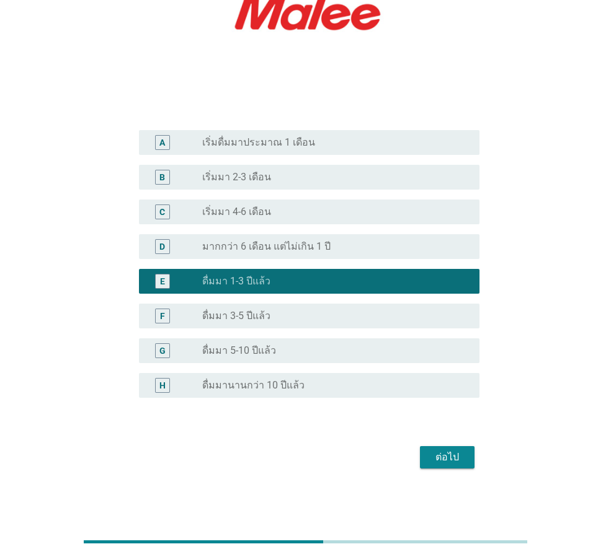
click at [257, 317] on label "ดื่มมา 3-5 ปีแล้ว" at bounding box center [236, 316] width 68 height 12
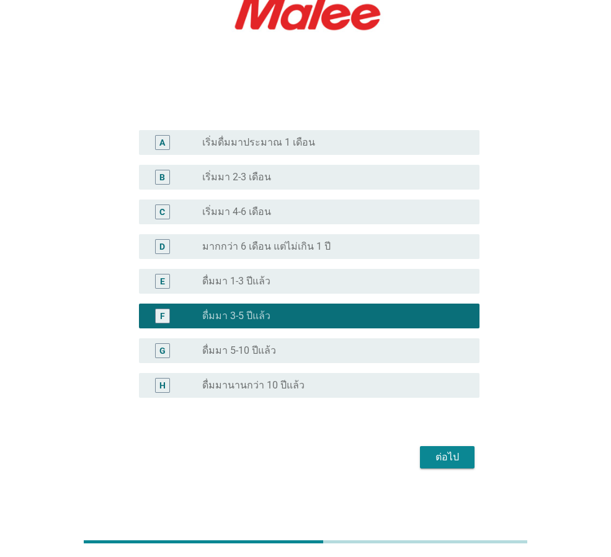
click at [295, 284] on div "radio_button_unchecked ดื่มมา 1-3 ปีแล้ว" at bounding box center [330, 281] width 257 height 12
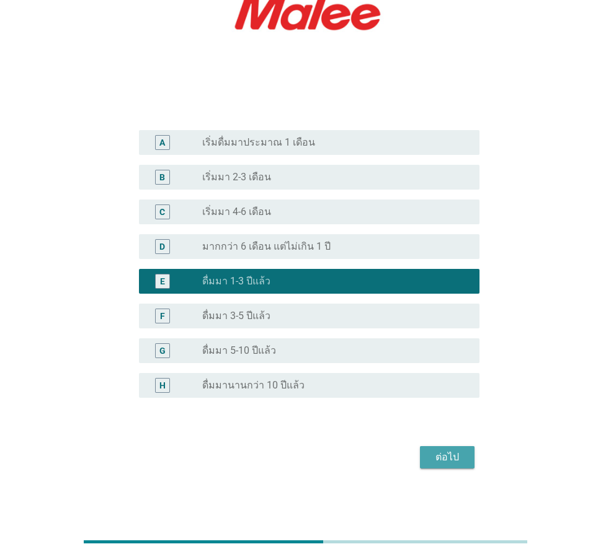
click at [435, 456] on div "ต่อไป" at bounding box center [447, 457] width 35 height 15
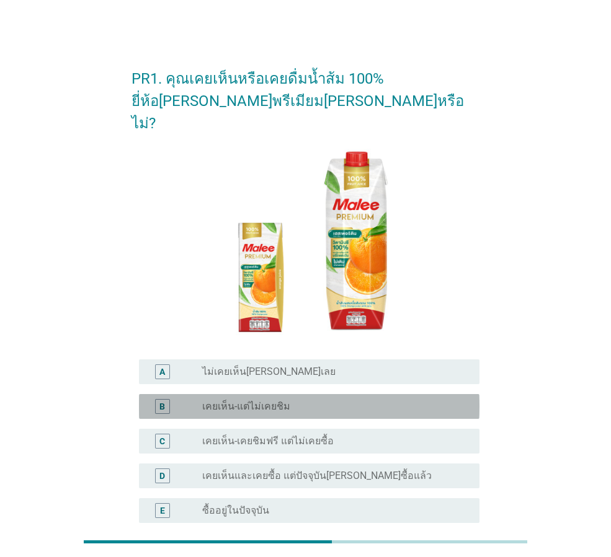
click at [286, 401] on label "เคยเห็น-แต่ไม่เคยชิม" at bounding box center [246, 407] width 88 height 12
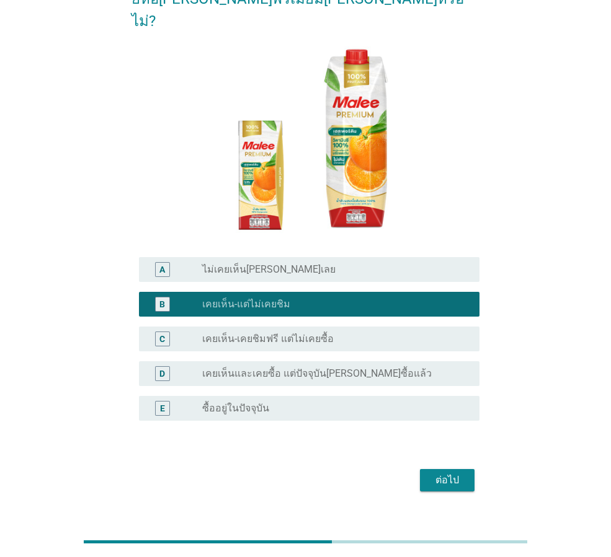
scroll to position [103, 0]
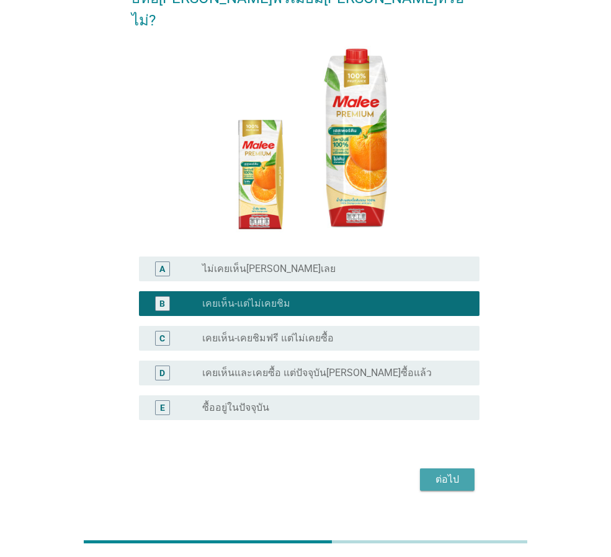
click at [451, 473] on div "ต่อไป" at bounding box center [447, 480] width 35 height 15
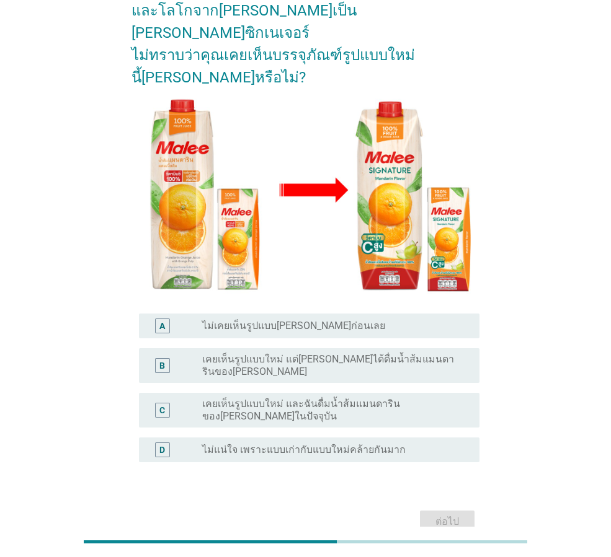
scroll to position [124, 0]
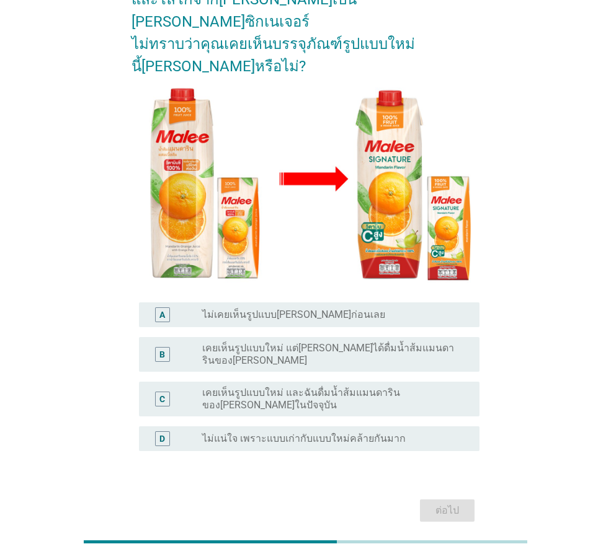
click at [345, 433] on label "ไม่แน่ใจ เพราะแบบเก่ากับแบบใหม่คล้ายกันมาก" at bounding box center [303, 439] width 203 height 12
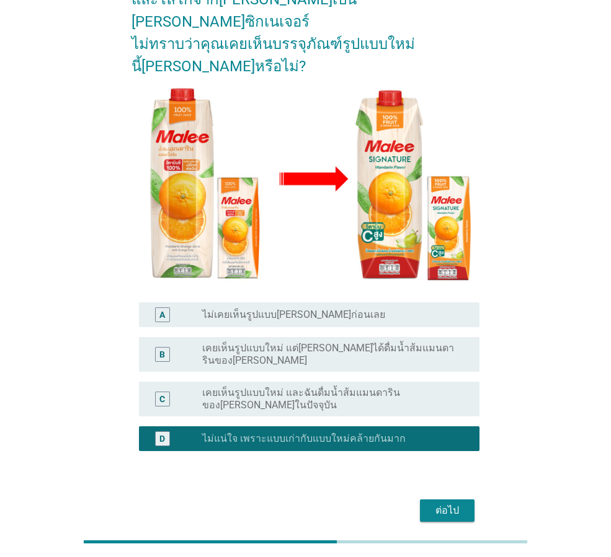
click at [450, 504] on div "ต่อไป" at bounding box center [447, 511] width 35 height 15
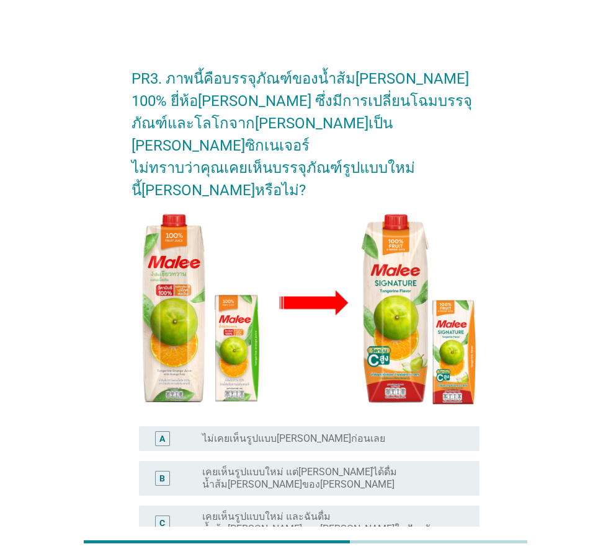
scroll to position [62, 0]
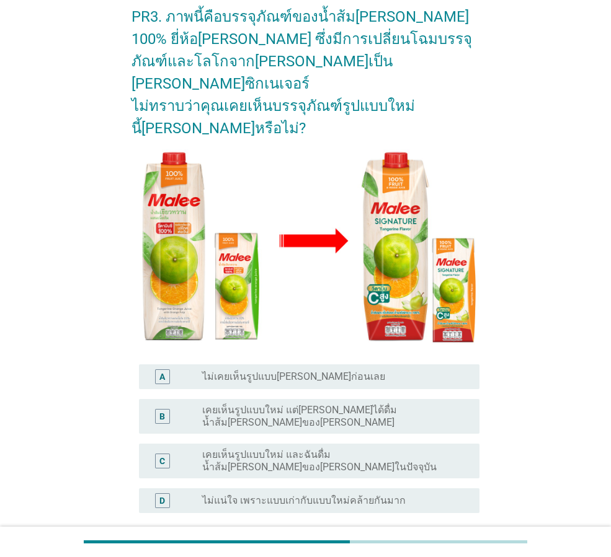
click at [362, 495] on label "ไม่แน่ใจ เพราะแบบเก่ากับแบบใหม่คล้ายกันมาก" at bounding box center [303, 501] width 203 height 12
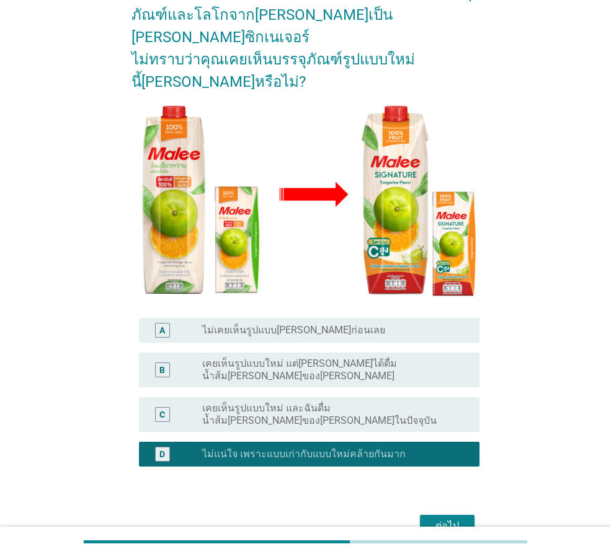
scroll to position [145, 0]
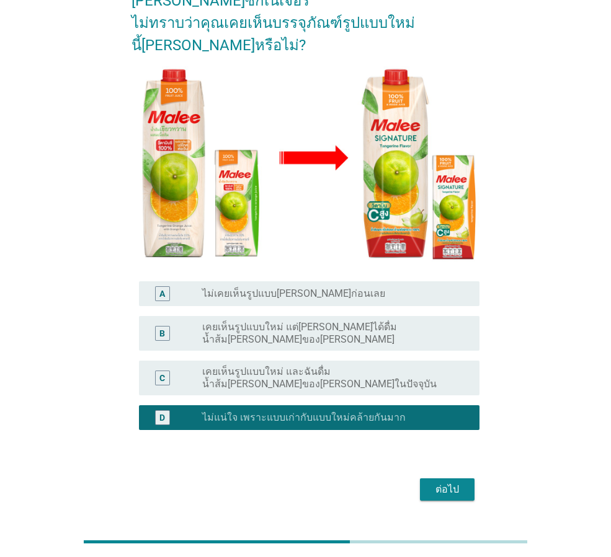
click at [446, 482] on div "ต่อไป" at bounding box center [447, 489] width 35 height 15
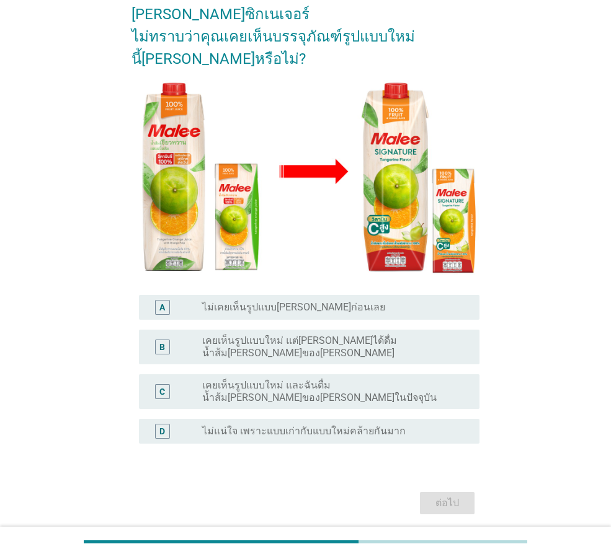
scroll to position [135, 0]
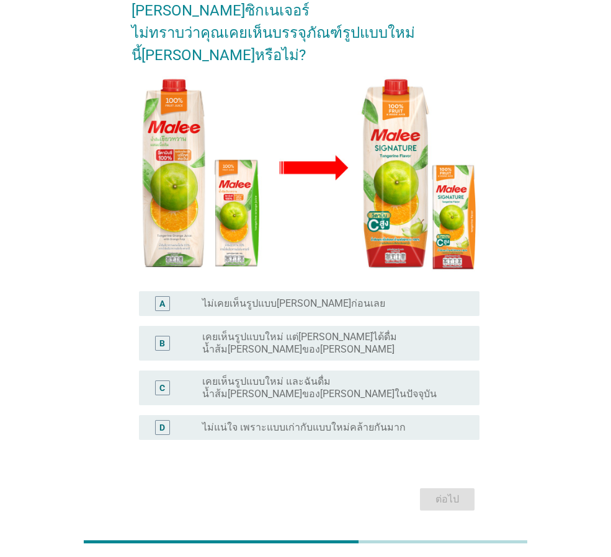
click at [298, 422] on label "ไม่แน่ใจ เพราะแบบเก่ากับแบบใหม่คล้ายกันมาก" at bounding box center [303, 428] width 203 height 12
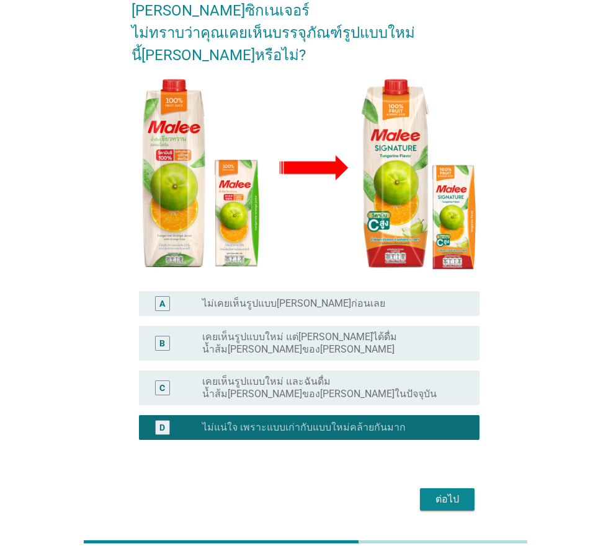
click at [445, 492] on div "ต่อไป" at bounding box center [447, 499] width 35 height 15
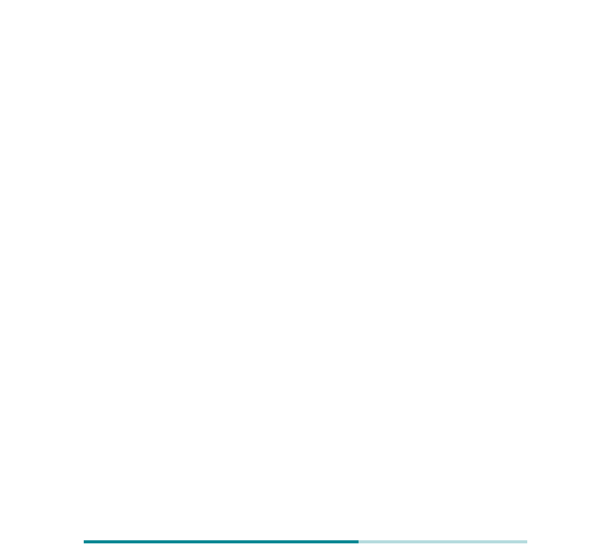
scroll to position [0, 0]
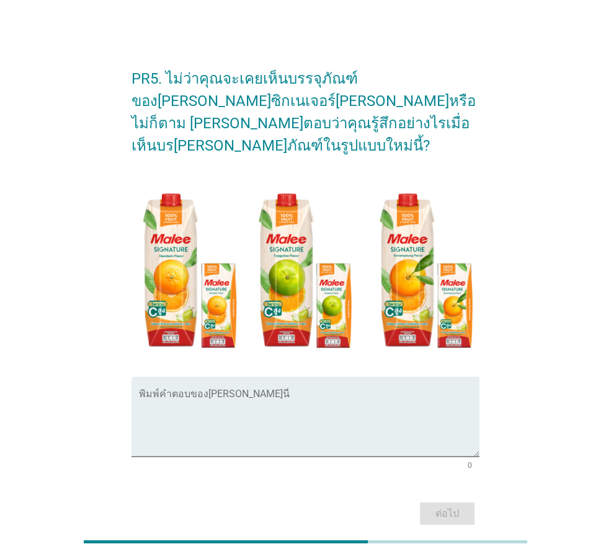
click at [262, 352] on form "PR5. ไม่ว่าคุณจะเคยเห็นบรรจุภัณฑ์ของ[PERSON_NAME]ซิกเนเจอร์[PERSON_NAME]หรือไม่…" at bounding box center [305, 292] width 348 height 474
click at [264, 392] on textarea "พิมพ์คำตอบของคุณ ที่นี่" at bounding box center [309, 424] width 340 height 65
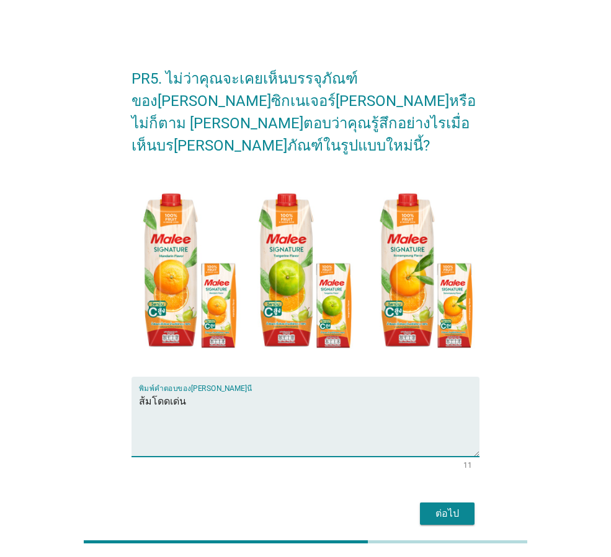
type textarea "ส้มโดดเด่น"
click at [455, 507] on div "ต่อไป" at bounding box center [447, 514] width 35 height 15
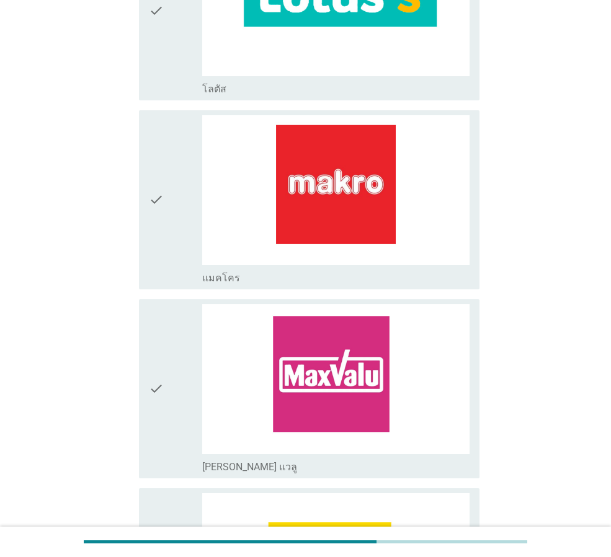
scroll to position [1612, 0]
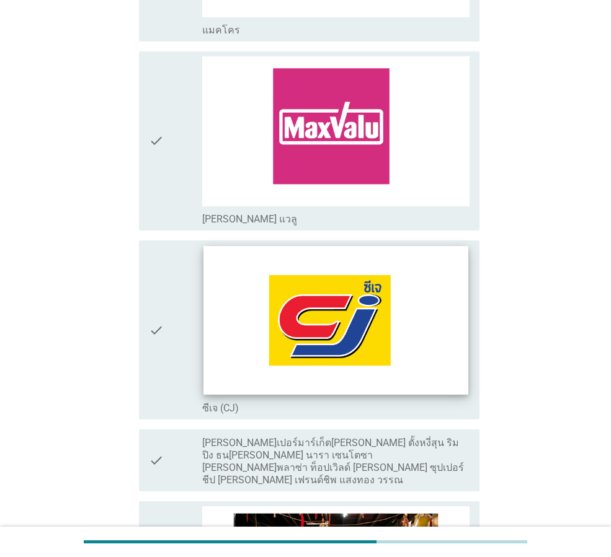
click at [355, 314] on img at bounding box center [335, 320] width 264 height 149
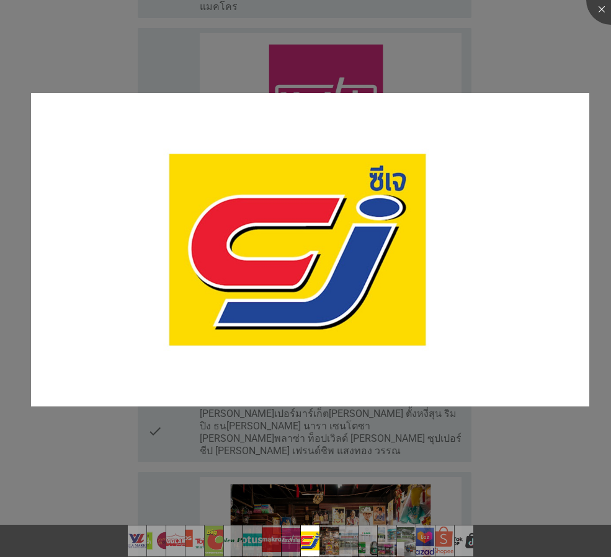
click at [547, 420] on div at bounding box center [305, 278] width 611 height 557
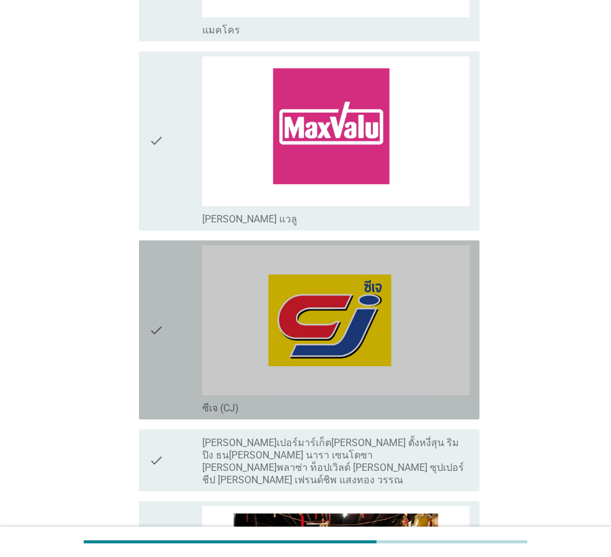
click at [157, 329] on icon "check" at bounding box center [156, 330] width 15 height 169
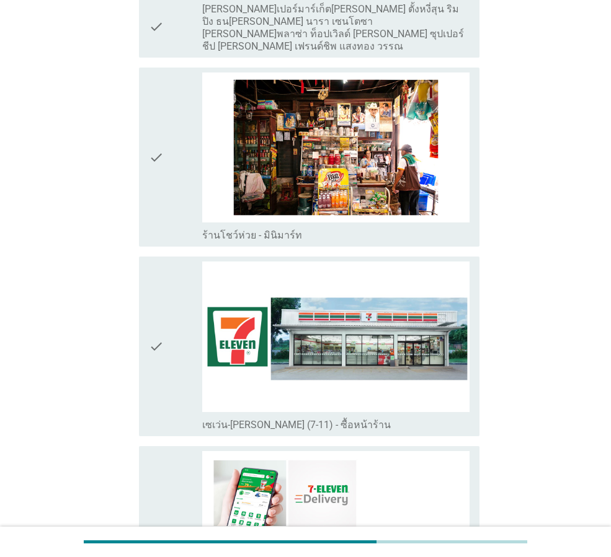
click at [161, 324] on icon "check" at bounding box center [156, 346] width 15 height 169
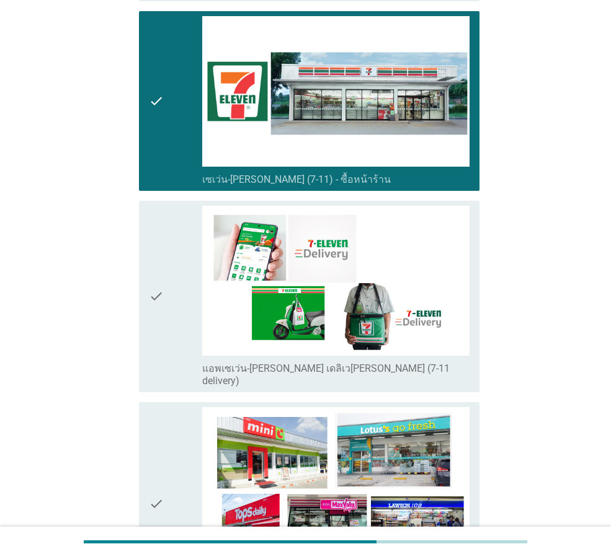
scroll to position [2294, 0]
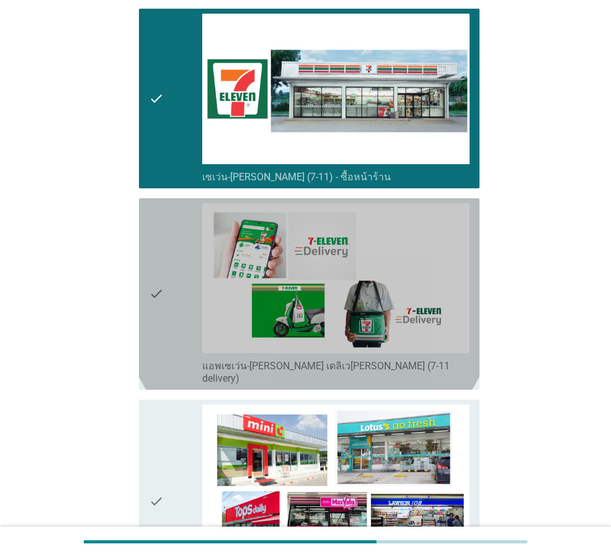
click at [157, 272] on icon "check" at bounding box center [156, 294] width 15 height 182
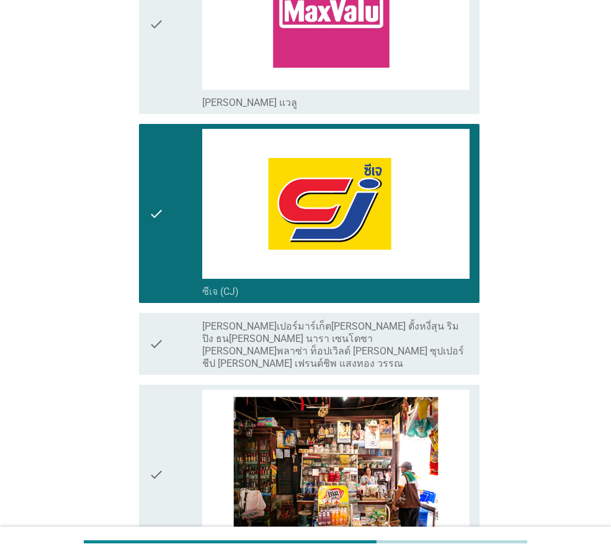
scroll to position [1549, 0]
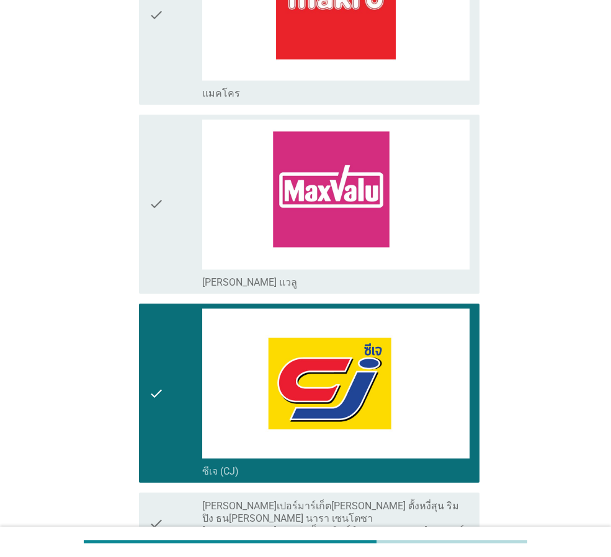
click at [154, 392] on icon "check" at bounding box center [156, 393] width 15 height 169
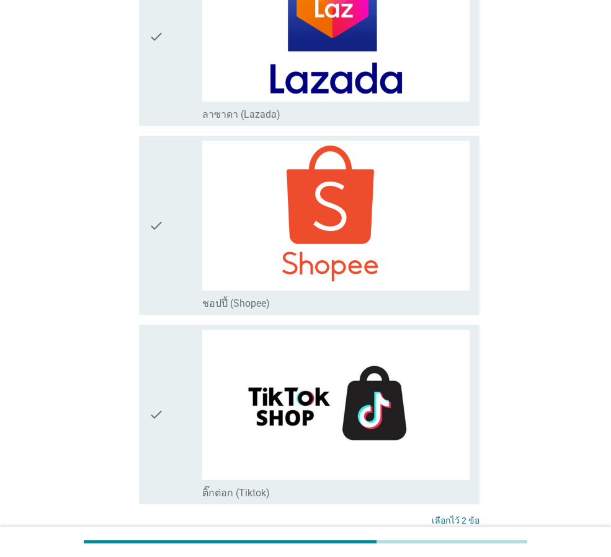
scroll to position [3223, 0]
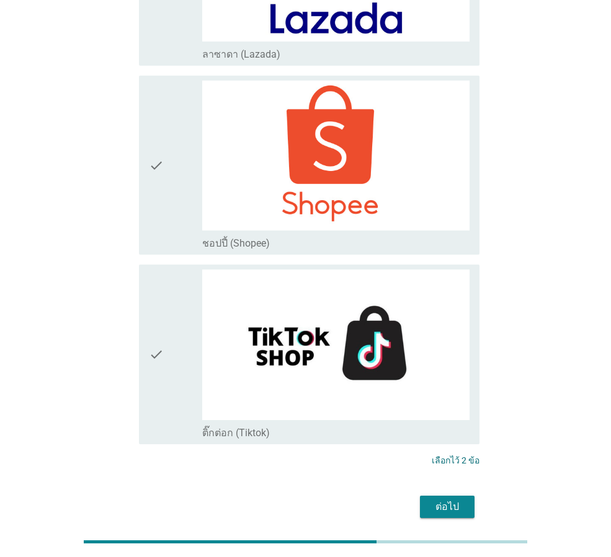
click at [461, 500] on div "ต่อไป" at bounding box center [447, 507] width 35 height 15
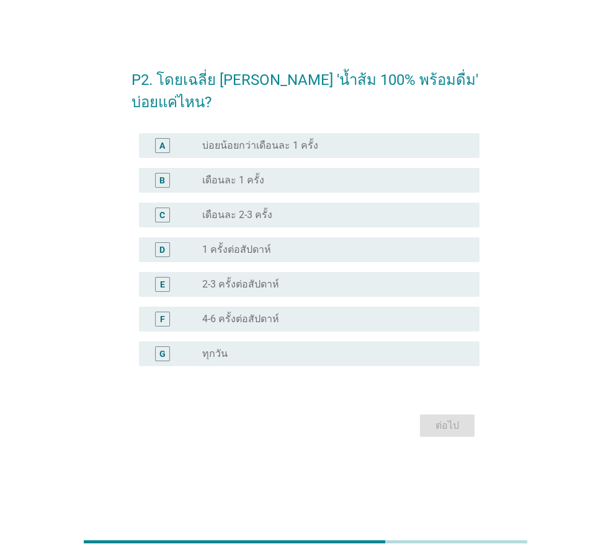
scroll to position [0, 0]
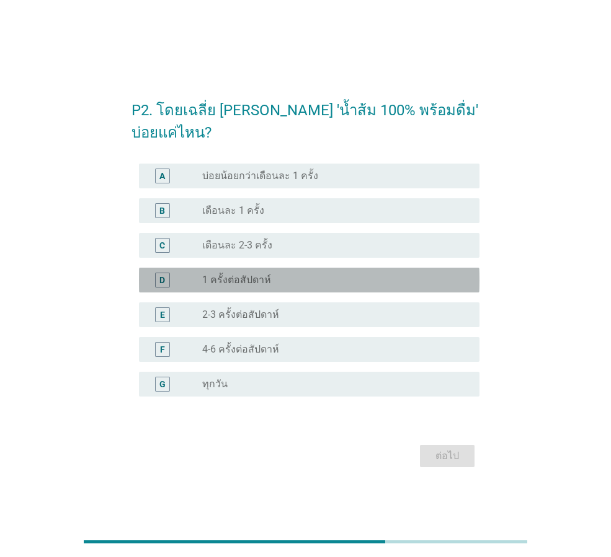
click at [248, 283] on label "1 ครั้งต่อสัปดาห์" at bounding box center [236, 280] width 69 height 12
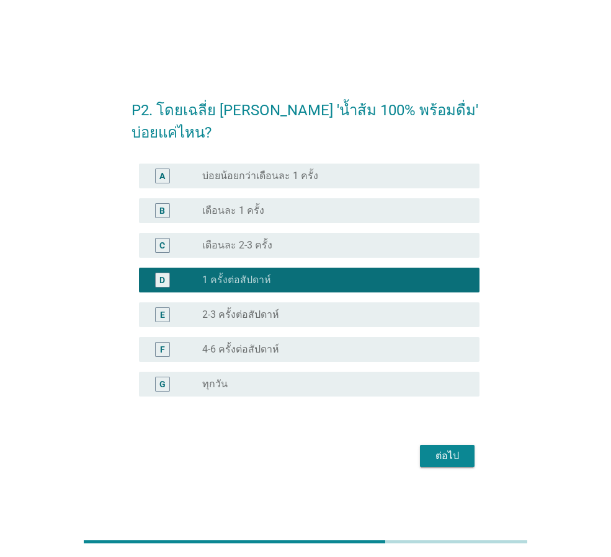
click at [261, 248] on label "เดือนละ 2-3 ครั้ง" at bounding box center [237, 245] width 70 height 12
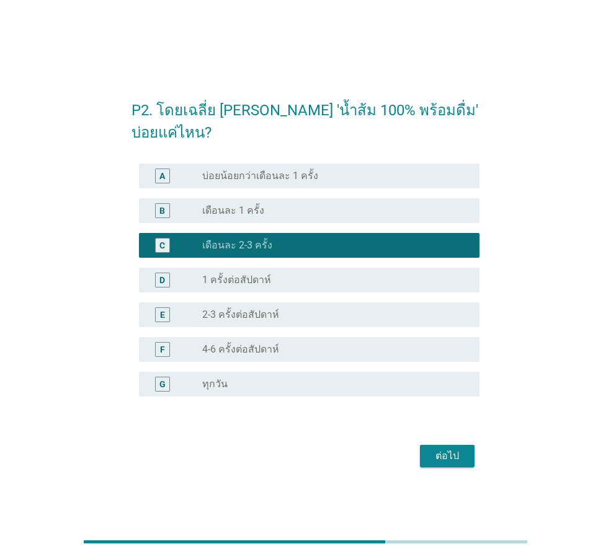
click at [427, 451] on button "ต่อไป" at bounding box center [447, 456] width 55 height 22
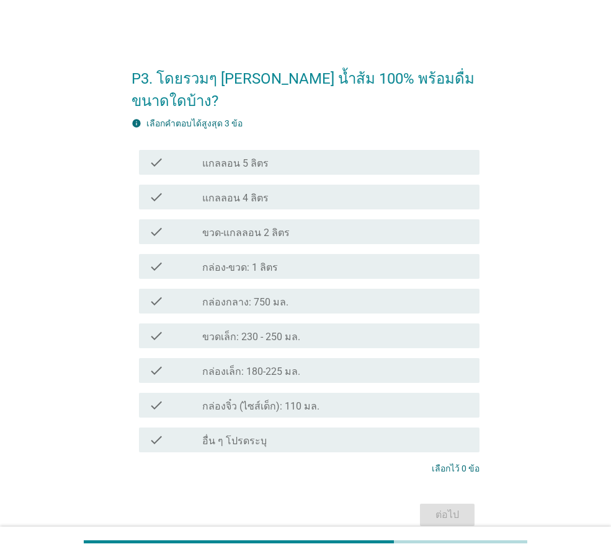
click at [242, 296] on label "กล่องกลาง: 750 มล." at bounding box center [245, 302] width 86 height 12
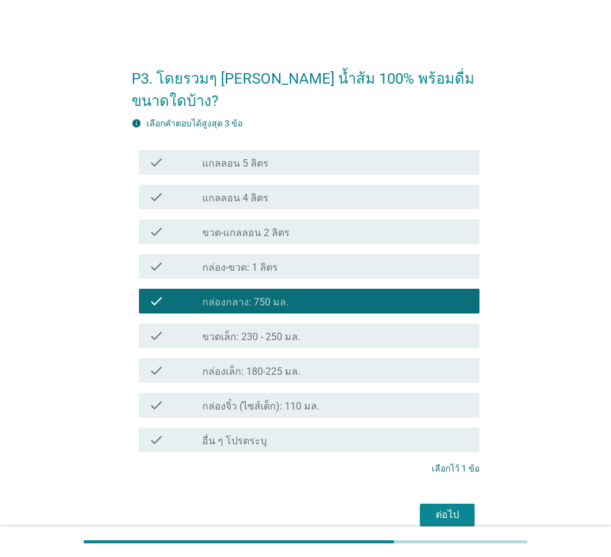
click at [432, 508] on div "ต่อไป" at bounding box center [447, 515] width 35 height 15
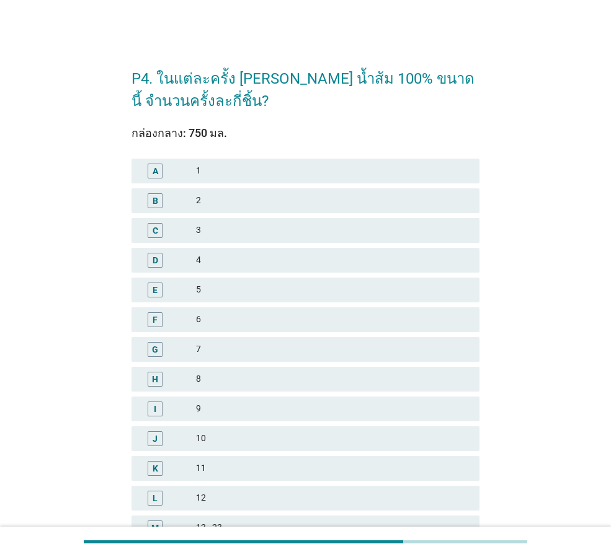
click at [227, 200] on div "2" at bounding box center [332, 200] width 273 height 15
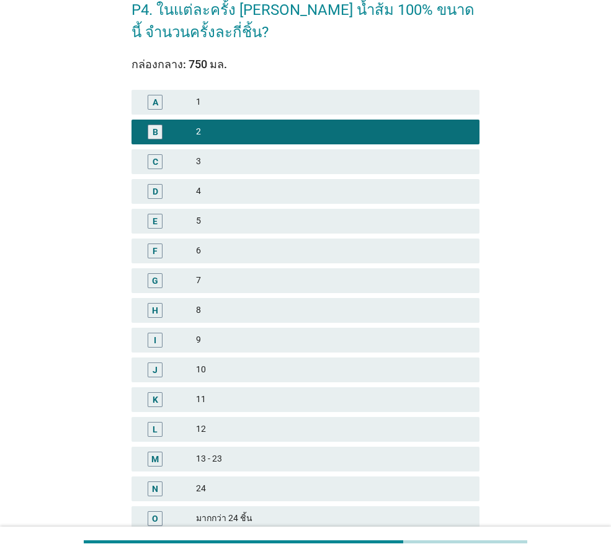
scroll to position [177, 0]
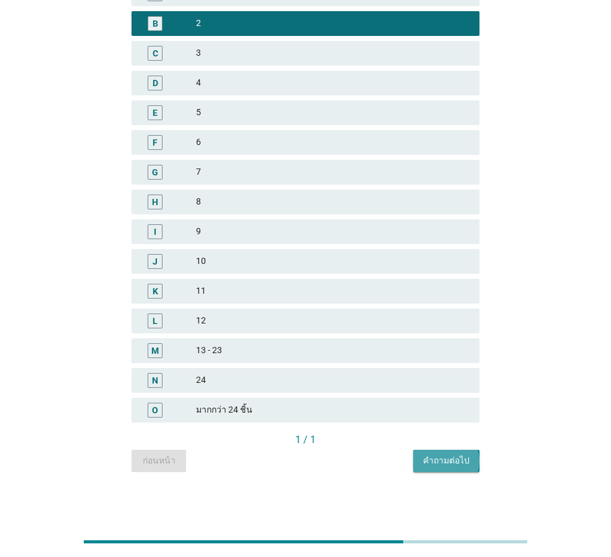
click at [461, 464] on div "คำถามต่อไป" at bounding box center [446, 461] width 47 height 13
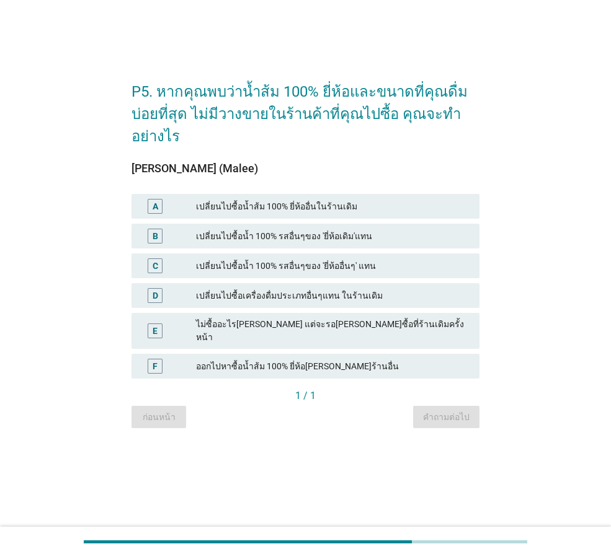
scroll to position [0, 0]
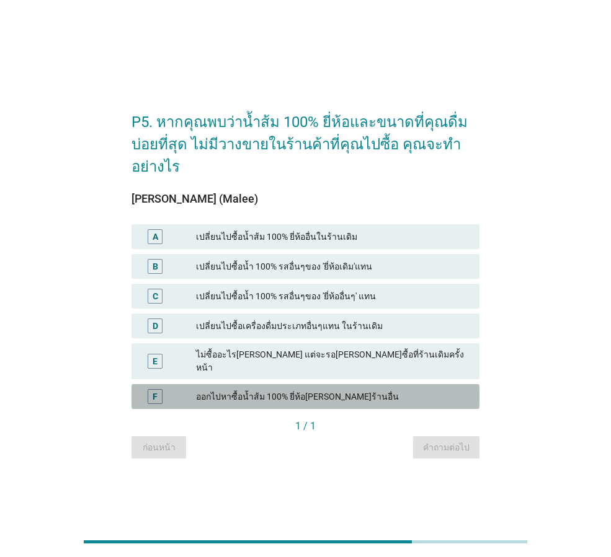
click at [313, 391] on div "ออกไปหาซื้อน้ำส้ม 100% ยี่ห้อ[PERSON_NAME]ร้านอื่น" at bounding box center [332, 396] width 273 height 15
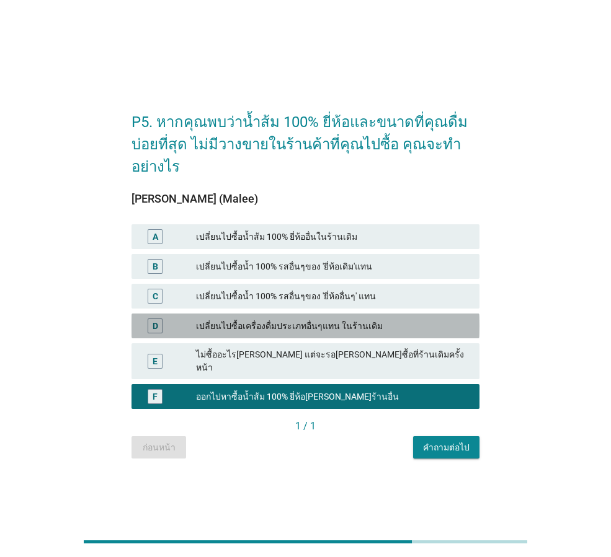
click at [237, 332] on div "เปลี่ยนไปซื้อเครื่องดื่มประเภทอื่นๆแทน ในร้านเดิม" at bounding box center [332, 326] width 273 height 15
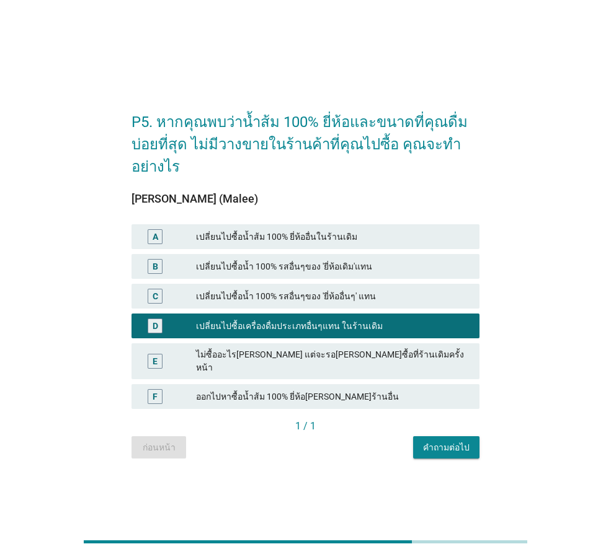
click at [463, 443] on div "คำถามต่อไป" at bounding box center [446, 448] width 47 height 13
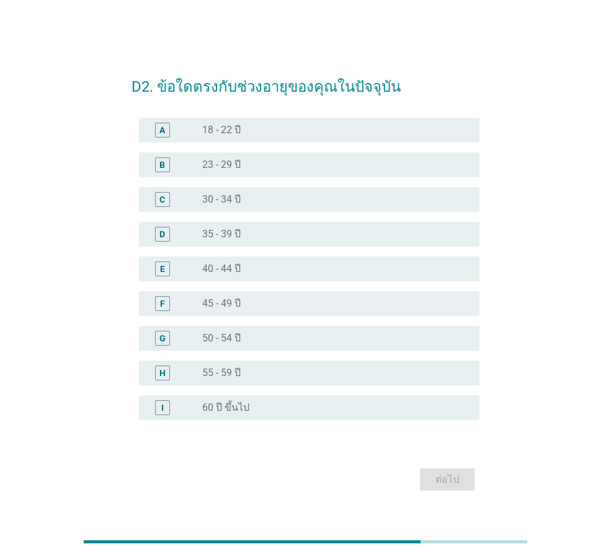
click at [236, 198] on label "30 - 34 ปี" at bounding box center [221, 199] width 38 height 12
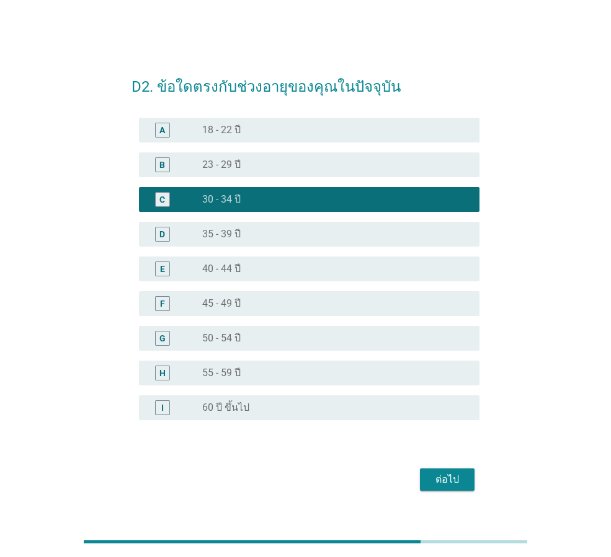
click at [431, 477] on div "ต่อไป" at bounding box center [447, 480] width 35 height 15
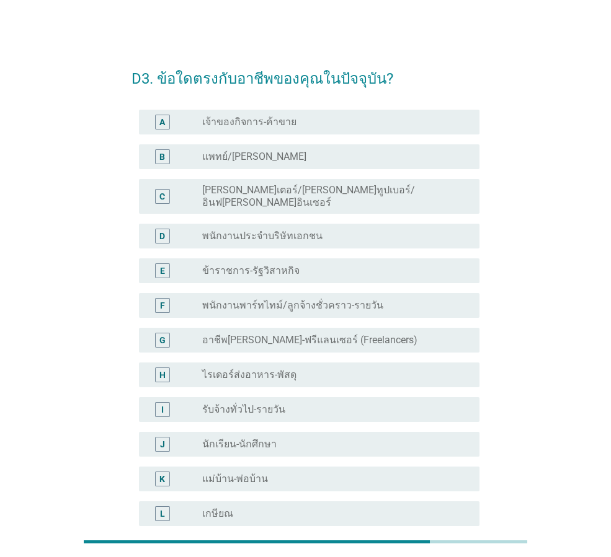
click at [264, 230] on label "พนักงานประจำบริษัทเอกชน" at bounding box center [262, 236] width 120 height 12
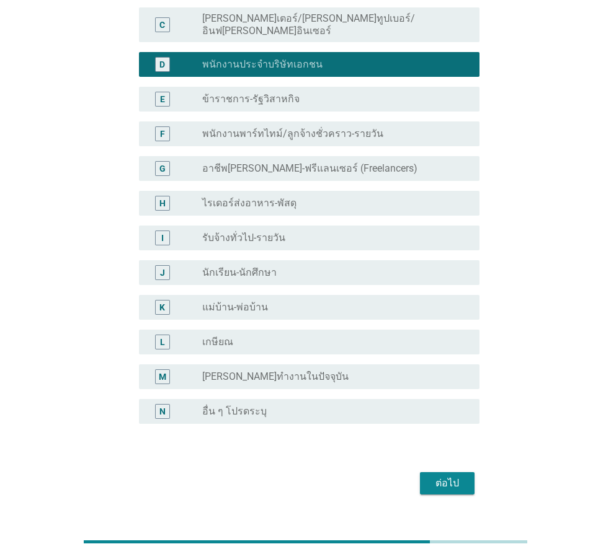
scroll to position [188, 0]
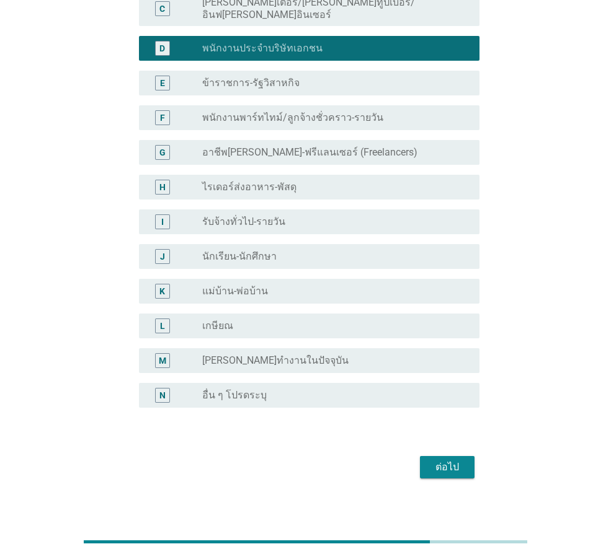
click at [454, 462] on div "ต่อไป" at bounding box center [447, 467] width 35 height 15
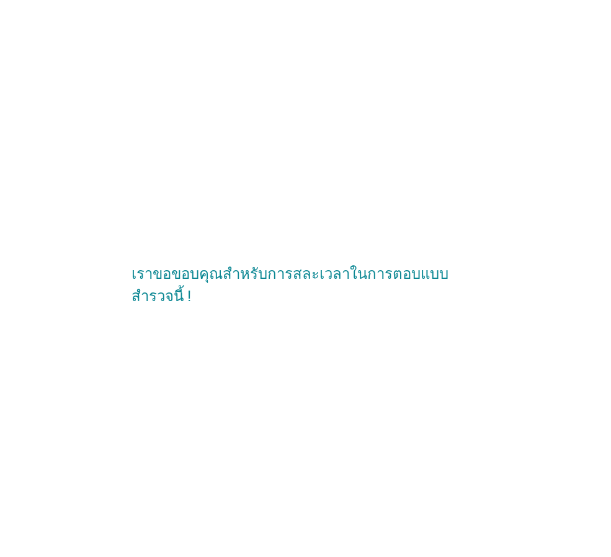
scroll to position [0, 0]
